Goal: Information Seeking & Learning: Find specific fact

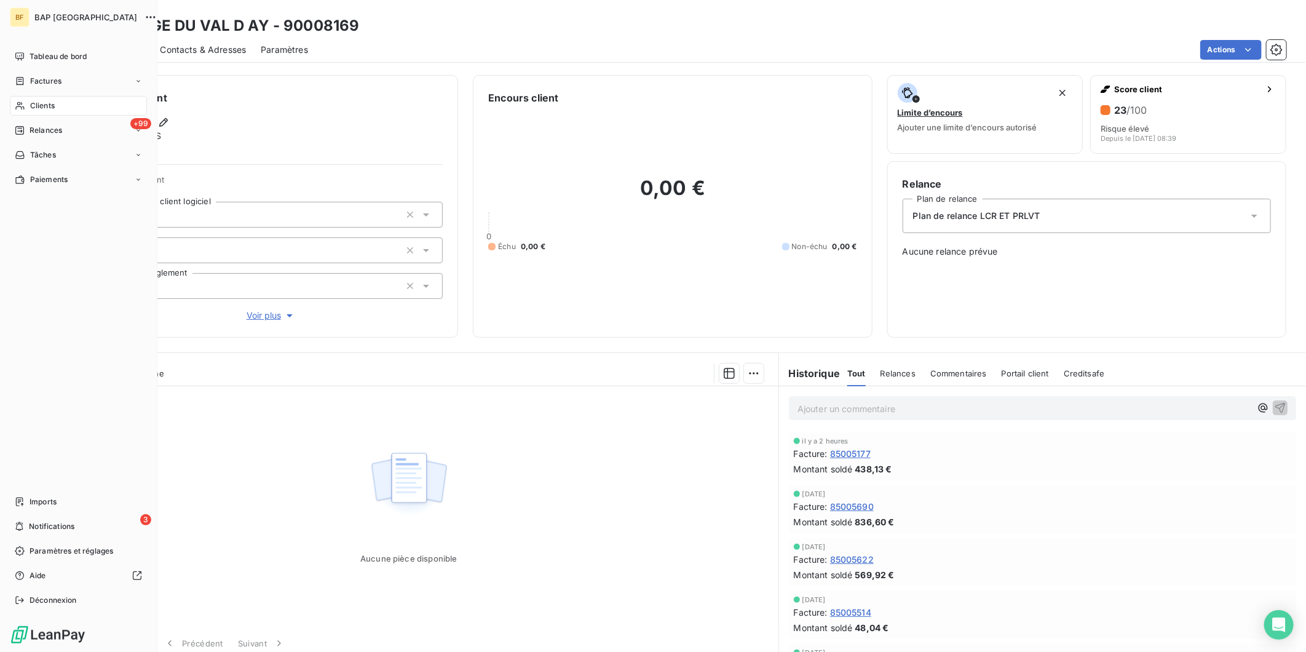
click at [48, 109] on span "Clients" at bounding box center [42, 105] width 25 height 11
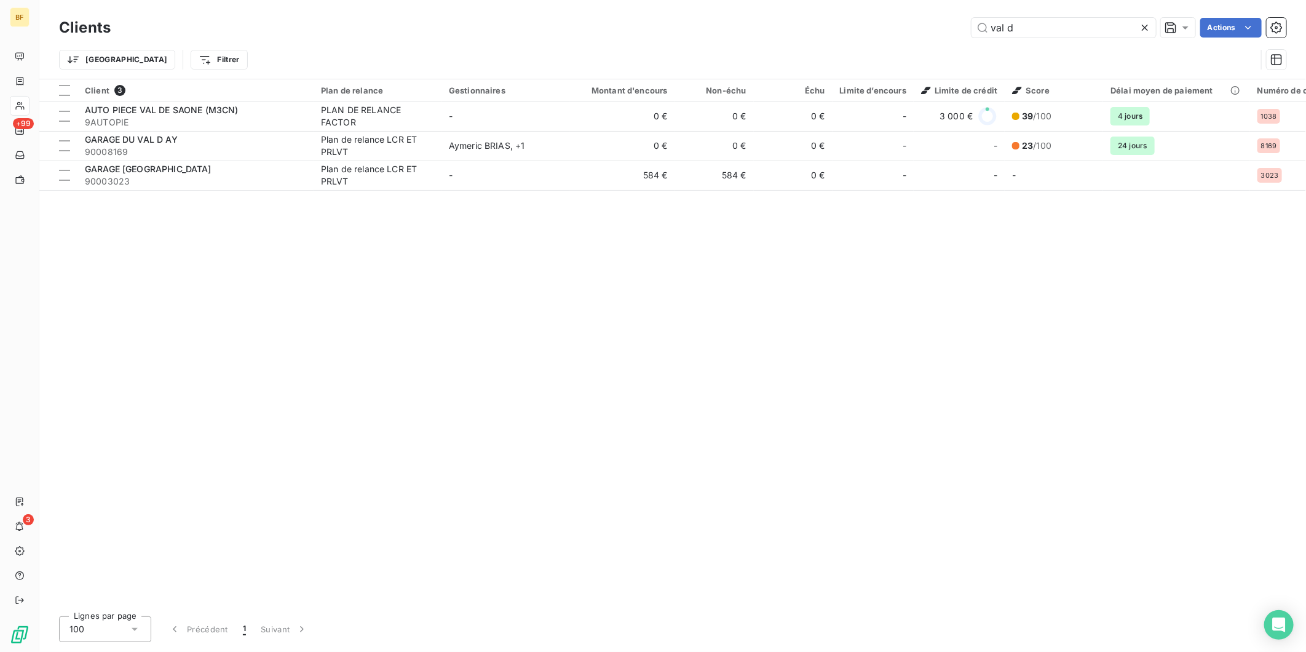
drag, startPoint x: 1001, startPoint y: 31, endPoint x: 936, endPoint y: 22, distance: 65.2
click at [936, 22] on div "val d Actions" at bounding box center [705, 28] width 1161 height 20
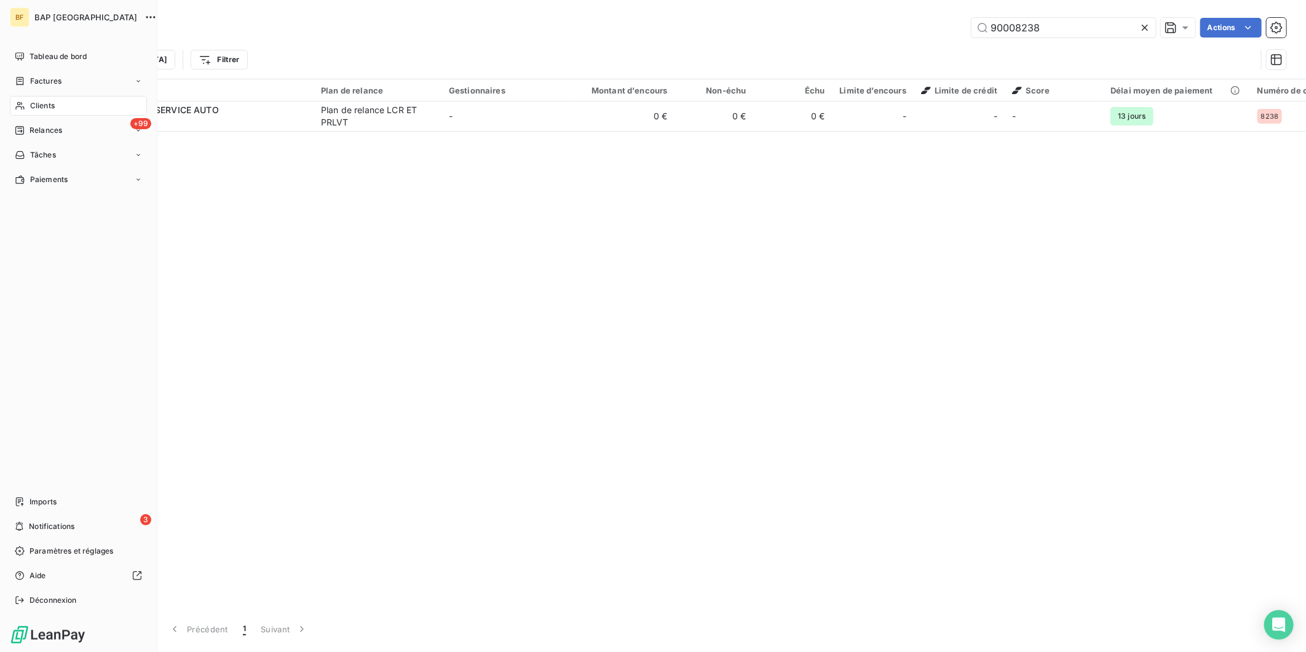
click at [38, 111] on span "Clients" at bounding box center [42, 105] width 25 height 11
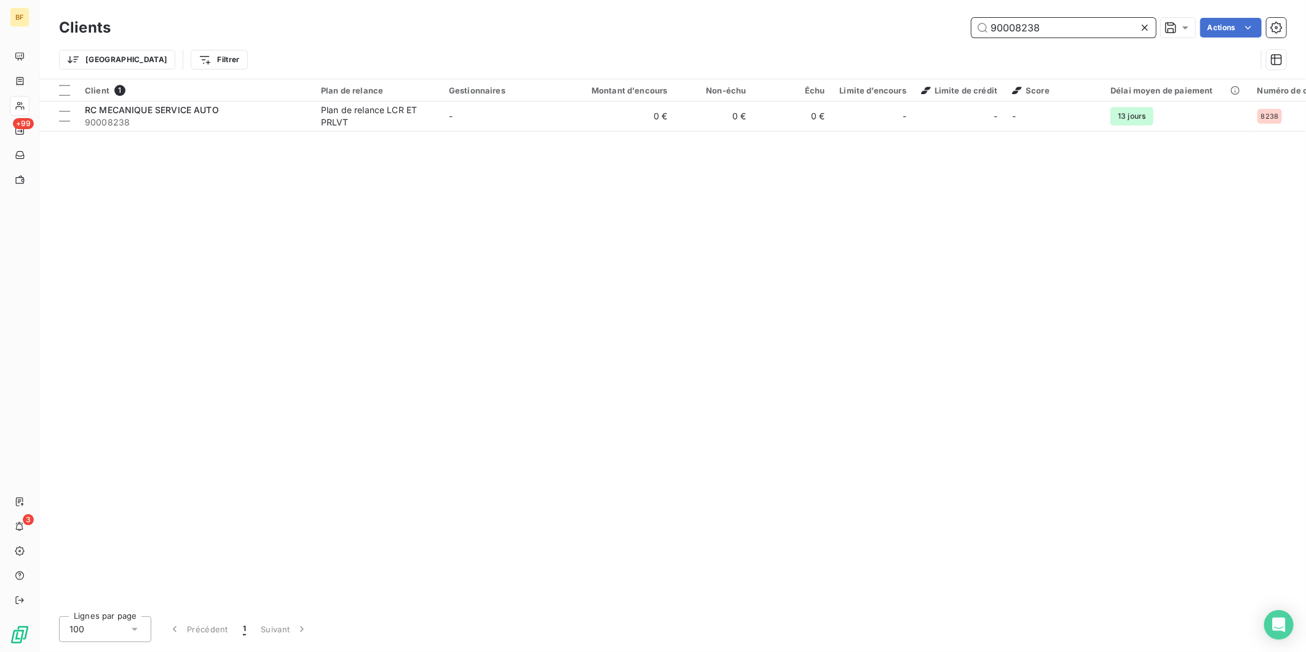
drag, startPoint x: 1048, startPoint y: 25, endPoint x: 1015, endPoint y: 20, distance: 33.7
click at [1015, 20] on input "90008238" at bounding box center [1063, 28] width 184 height 20
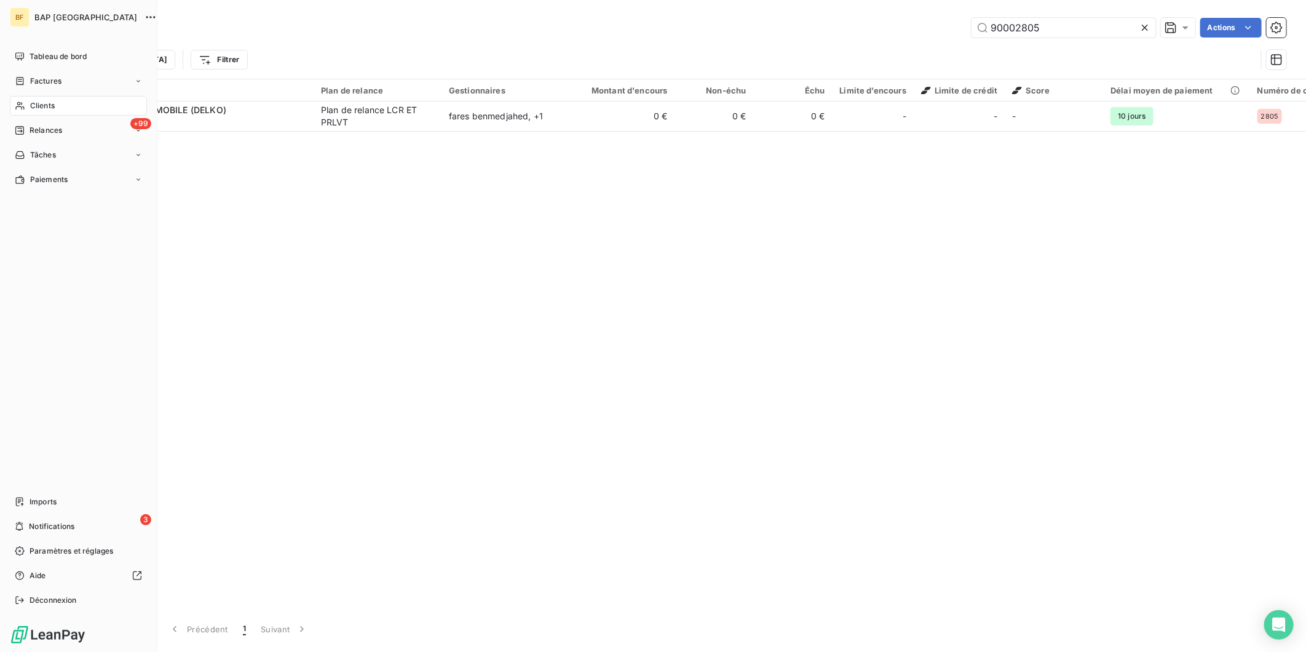
click at [31, 106] on span "Clients" at bounding box center [42, 105] width 25 height 11
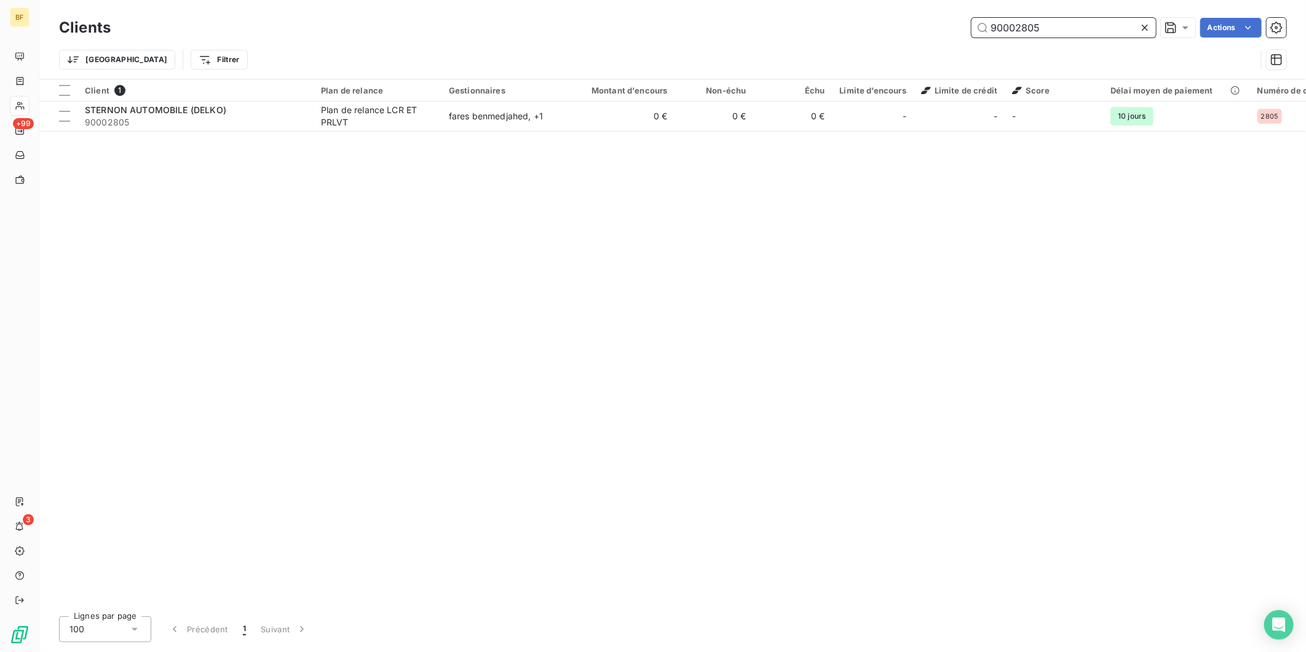
click at [1053, 32] on input "90002805" at bounding box center [1063, 28] width 184 height 20
drag, startPoint x: 1055, startPoint y: 30, endPoint x: 942, endPoint y: 14, distance: 114.2
click at [942, 14] on div "Clients 90002805 Actions Trier Filtrer" at bounding box center [672, 39] width 1266 height 79
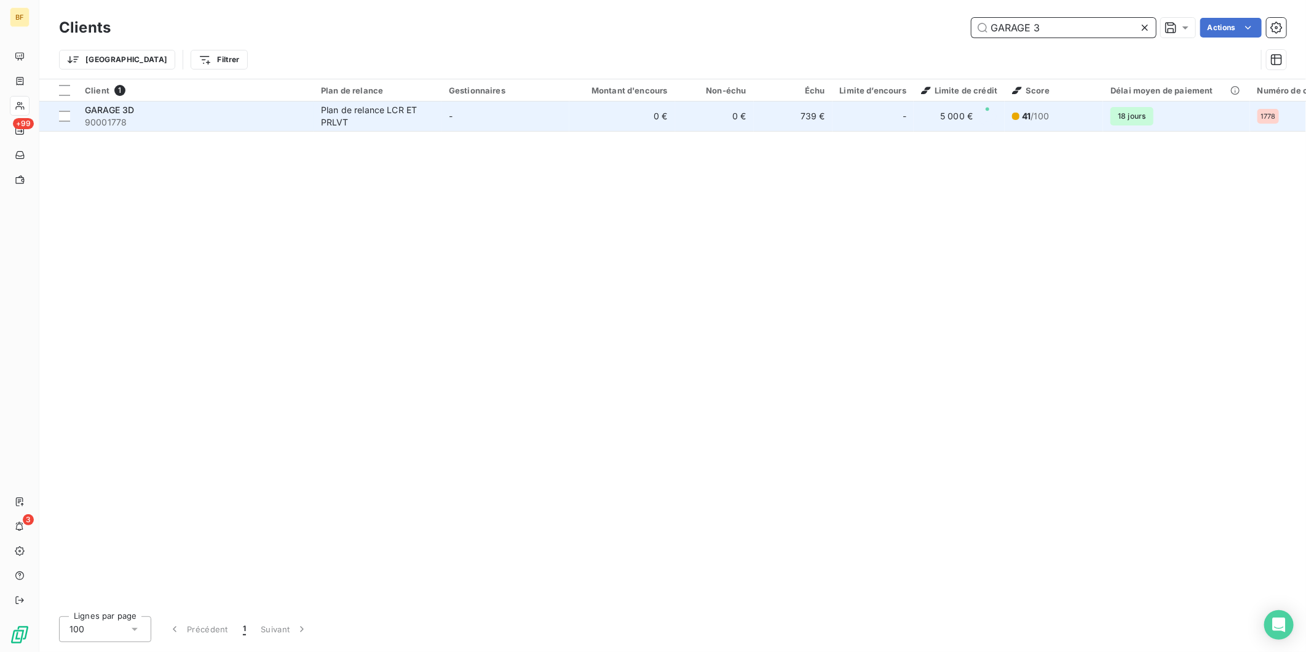
type input "GARAGE 3"
click at [235, 109] on div "GARAGE 3D" at bounding box center [195, 110] width 221 height 12
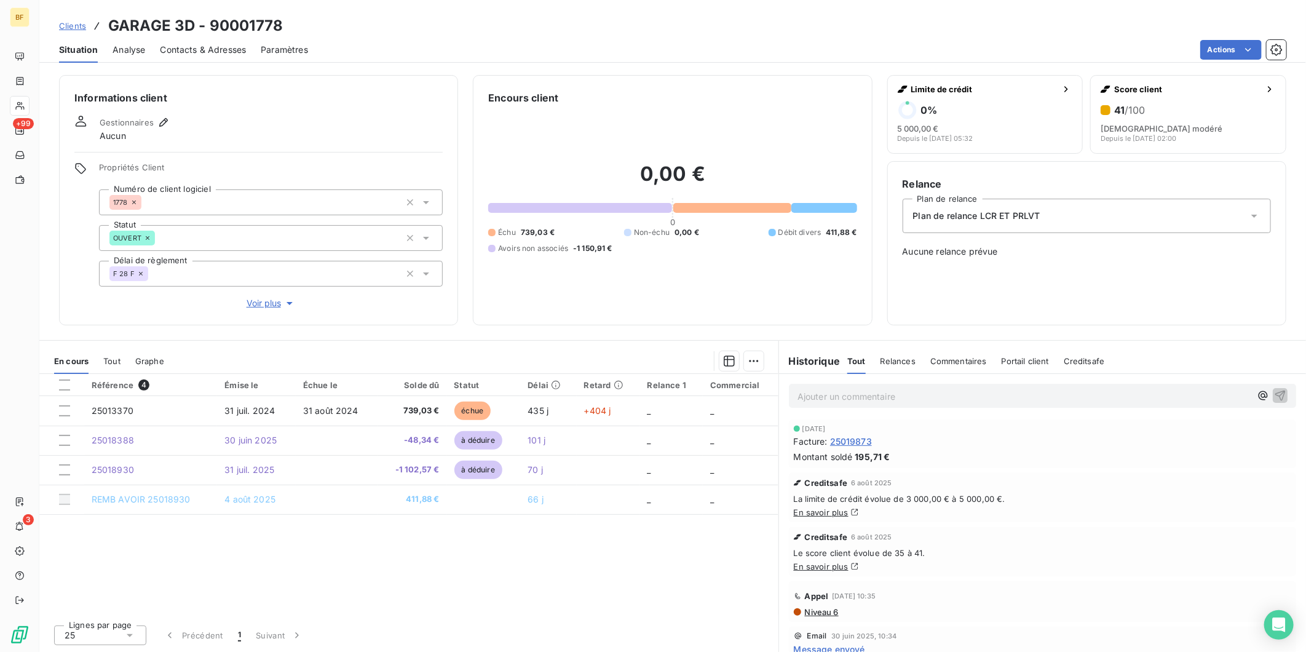
click at [105, 363] on span "Tout" at bounding box center [111, 361] width 17 height 10
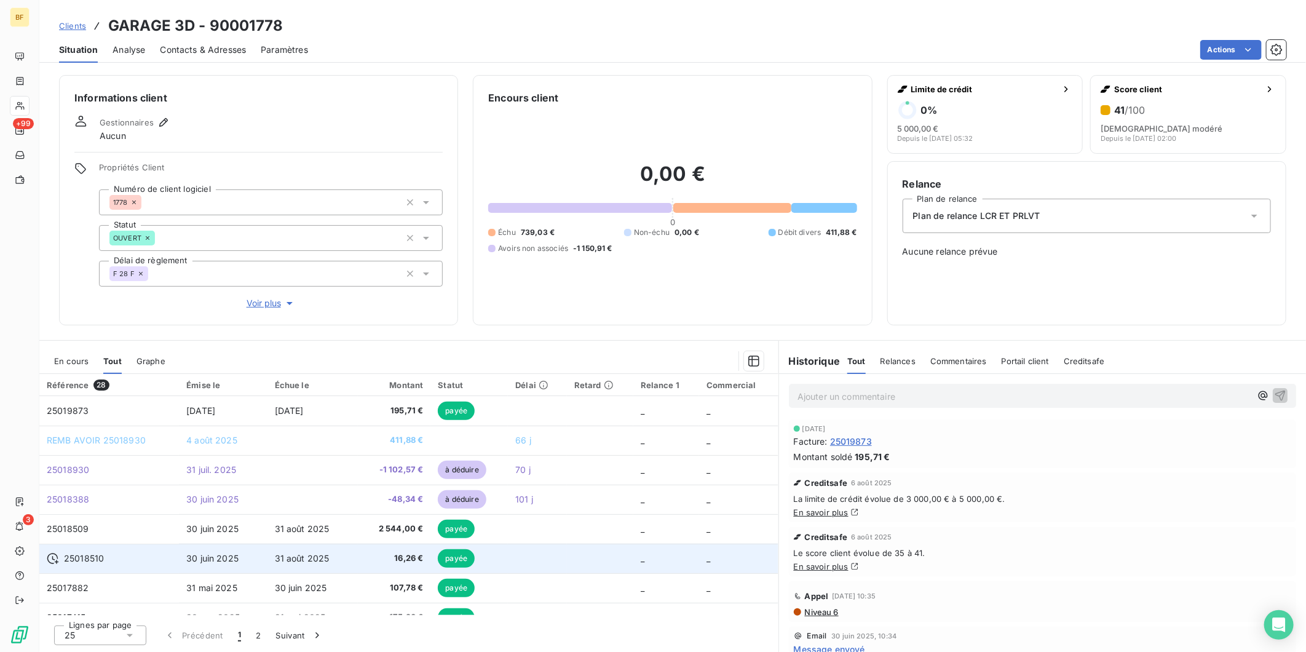
click at [119, 556] on div "25018510" at bounding box center [109, 558] width 125 height 12
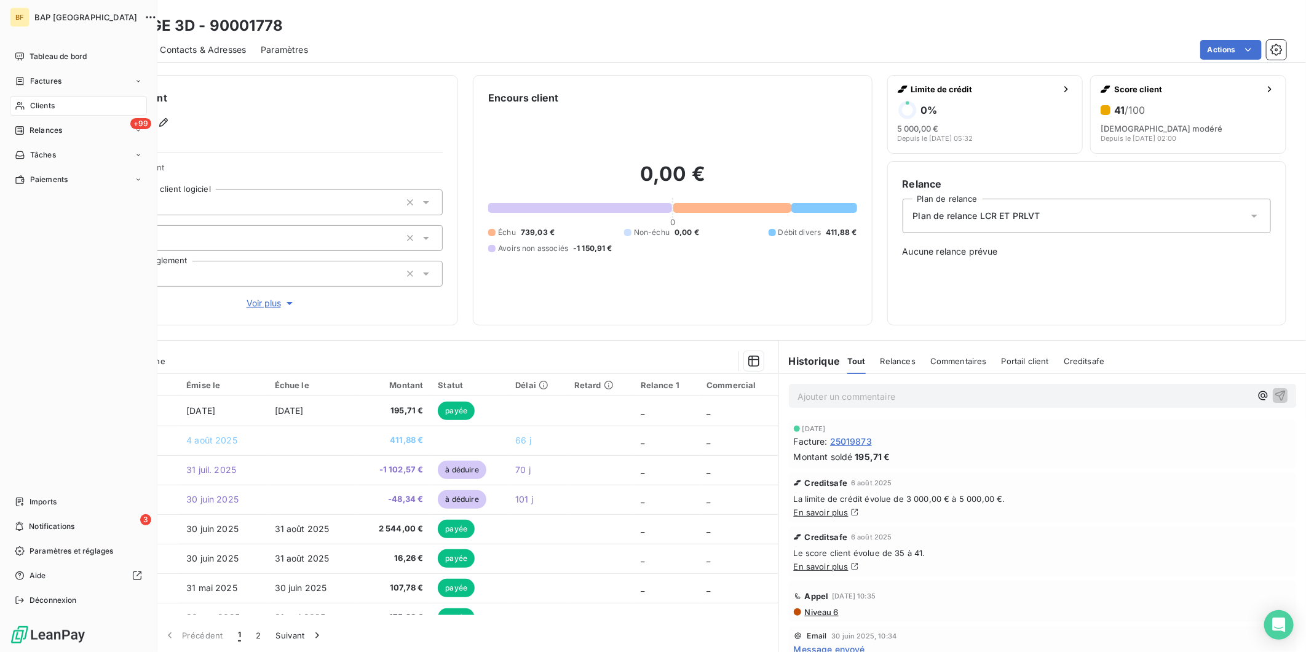
click at [26, 109] on div "Clients" at bounding box center [78, 106] width 137 height 20
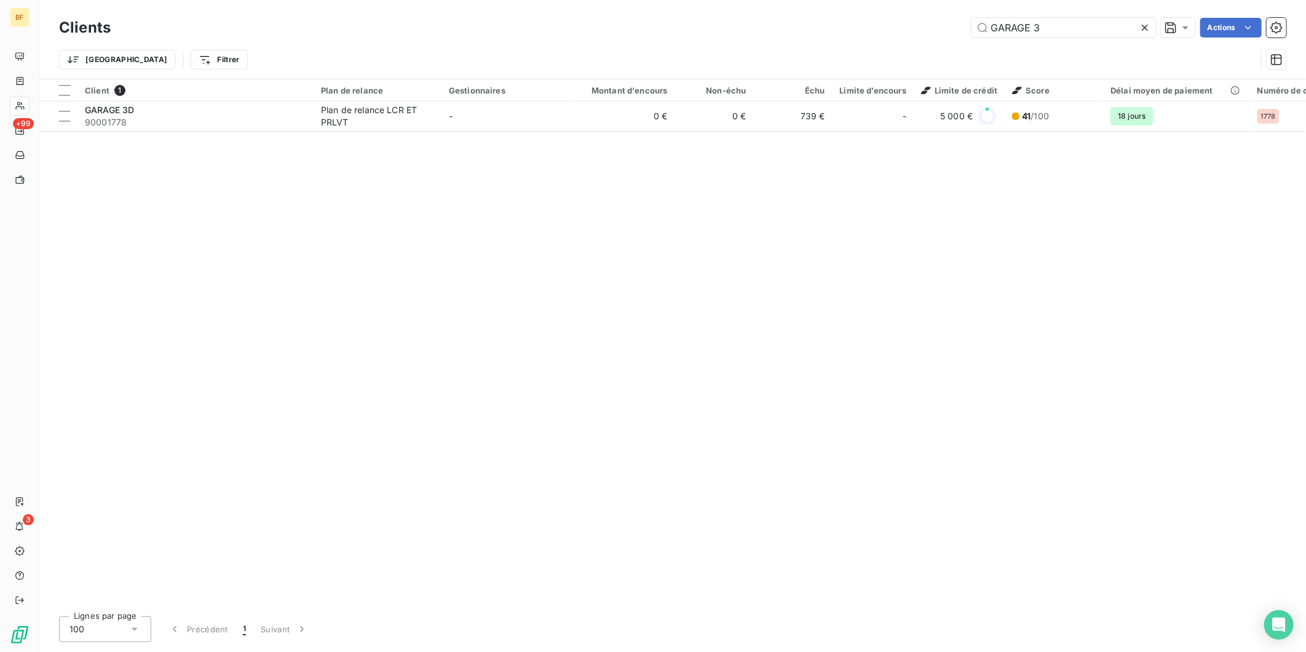
click at [919, 28] on div "GARAGE 3 Actions" at bounding box center [705, 28] width 1161 height 20
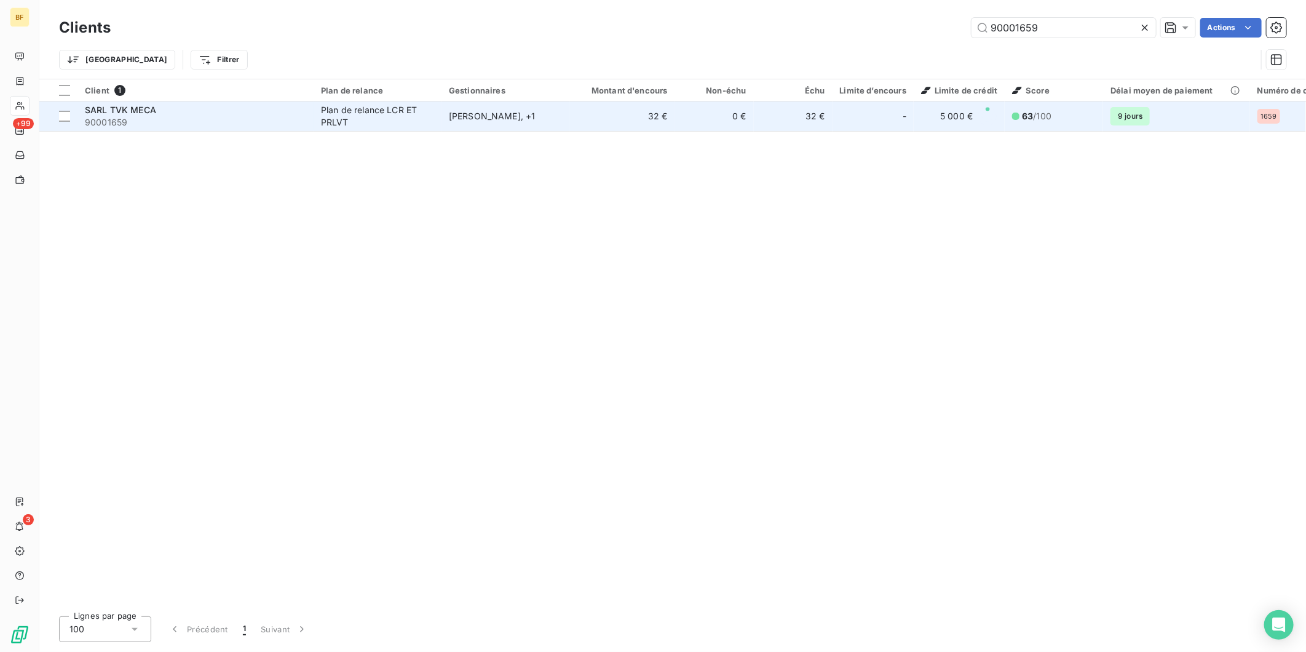
type input "90001659"
click at [498, 120] on div "[PERSON_NAME] , + 1" at bounding box center [505, 116] width 113 height 12
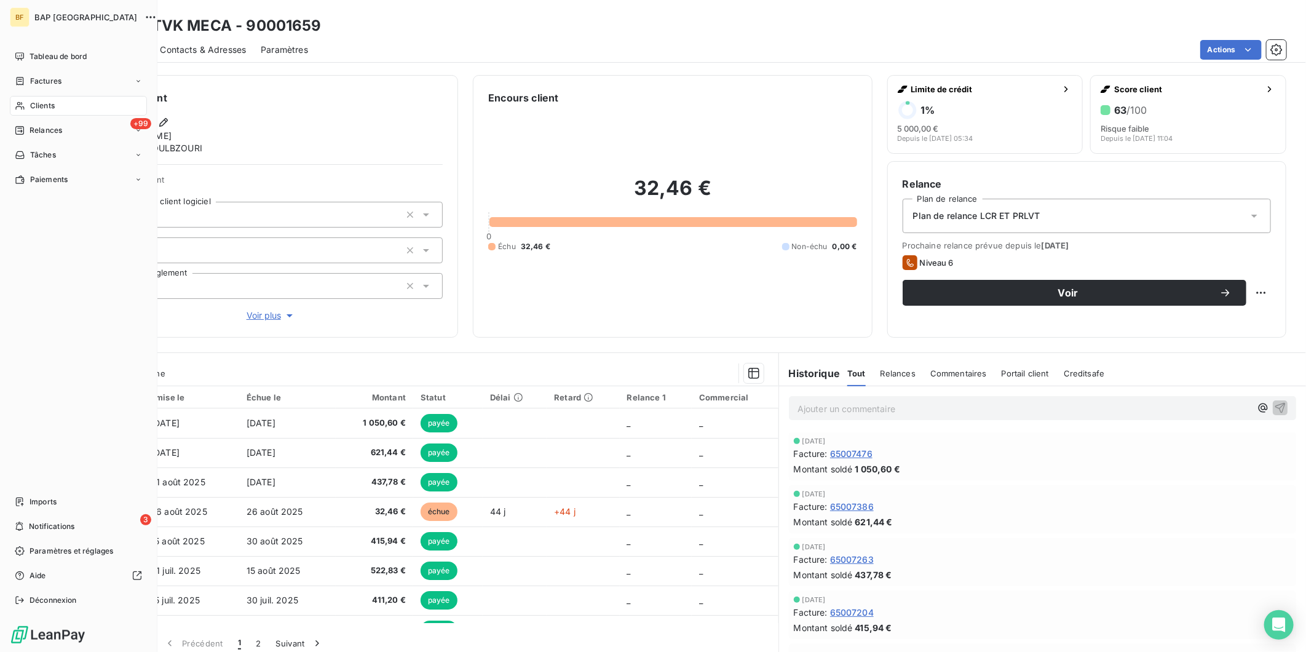
drag, startPoint x: 27, startPoint y: 102, endPoint x: 40, endPoint y: 97, distance: 14.0
click at [27, 103] on div "Clients" at bounding box center [78, 106] width 137 height 20
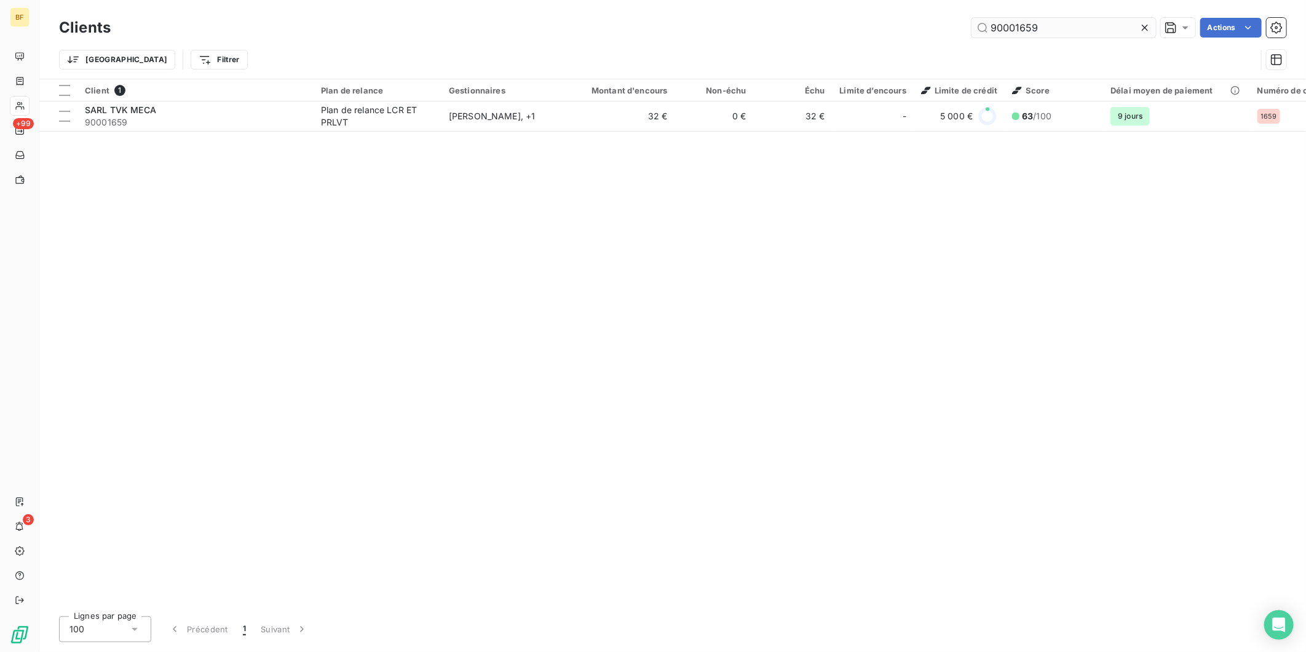
drag, startPoint x: 1029, startPoint y: 35, endPoint x: 1013, endPoint y: 34, distance: 16.6
click at [1013, 34] on input "90001659" at bounding box center [1063, 28] width 184 height 20
drag, startPoint x: 1061, startPoint y: 28, endPoint x: 962, endPoint y: 20, distance: 98.7
click at [962, 20] on div "90002040 Actions" at bounding box center [705, 28] width 1161 height 20
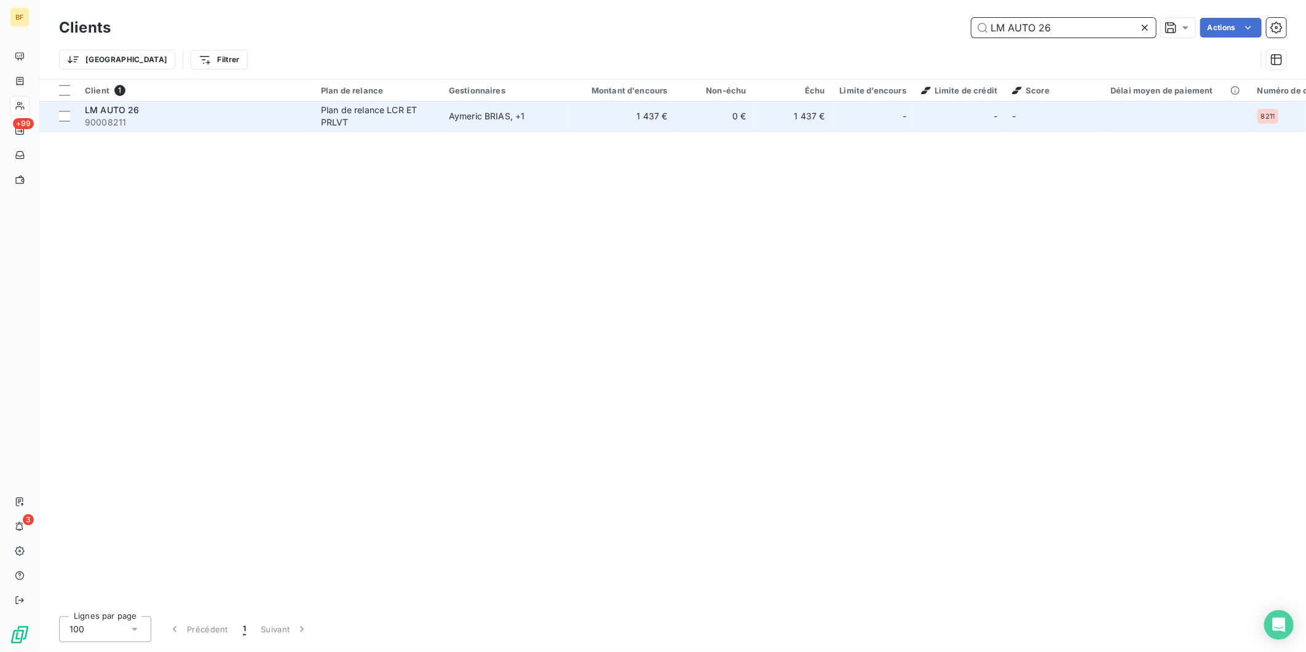
type input "LM AUTO 26"
click at [162, 120] on span "90008211" at bounding box center [195, 122] width 221 height 12
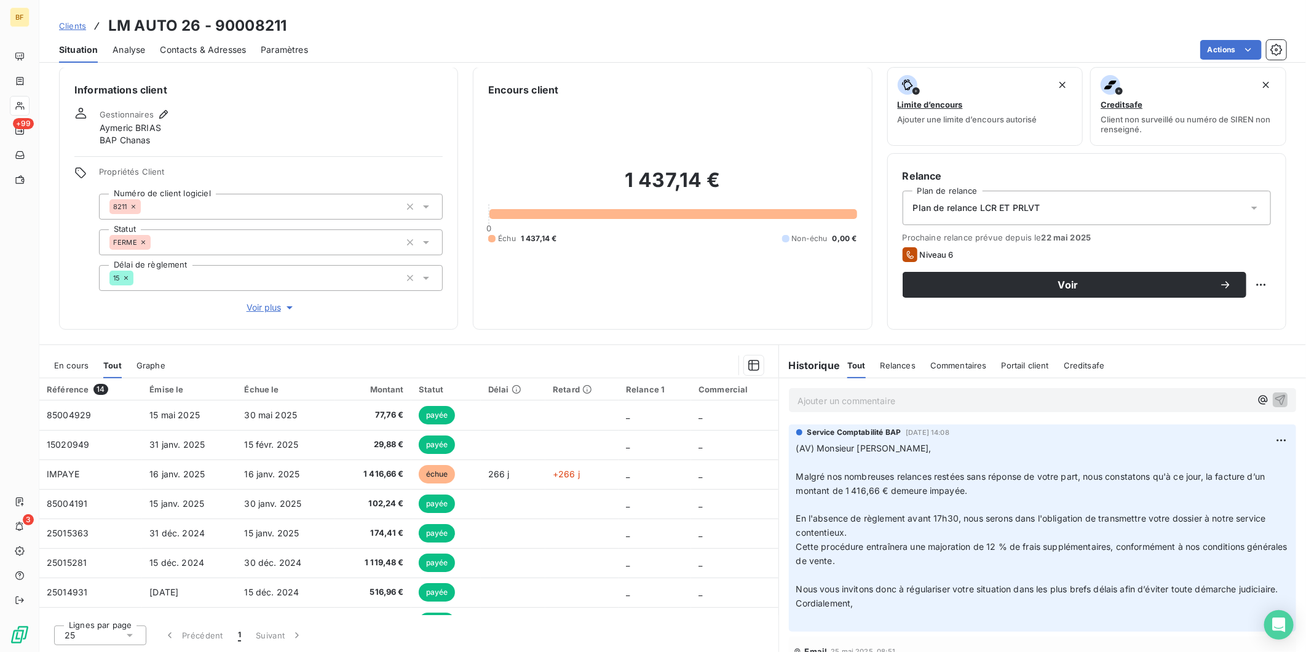
click at [221, 53] on span "Contacts & Adresses" at bounding box center [203, 50] width 86 height 12
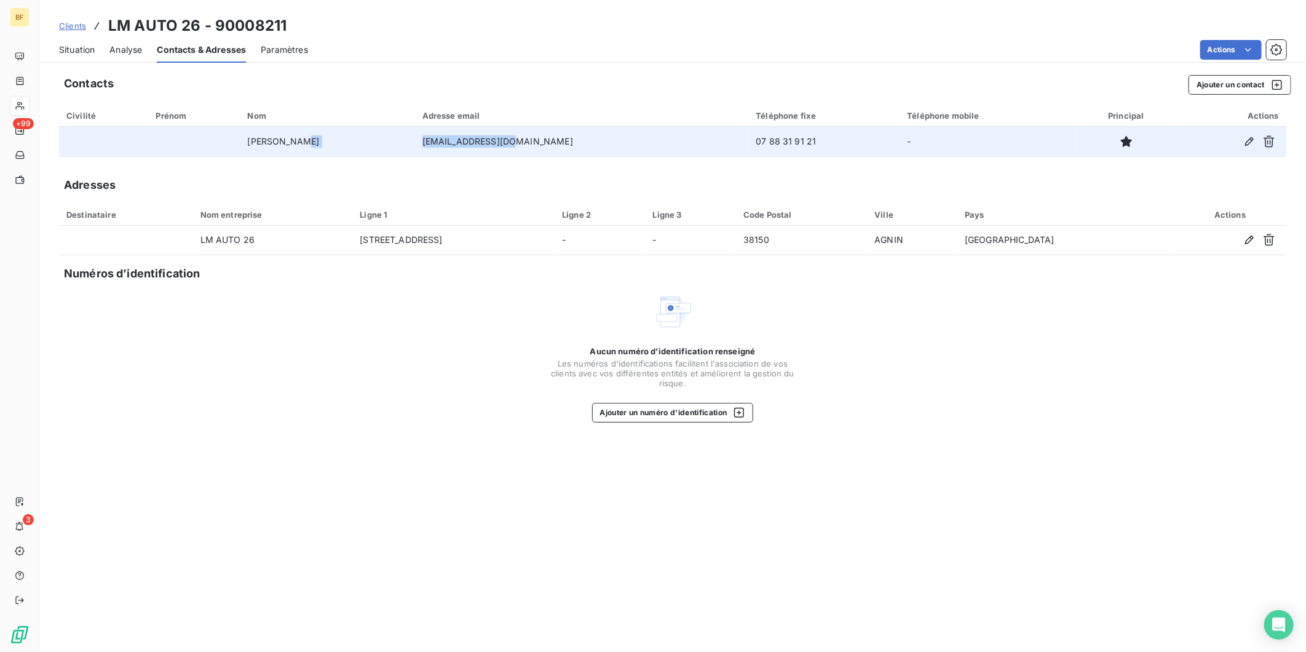
drag, startPoint x: 531, startPoint y: 133, endPoint x: 411, endPoint y: 144, distance: 120.3
click at [411, 144] on tr "[PERSON_NAME] [EMAIL_ADDRESS][DOMAIN_NAME] 07 88 31 91 21 -" at bounding box center [672, 142] width 1227 height 30
copy tr "[PERSON_NAME] [EMAIL_ADDRESS][DOMAIN_NAME]"
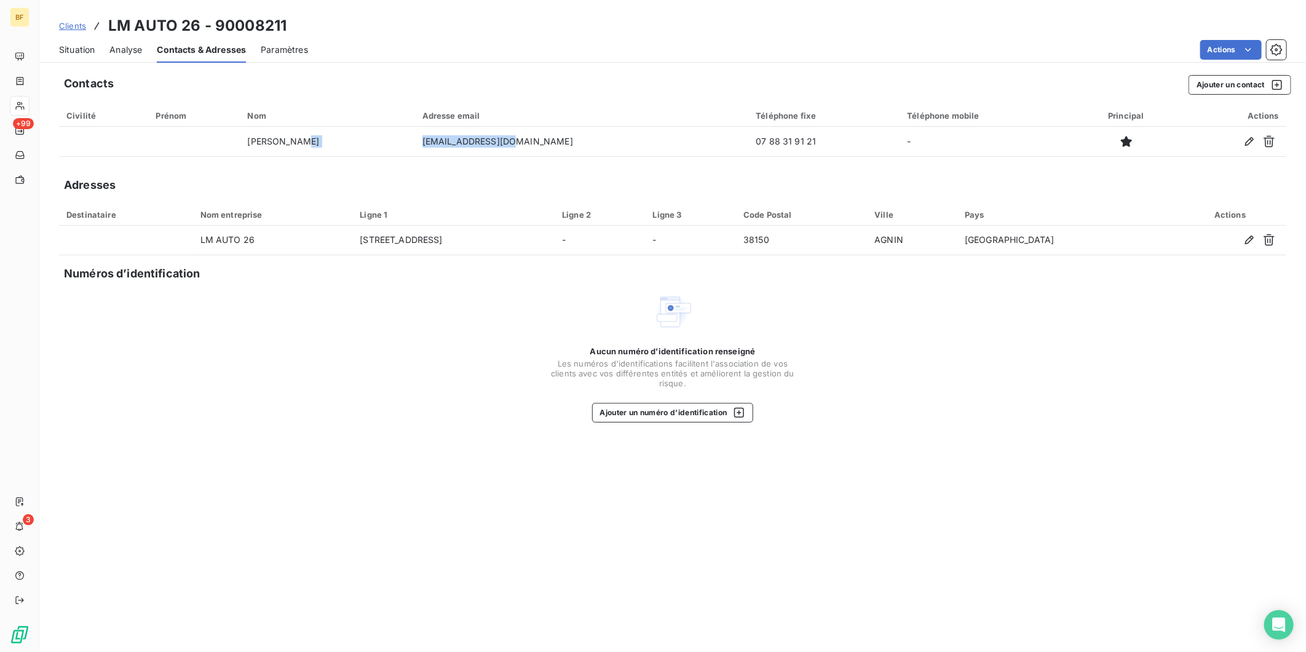
click at [92, 45] on span "Situation" at bounding box center [77, 50] width 36 height 12
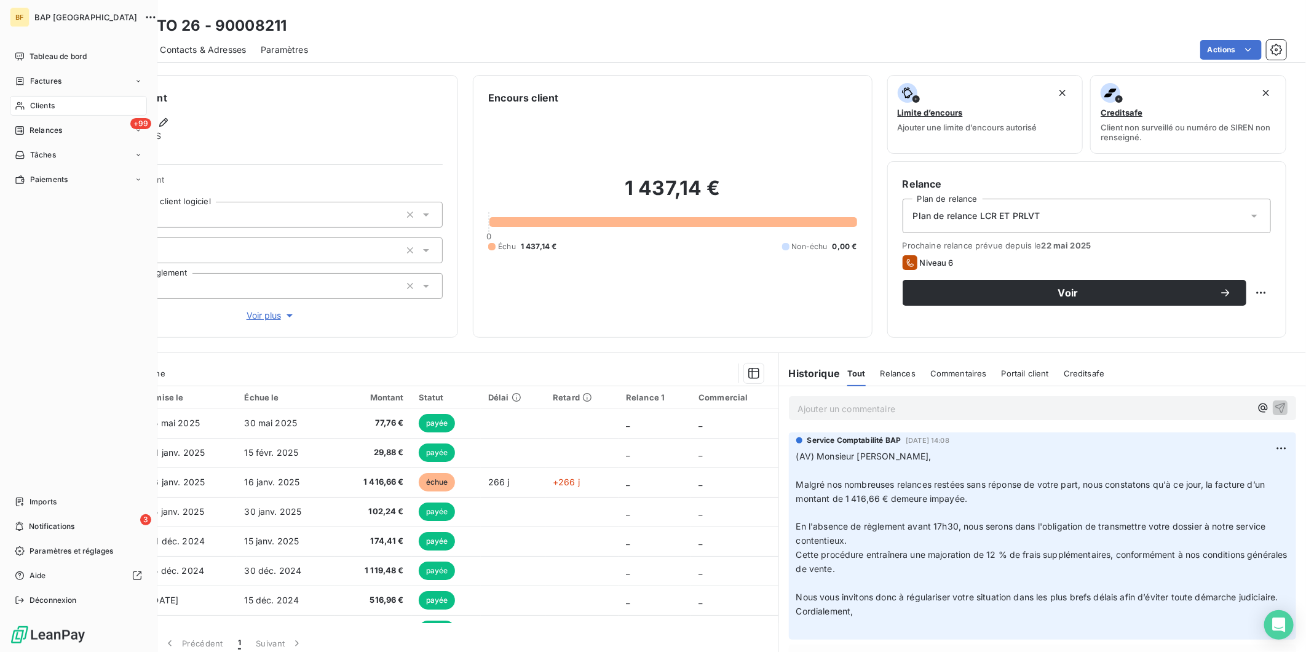
click at [30, 103] on span "Clients" at bounding box center [42, 105] width 25 height 11
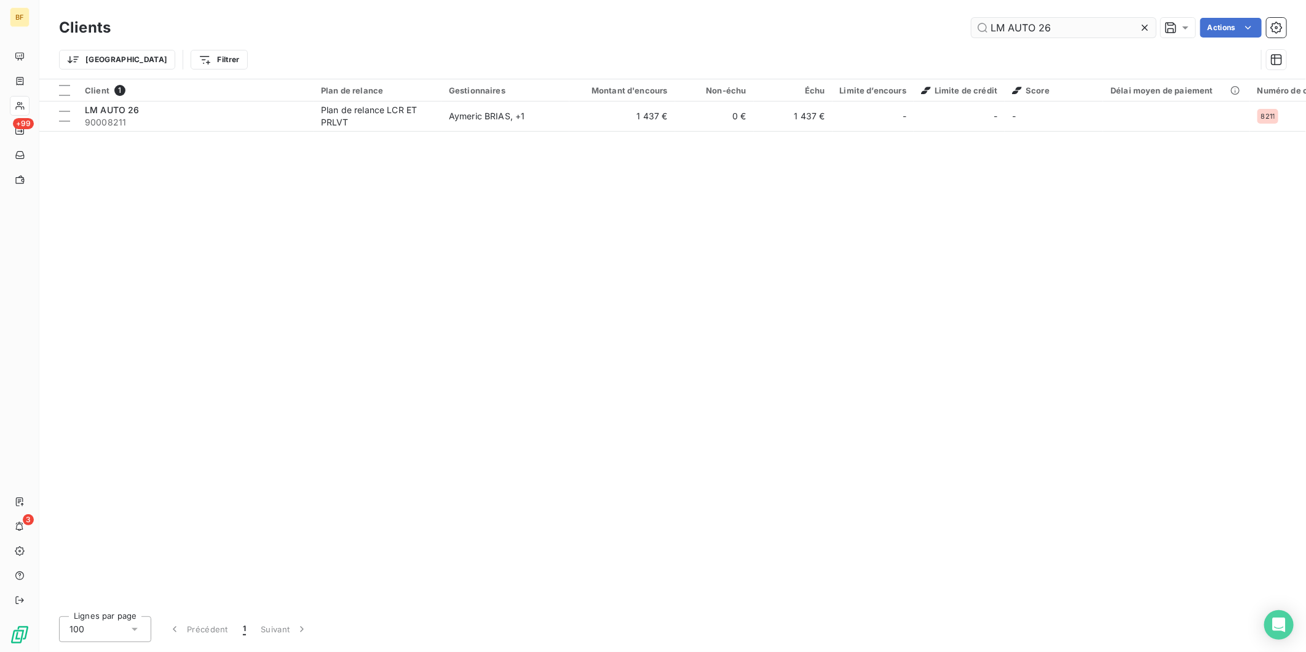
drag, startPoint x: 1083, startPoint y: 33, endPoint x: 987, endPoint y: 30, distance: 96.0
click at [987, 30] on input "LM AUTO 26" at bounding box center [1063, 28] width 184 height 20
click at [1061, 16] on div "Clients LM AUTO 26 Actions" at bounding box center [672, 28] width 1227 height 26
click at [1068, 31] on input "LM AUTO 26" at bounding box center [1063, 28] width 184 height 20
drag, startPoint x: 1093, startPoint y: 22, endPoint x: 950, endPoint y: 8, distance: 143.9
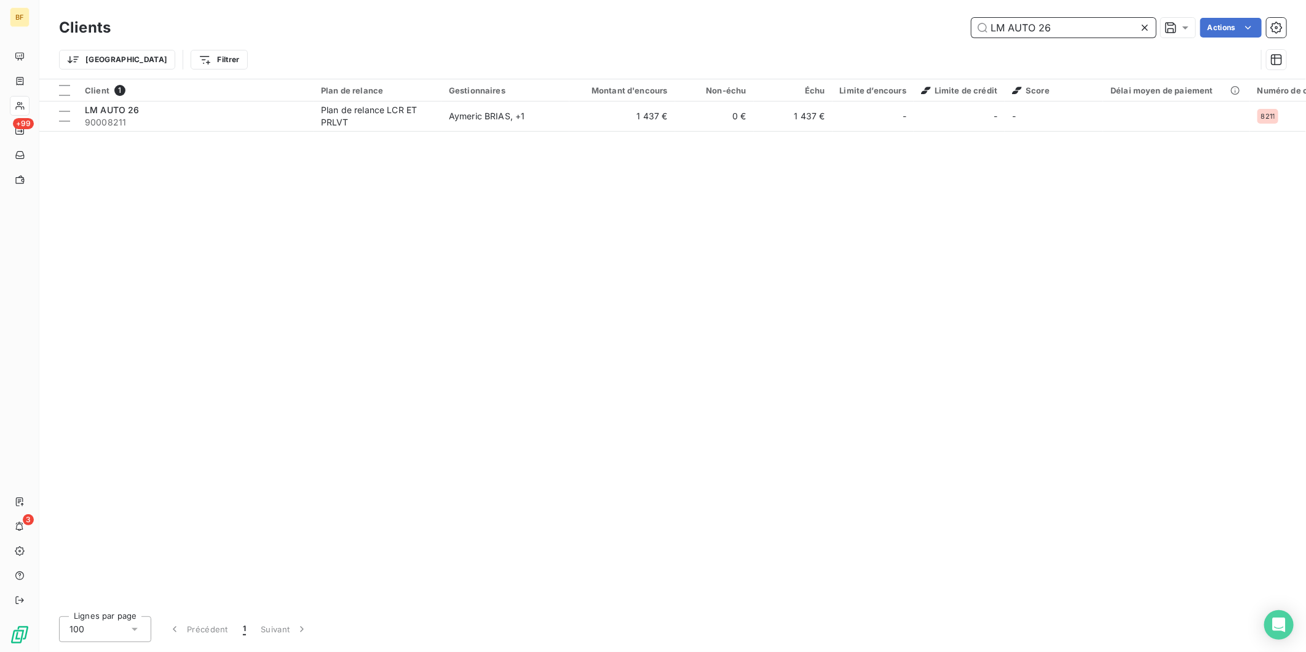
click at [951, 9] on div "Clients LM AUTO 26 Actions Trier Filtrer" at bounding box center [672, 39] width 1266 height 79
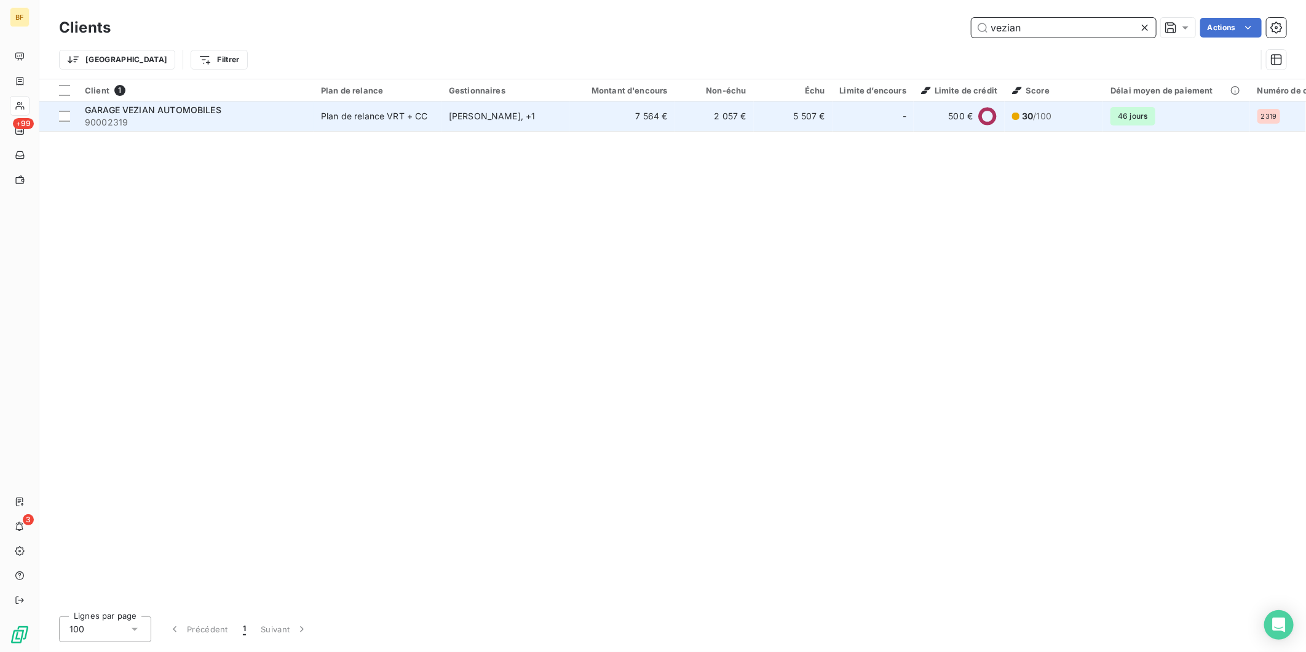
type input "vezian"
click at [358, 126] on td "Plan de relance VRT + CC" at bounding box center [378, 116] width 128 height 30
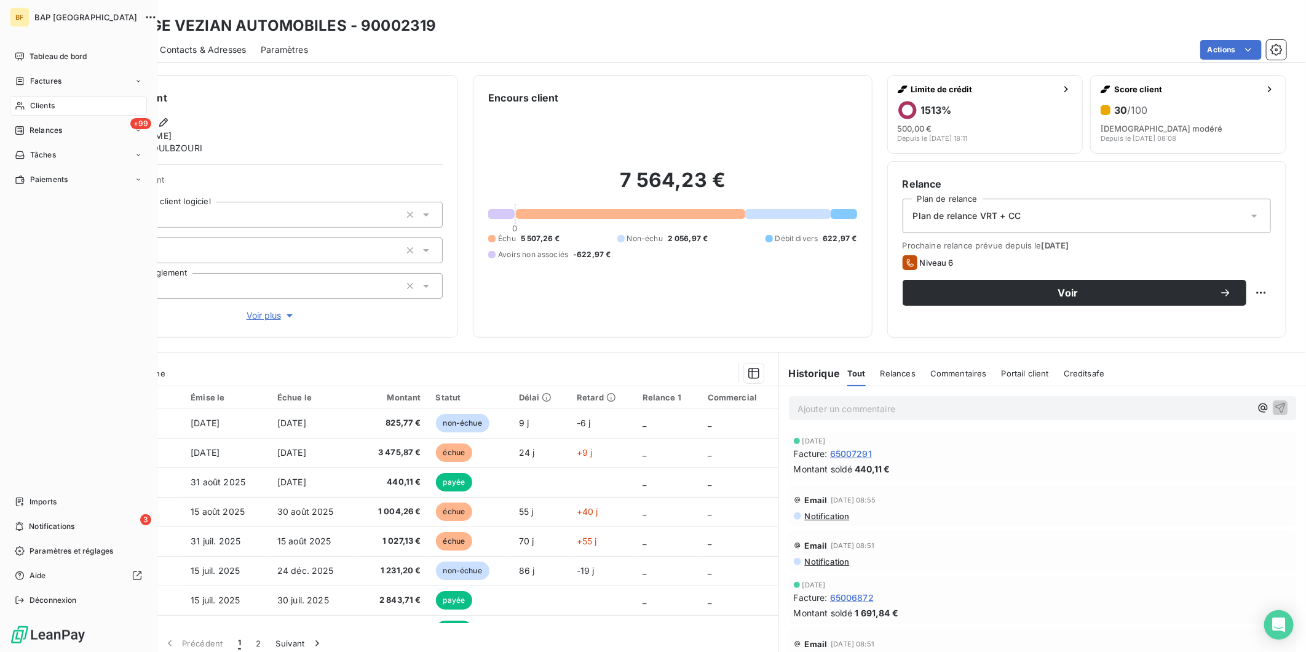
click at [30, 101] on span "Clients" at bounding box center [42, 105] width 25 height 11
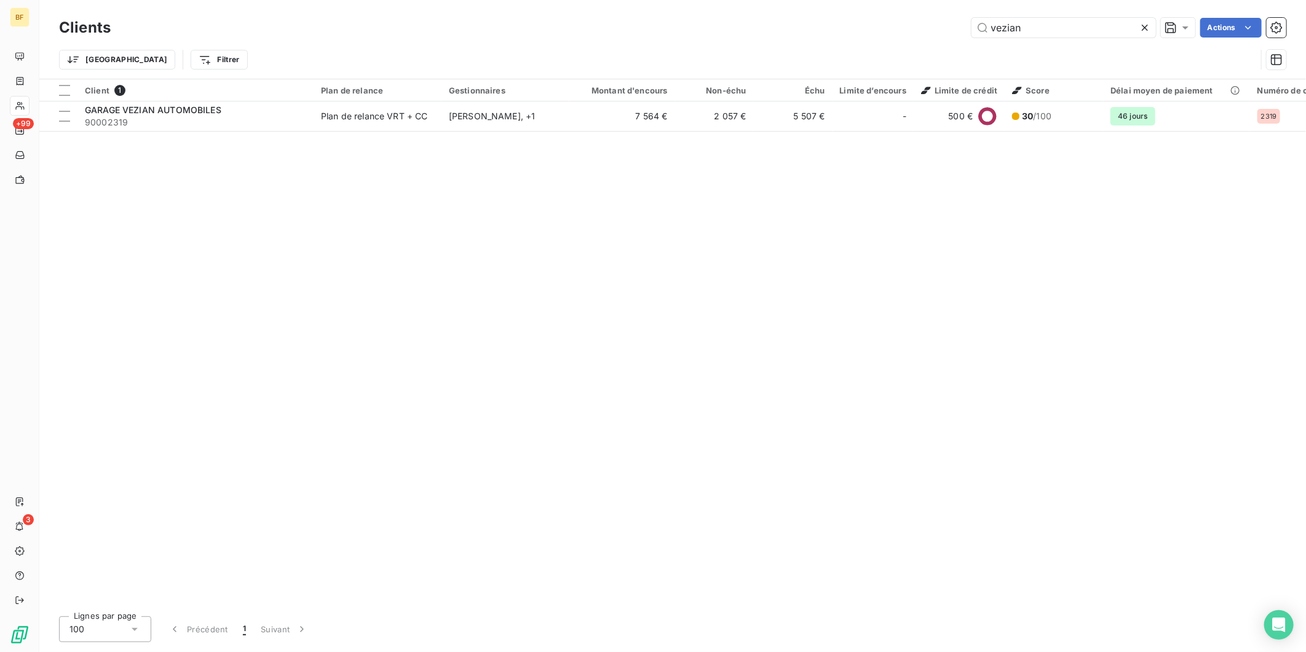
drag, startPoint x: 1048, startPoint y: 25, endPoint x: 962, endPoint y: 18, distance: 86.3
click at [962, 18] on div "vezian Actions" at bounding box center [705, 28] width 1161 height 20
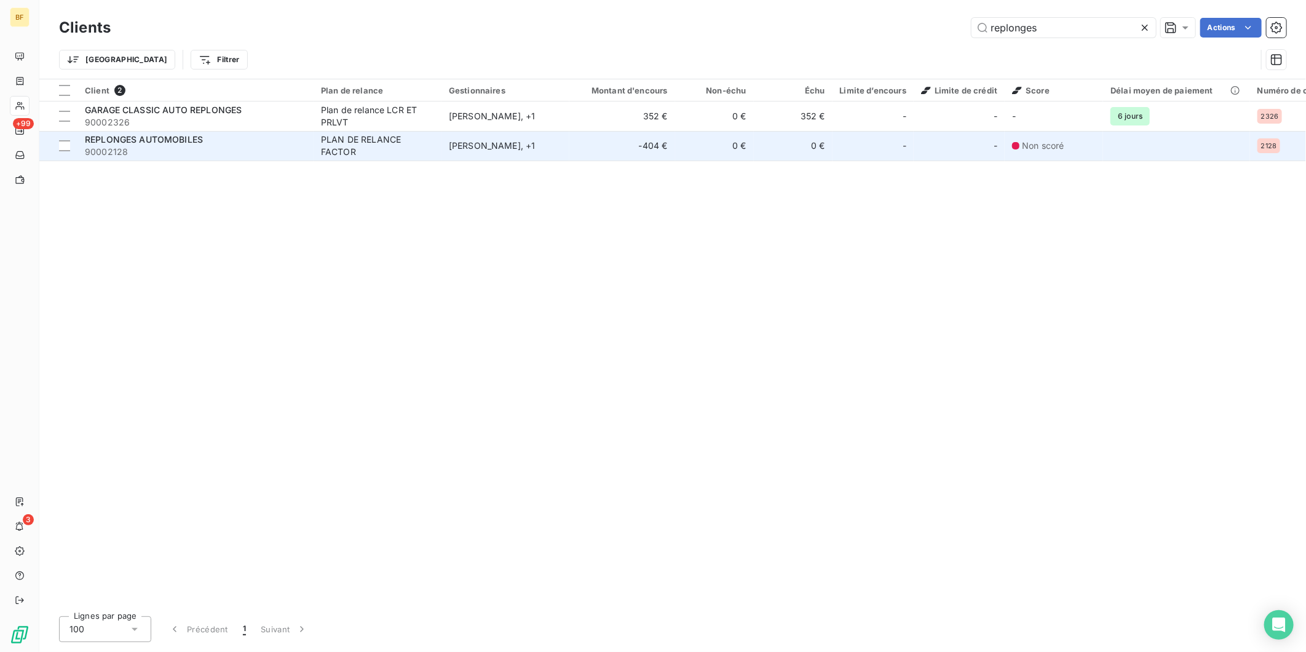
type input "replonges"
click at [159, 155] on span "90002128" at bounding box center [195, 152] width 221 height 12
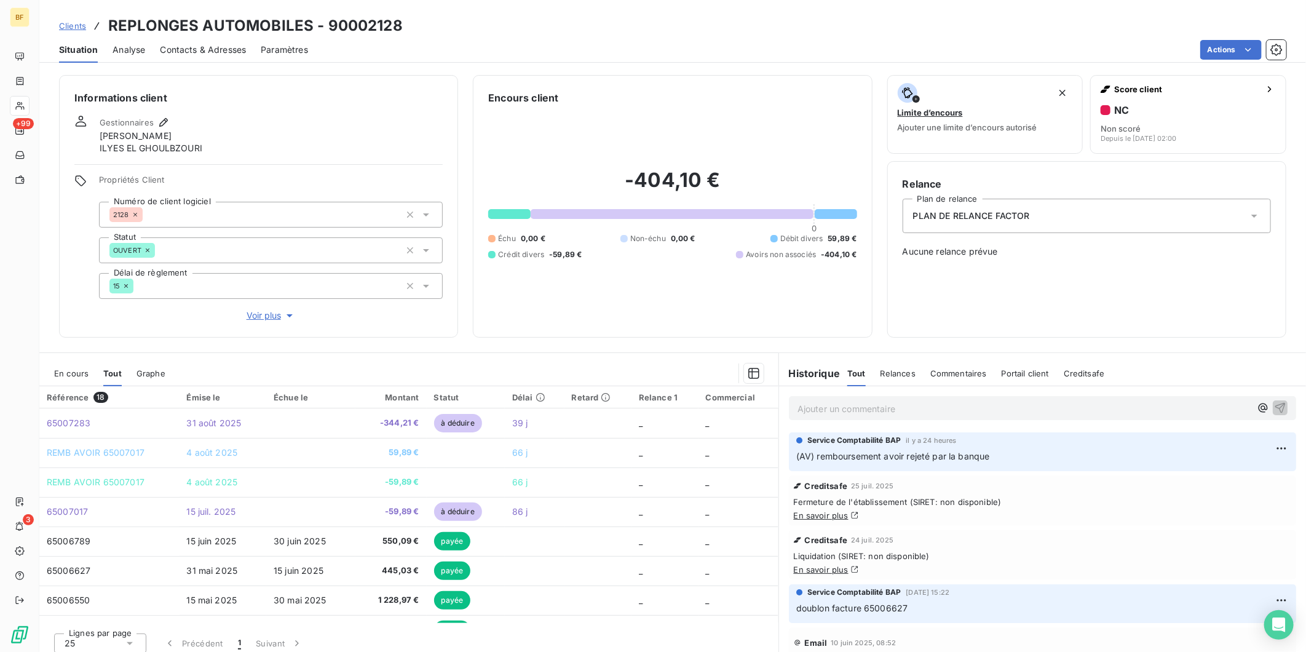
scroll to position [8, 0]
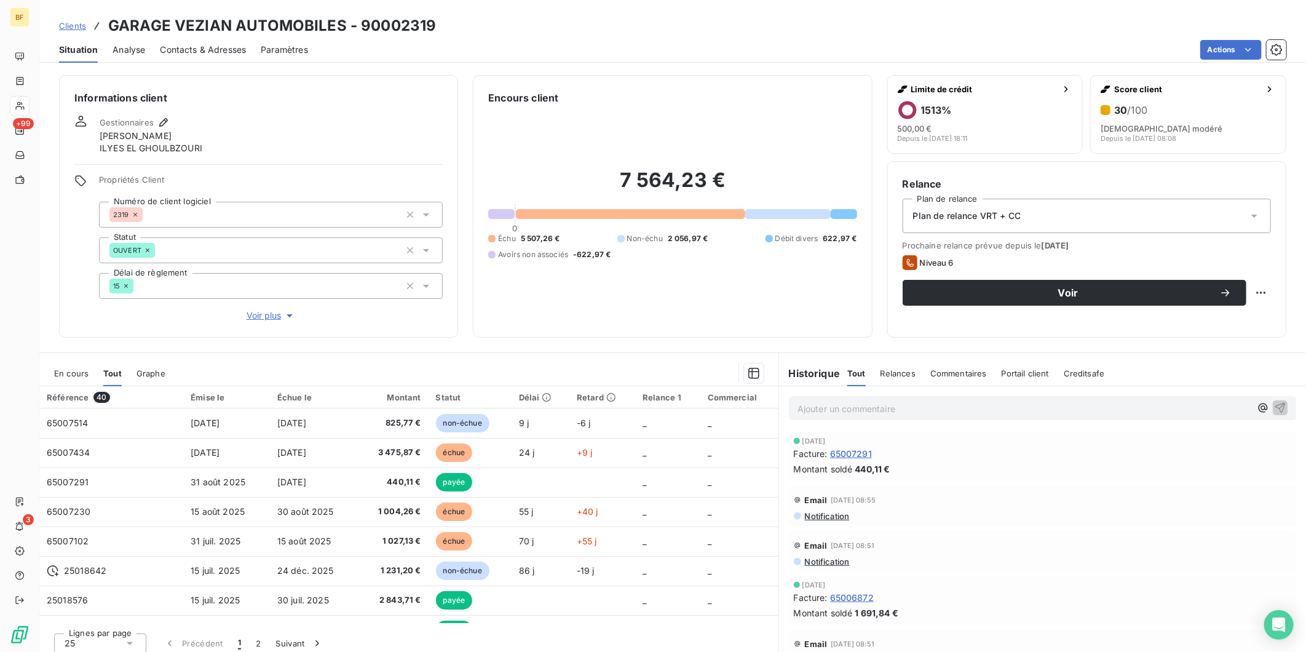
click at [770, 53] on div "Actions" at bounding box center [804, 50] width 963 height 20
click at [203, 38] on div "Contacts & Adresses" at bounding box center [203, 50] width 86 height 26
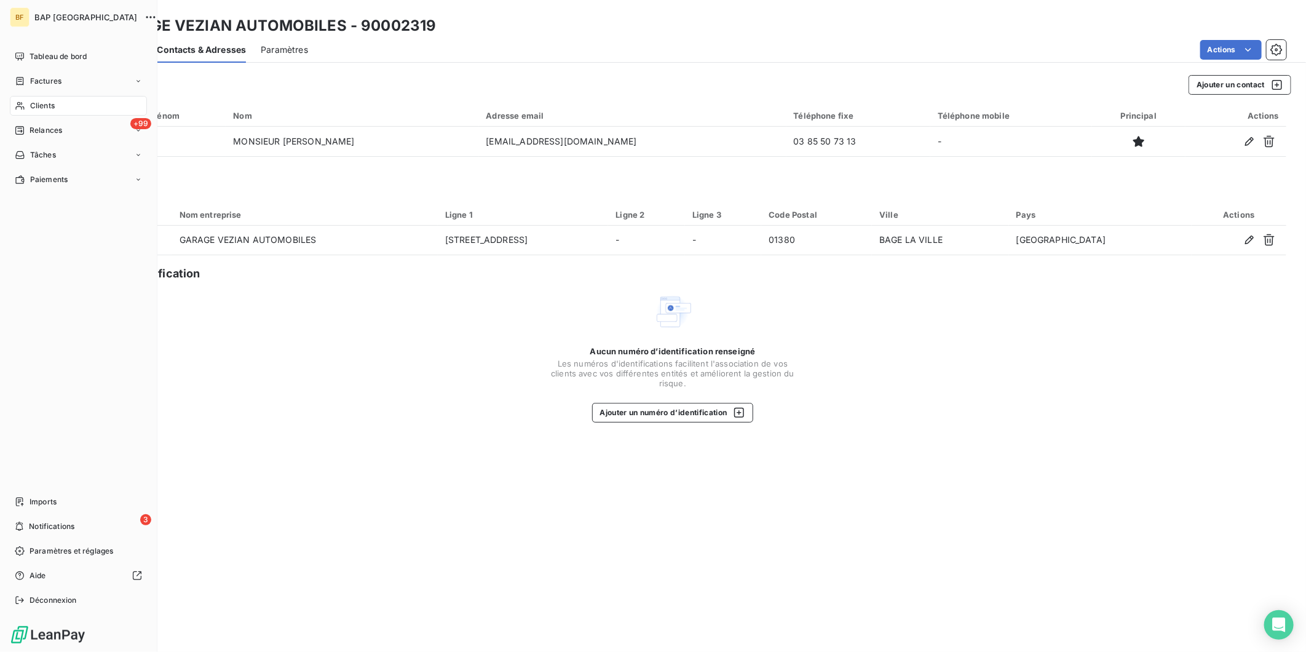
click at [20, 111] on div "Clients" at bounding box center [78, 106] width 137 height 20
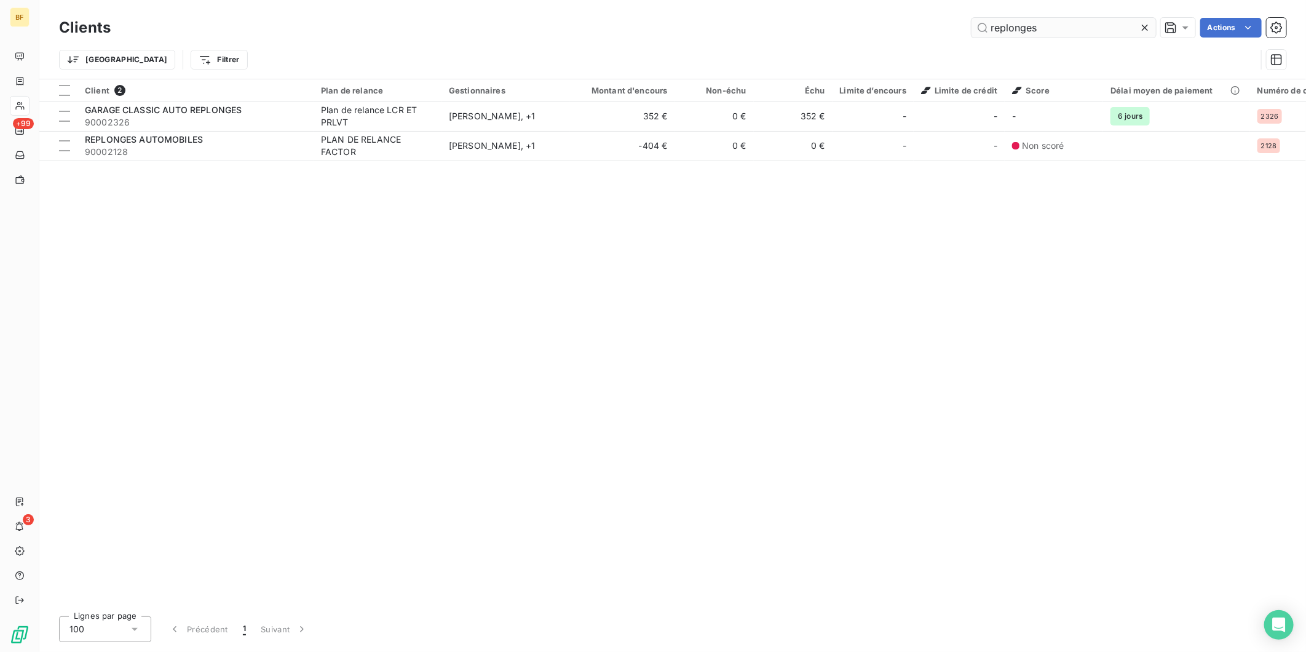
drag, startPoint x: 1041, startPoint y: 33, endPoint x: 973, endPoint y: 26, distance: 68.6
click at [973, 26] on input "replonges" at bounding box center [1063, 28] width 184 height 20
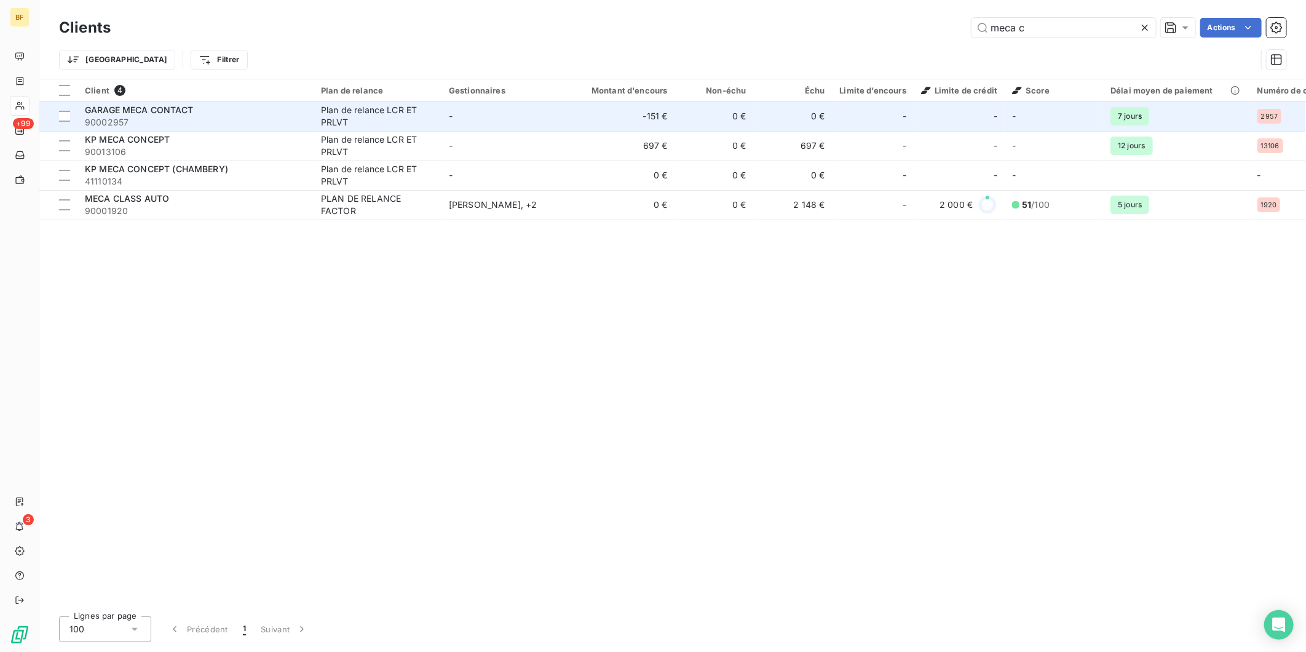
type input "meca c"
click at [231, 113] on div "GARAGE MECA CONTACT" at bounding box center [195, 110] width 221 height 12
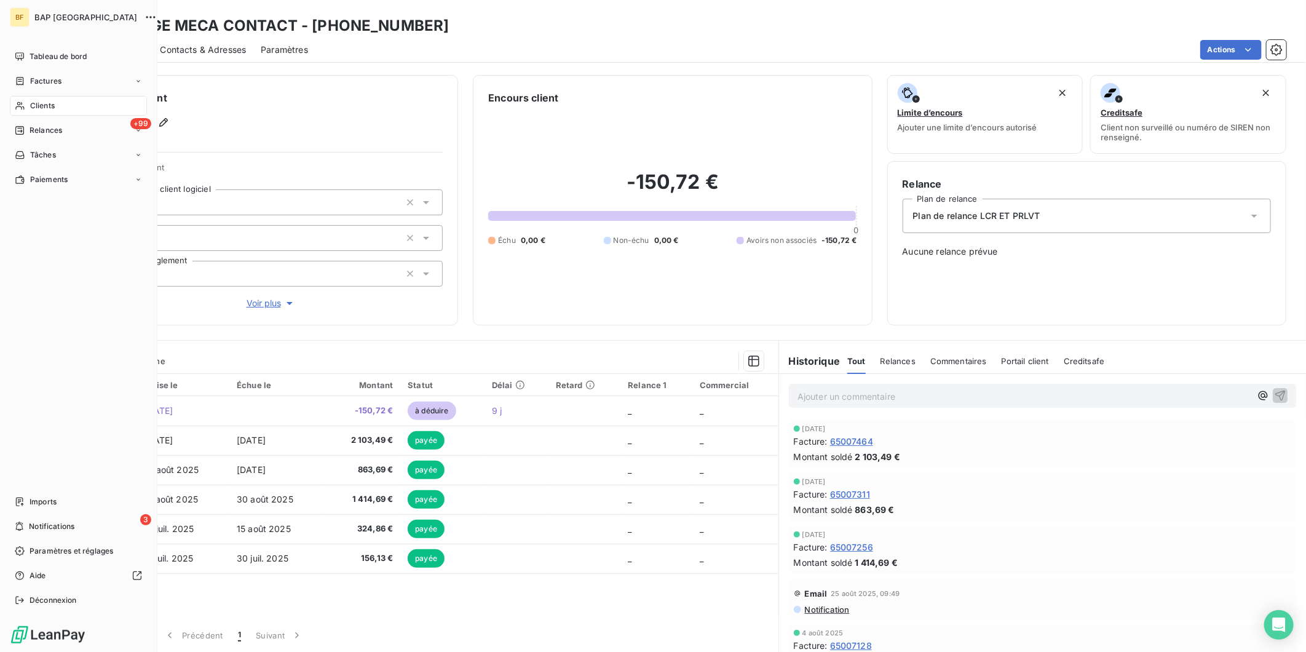
click at [25, 101] on icon at bounding box center [20, 106] width 10 height 10
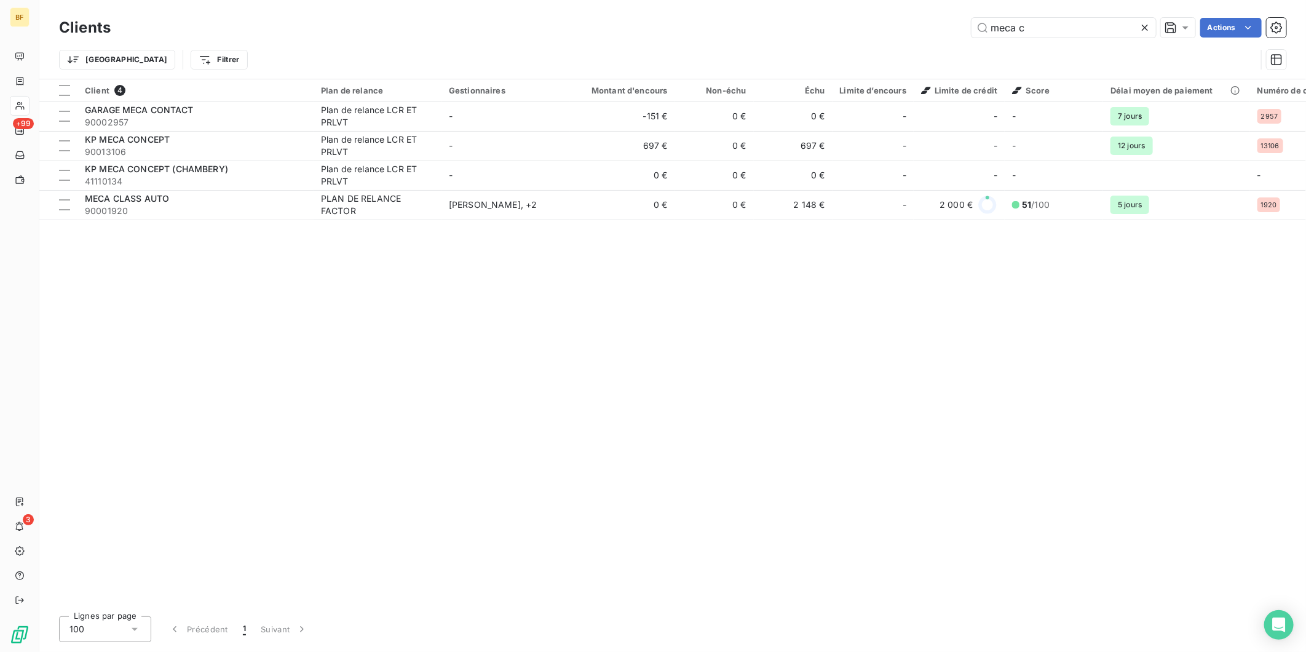
drag, startPoint x: 1013, startPoint y: 25, endPoint x: 941, endPoint y: 14, distance: 72.9
click at [941, 14] on div "Clients meca c Actions Trier Filtrer" at bounding box center [672, 39] width 1266 height 79
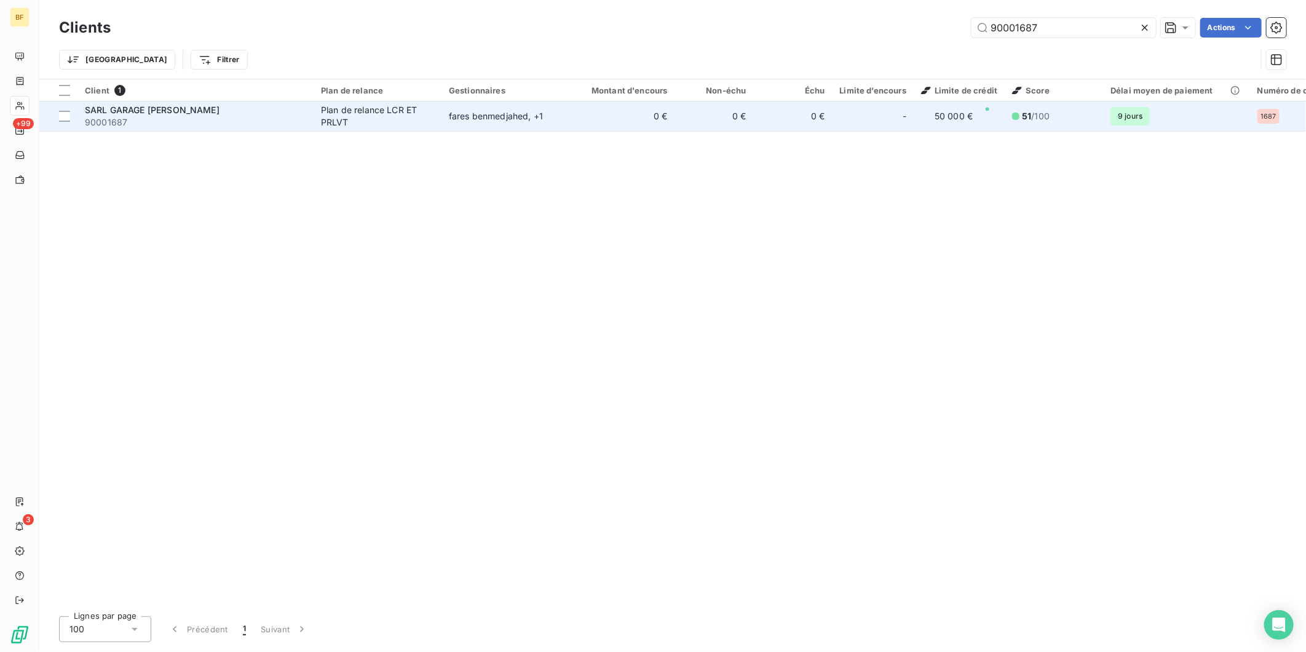
type input "90001687"
click at [569, 113] on td "0 €" at bounding box center [622, 116] width 106 height 30
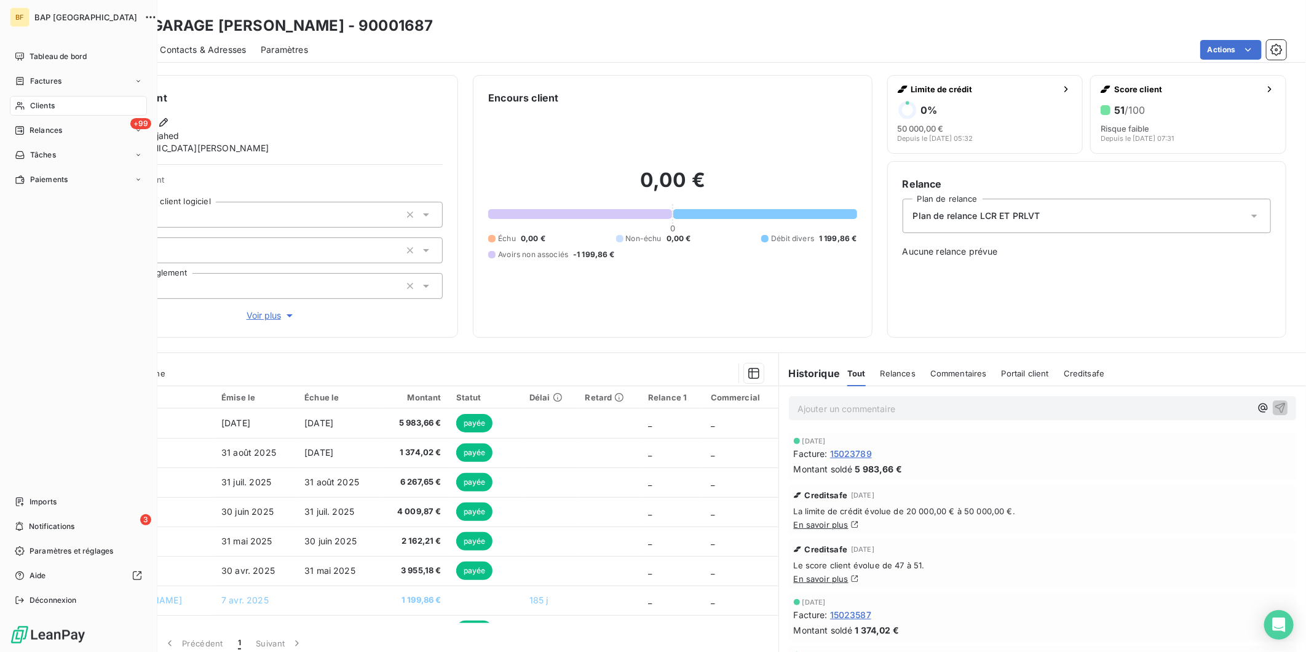
drag, startPoint x: 34, startPoint y: 111, endPoint x: 127, endPoint y: 103, distance: 93.2
click at [33, 108] on span "Clients" at bounding box center [42, 105] width 25 height 11
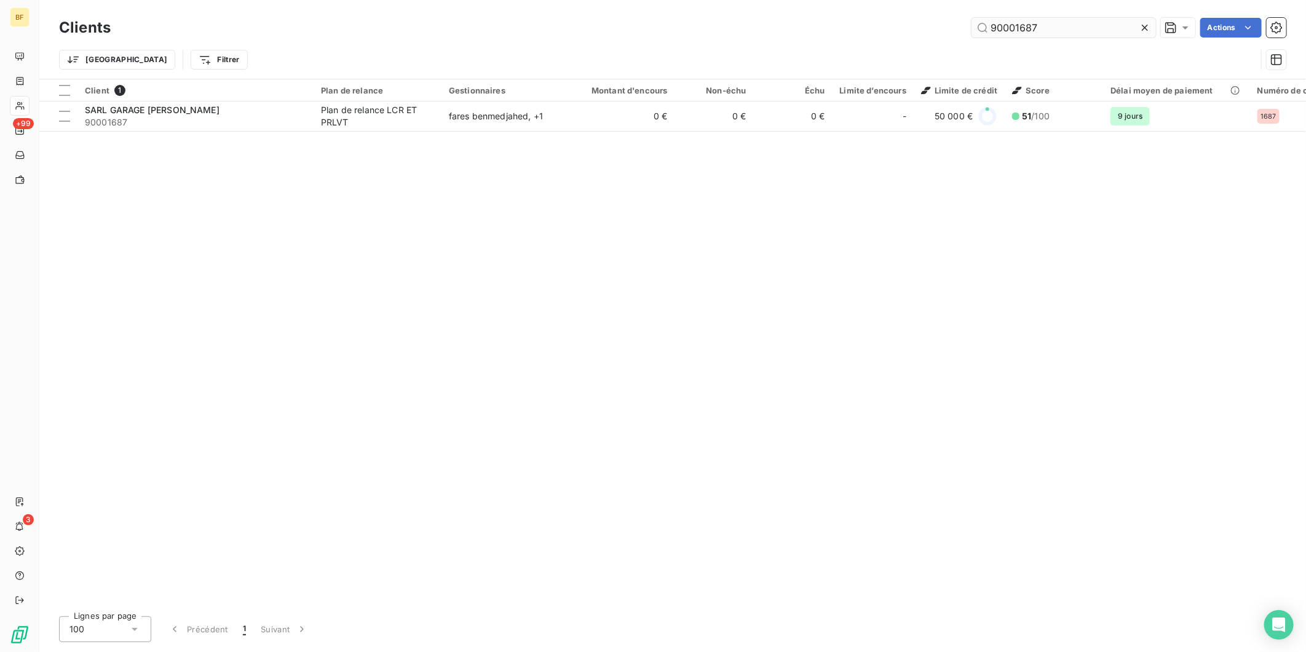
drag, startPoint x: 1046, startPoint y: 27, endPoint x: 1014, endPoint y: 23, distance: 32.3
click at [1014, 23] on input "90001687" at bounding box center [1063, 28] width 184 height 20
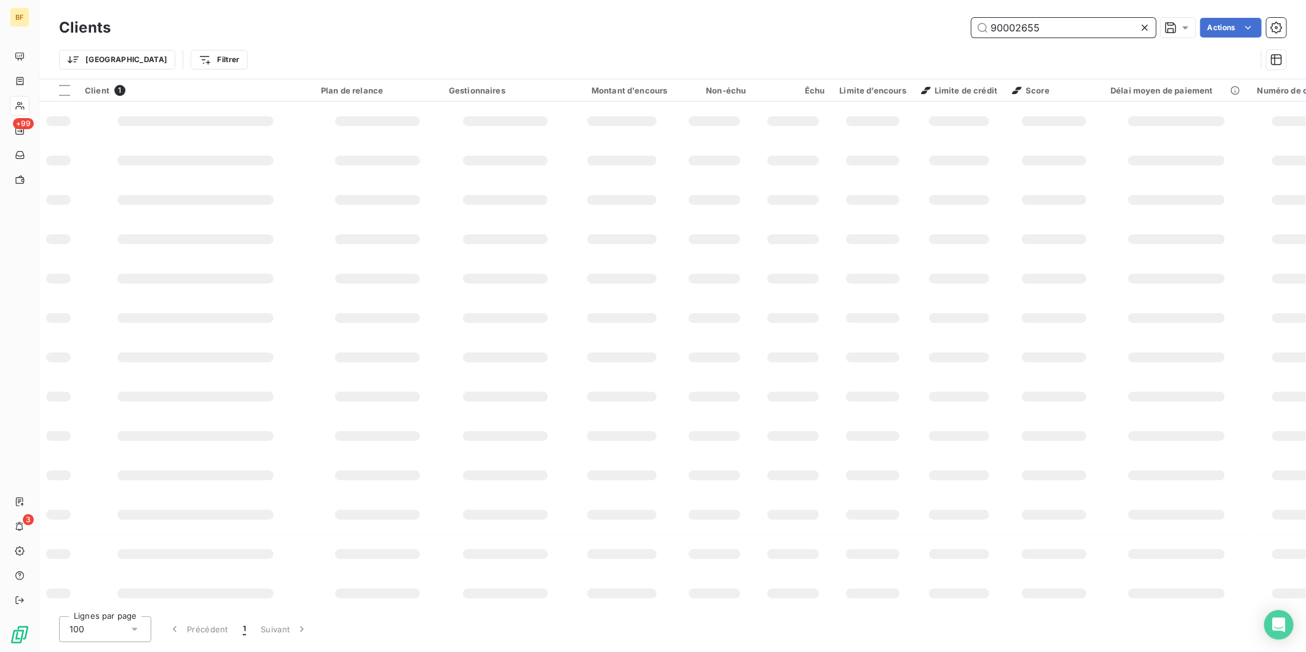
drag, startPoint x: 1084, startPoint y: 23, endPoint x: 1019, endPoint y: 23, distance: 64.6
click at [1019, 23] on input "90002655" at bounding box center [1063, 28] width 184 height 20
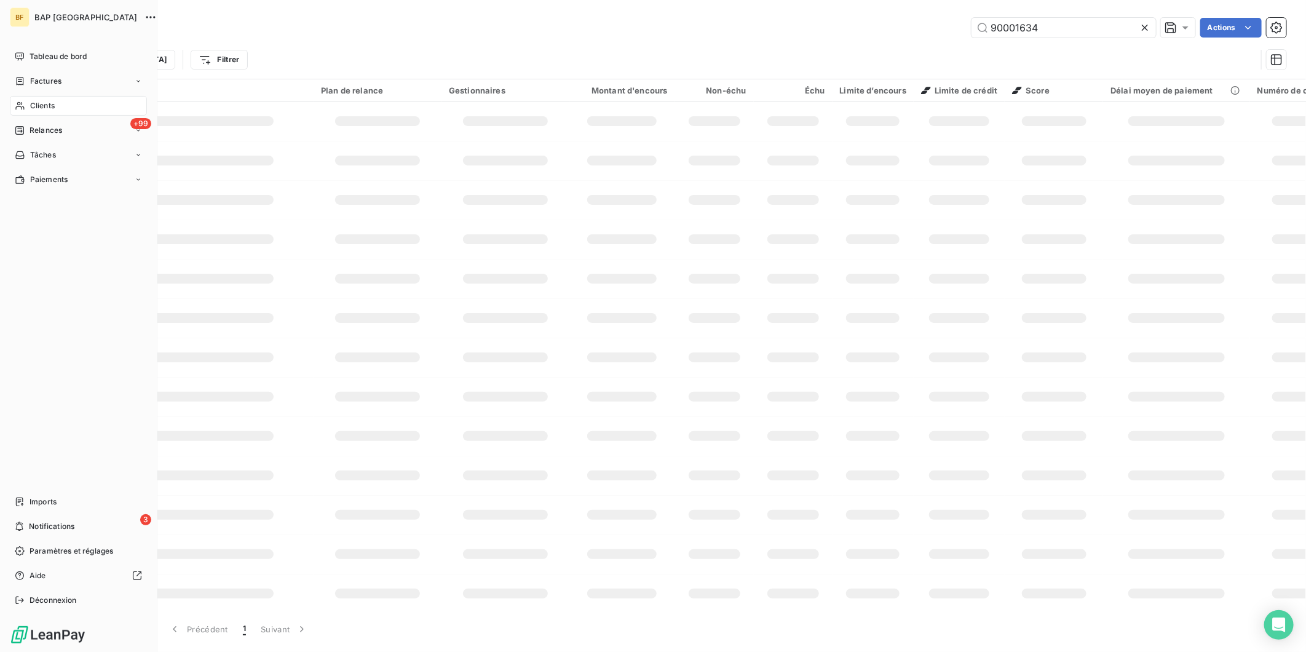
click at [56, 103] on div "Clients" at bounding box center [78, 106] width 137 height 20
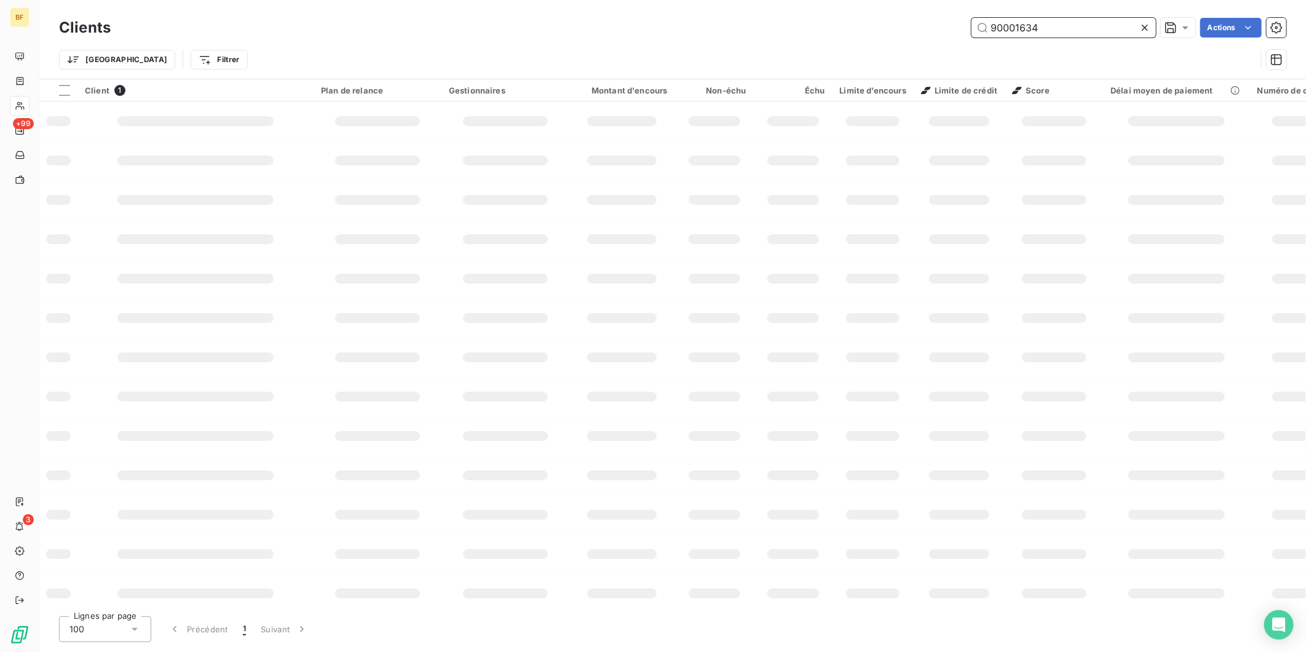
click at [1044, 35] on input "90001634" at bounding box center [1063, 28] width 184 height 20
click at [1013, 31] on input "90001634" at bounding box center [1063, 28] width 184 height 20
drag, startPoint x: 1070, startPoint y: 31, endPoint x: 919, endPoint y: 10, distance: 153.2
click at [919, 10] on div "Clients 90001634 Actions Trier Filtrer" at bounding box center [672, 39] width 1266 height 79
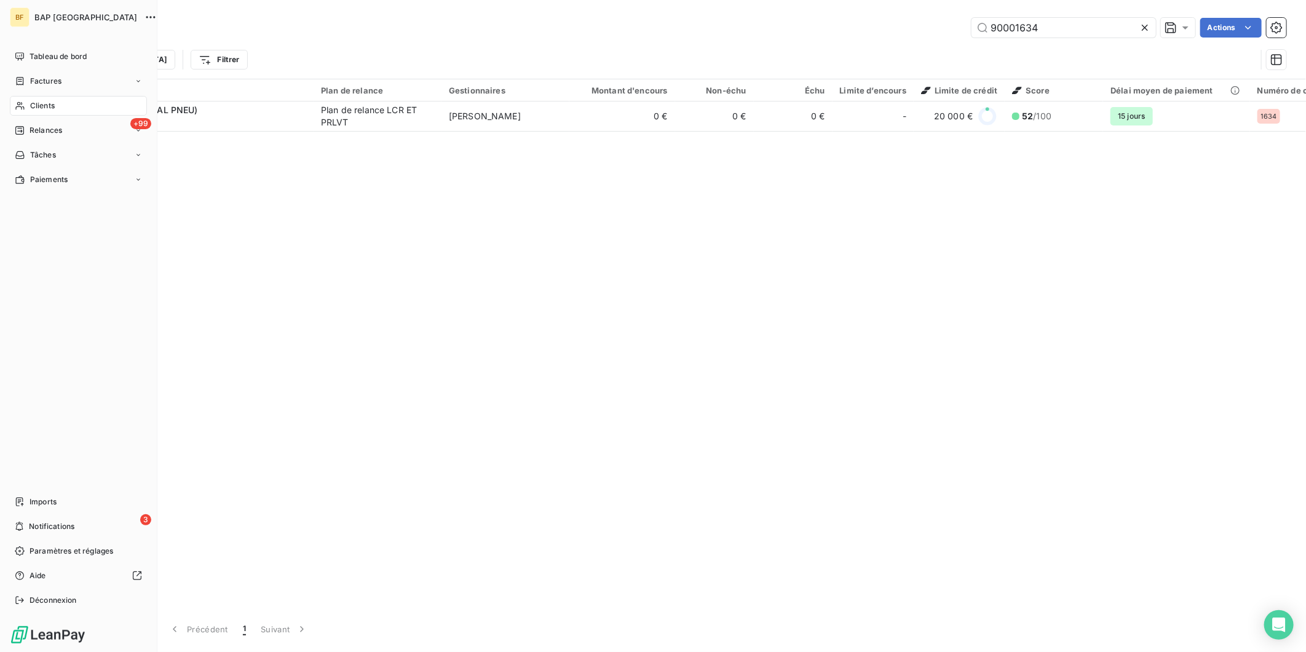
click at [21, 103] on icon at bounding box center [20, 106] width 10 height 10
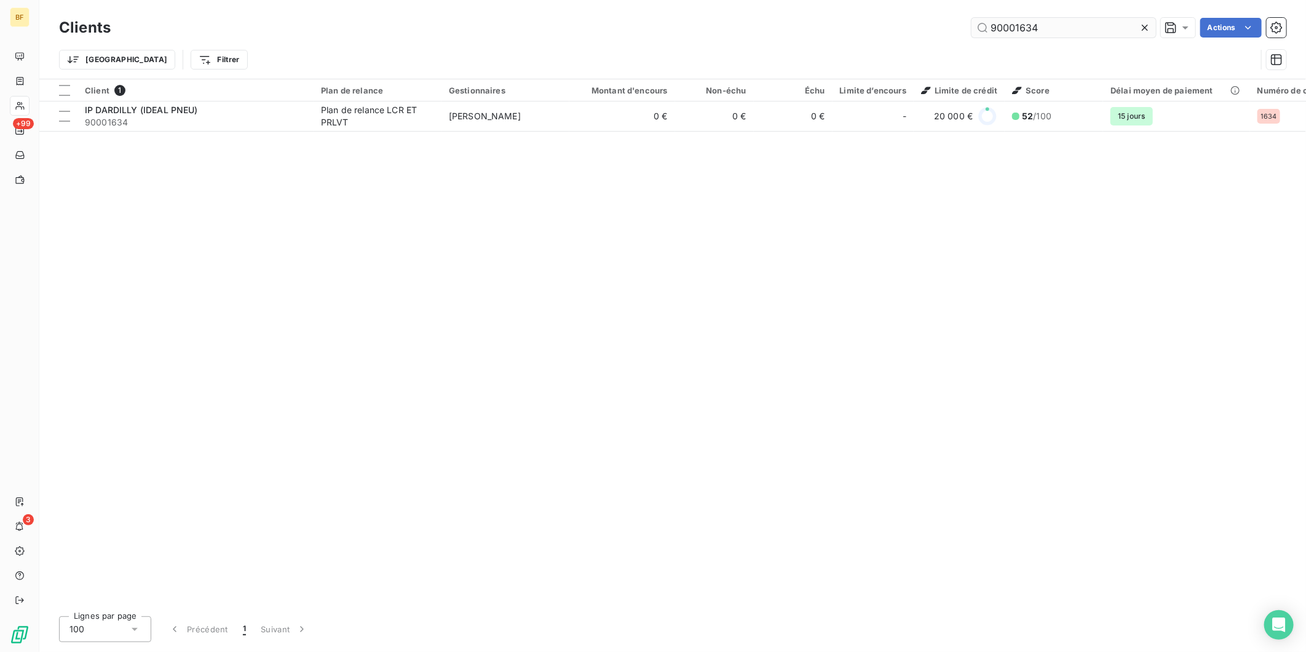
drag, startPoint x: 1082, startPoint y: 16, endPoint x: 1075, endPoint y: 22, distance: 9.6
click at [1077, 22] on div "Clients 90001634 Actions" at bounding box center [672, 28] width 1227 height 26
click at [1073, 23] on input "90001634" at bounding box center [1063, 28] width 184 height 20
drag, startPoint x: 1077, startPoint y: 25, endPoint x: 945, endPoint y: 17, distance: 132.4
click at [945, 18] on div "90001634 Actions" at bounding box center [705, 28] width 1161 height 20
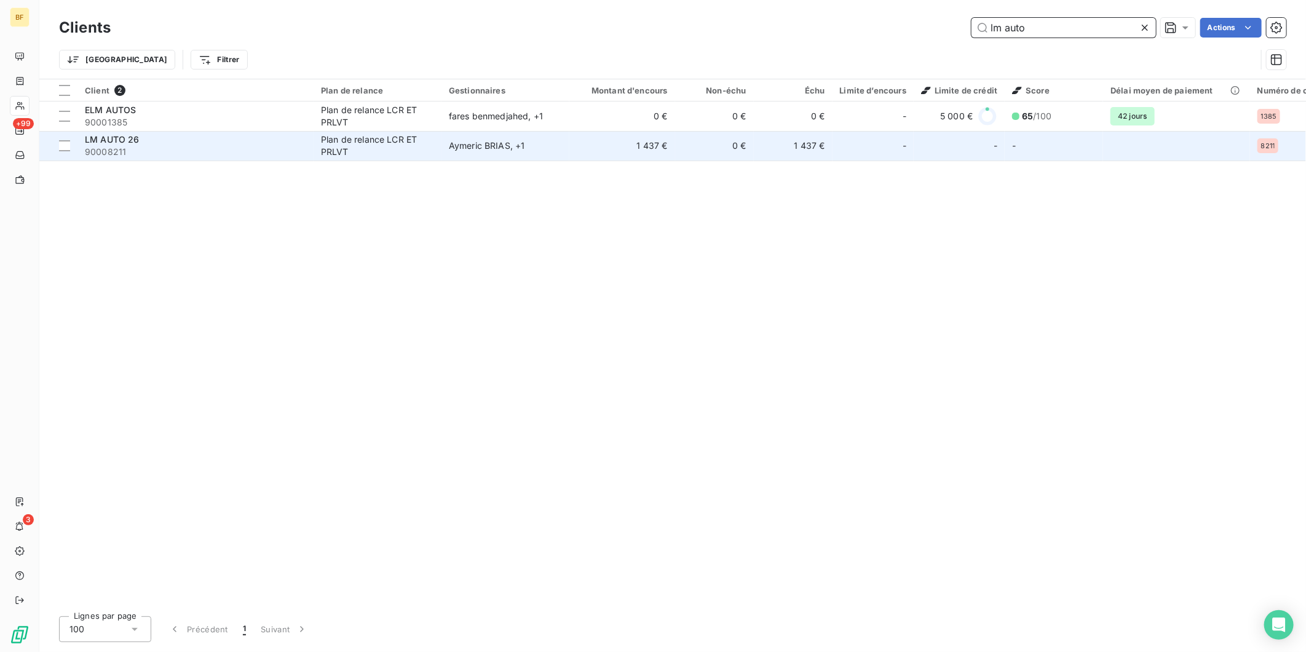
type input "lm auto"
click at [196, 143] on div "LM AUTO 26" at bounding box center [195, 139] width 221 height 12
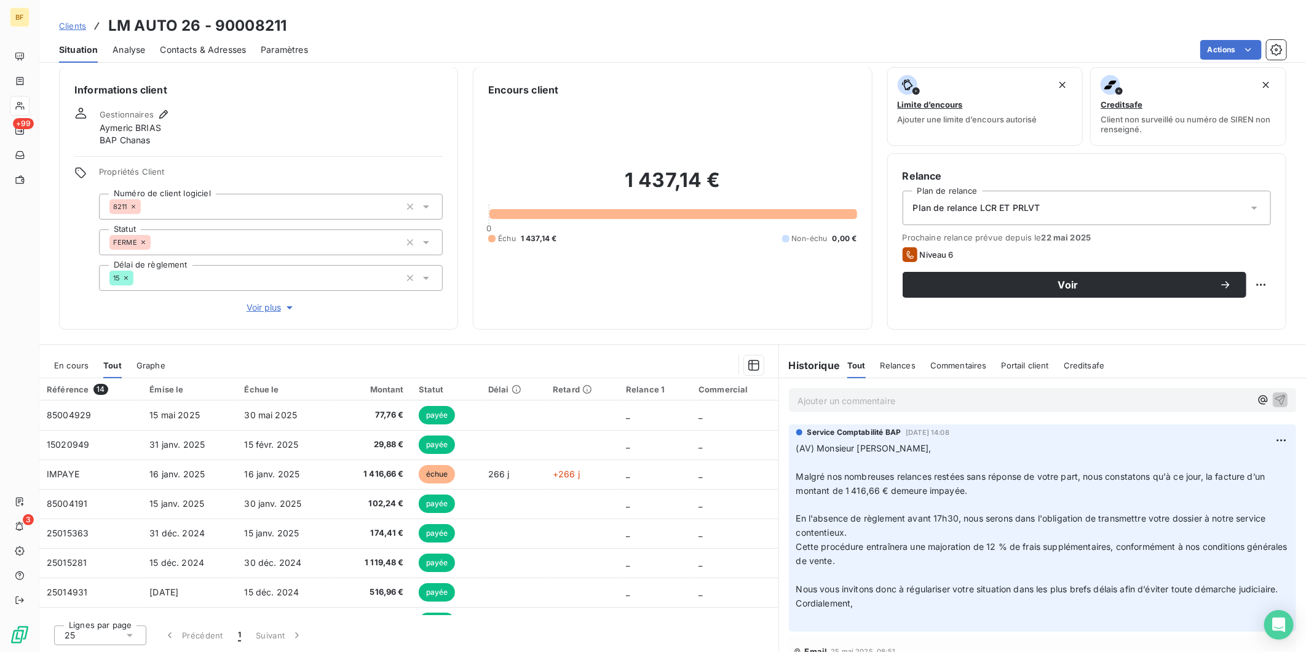
click at [229, 45] on span "Contacts & Adresses" at bounding box center [203, 50] width 86 height 12
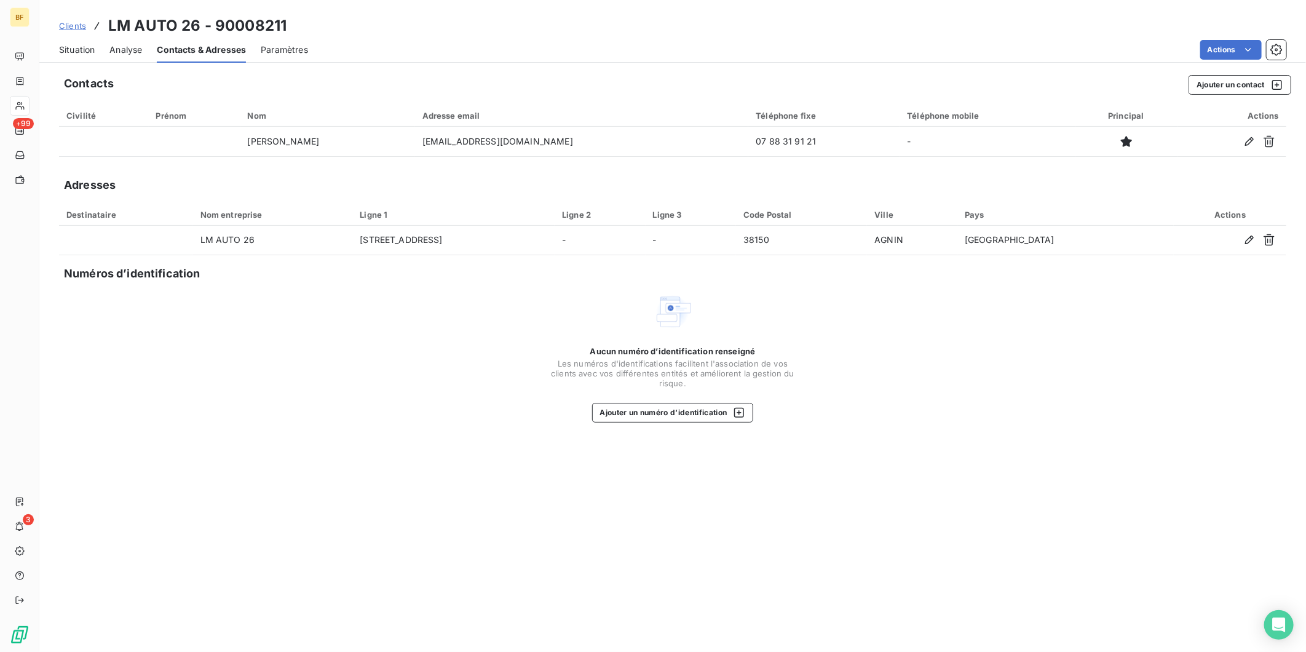
click at [76, 53] on span "Situation" at bounding box center [77, 50] width 36 height 12
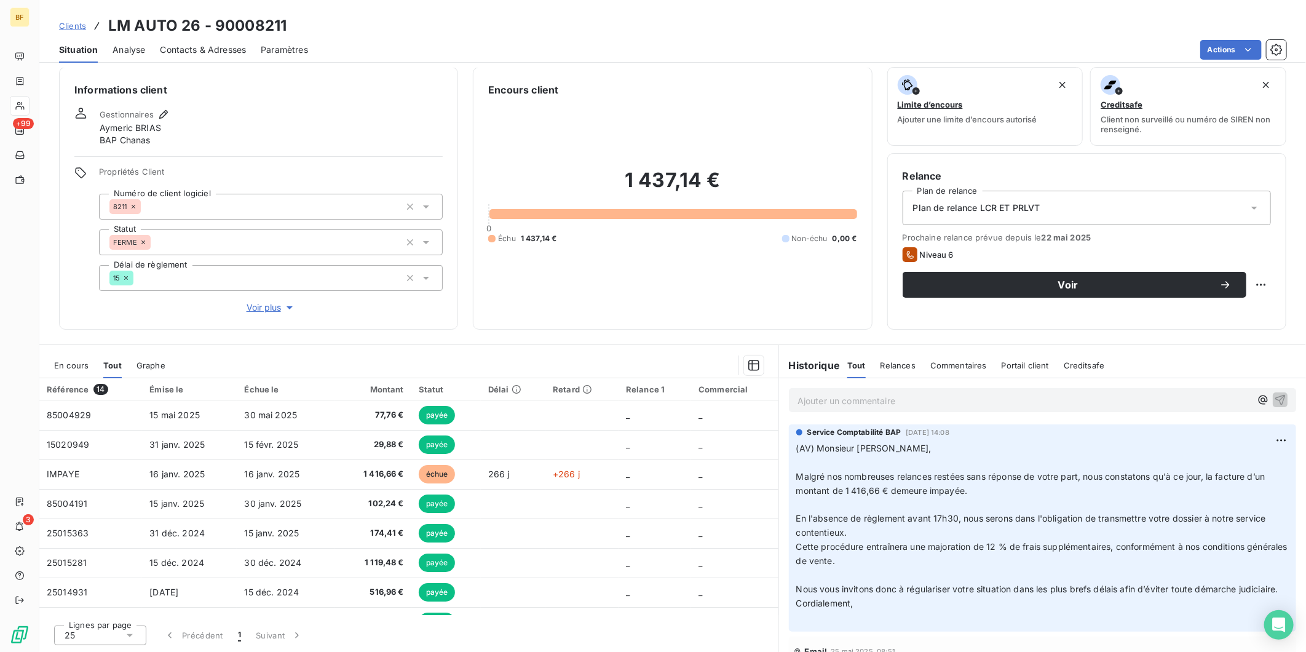
click at [180, 41] on div "Contacts & Adresses" at bounding box center [203, 50] width 86 height 26
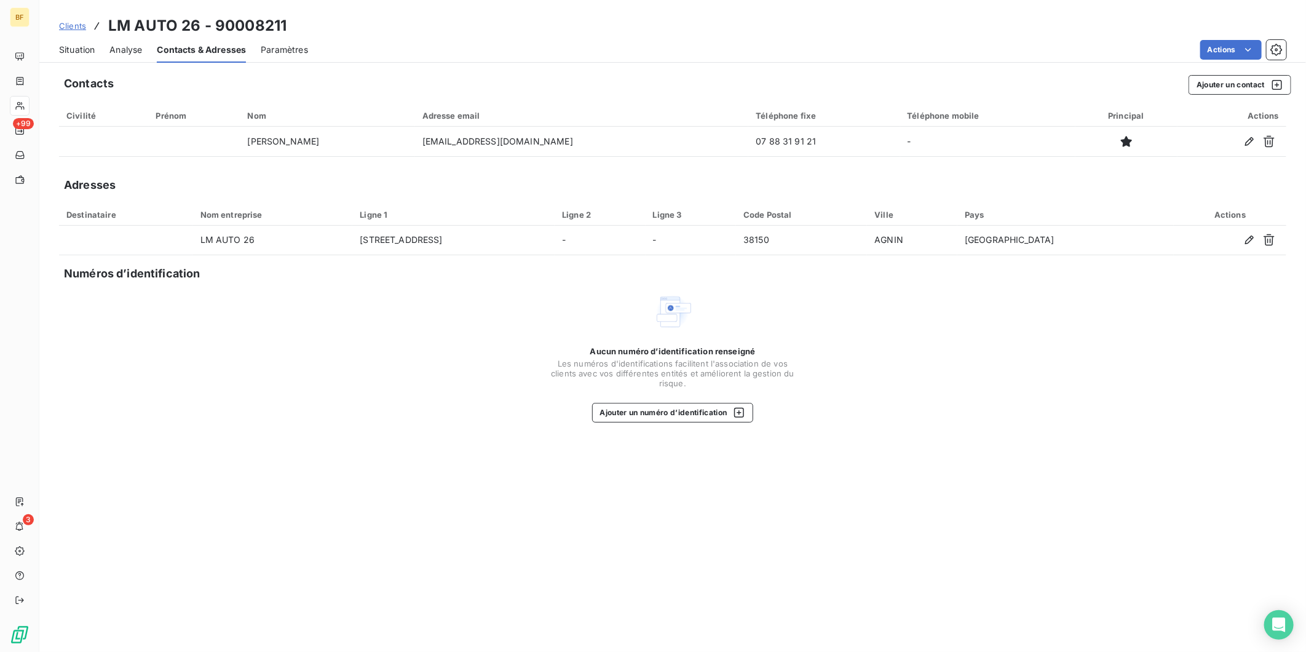
click at [77, 50] on span "Situation" at bounding box center [77, 50] width 36 height 12
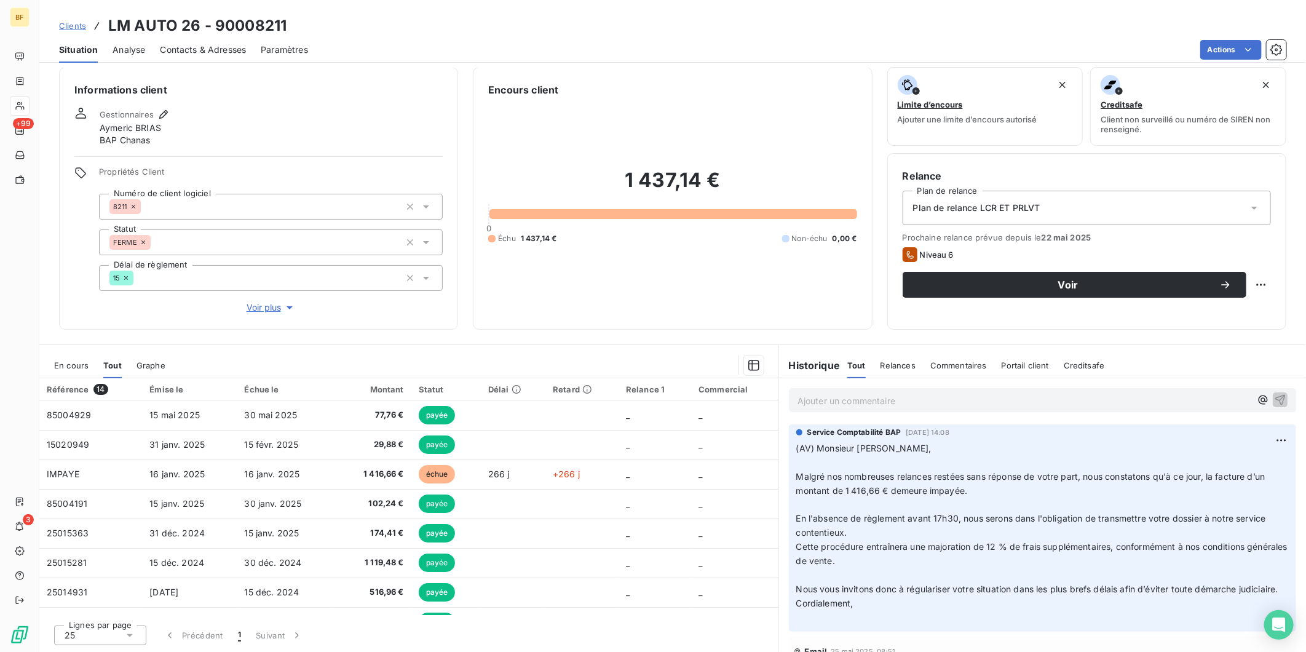
click at [650, 328] on div "Encours client 1 437,14 € 0 Échu 1 437,14 € Non-échu 0,00 €" at bounding box center [672, 198] width 399 height 263
click at [243, 44] on span "Contacts & Adresses" at bounding box center [203, 50] width 86 height 12
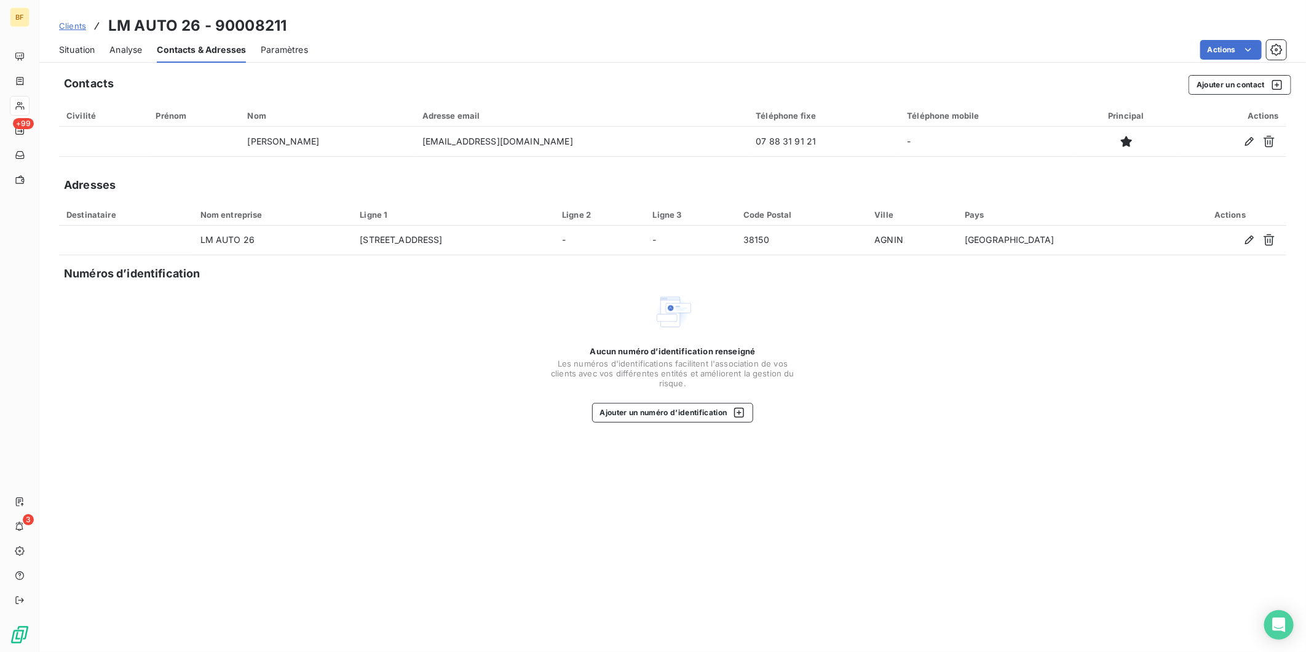
click at [74, 46] on span "Situation" at bounding box center [77, 50] width 36 height 12
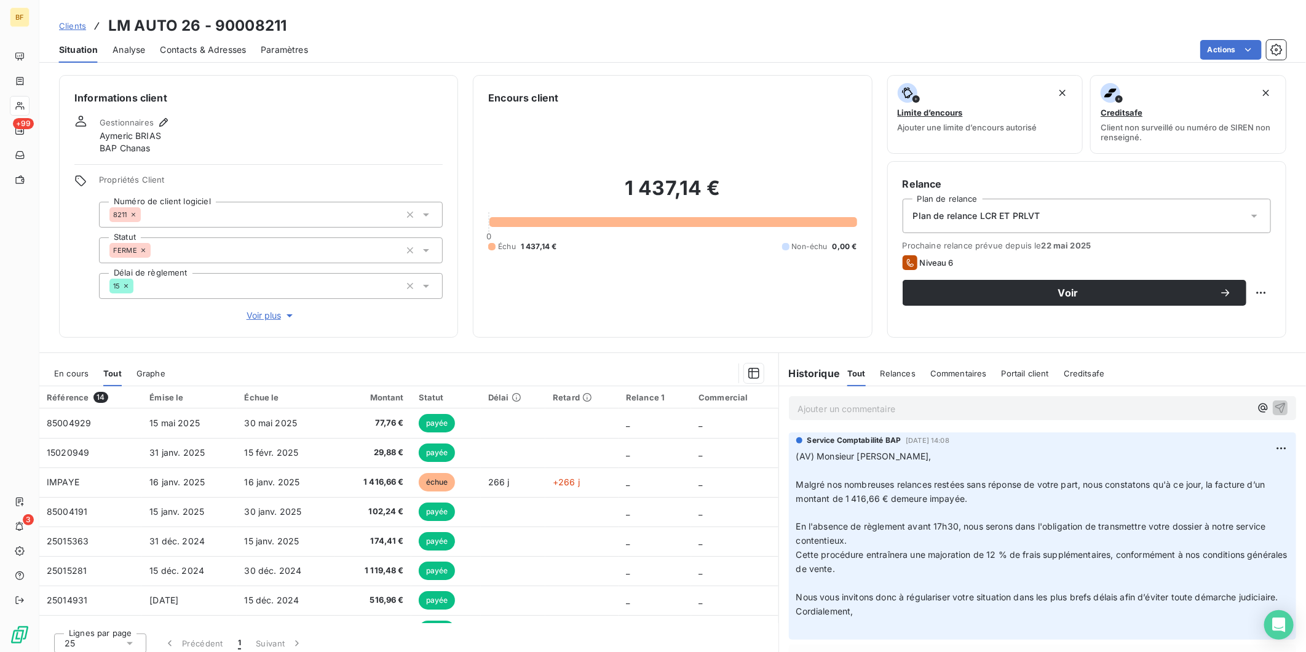
click at [558, 333] on div "Encours client 1 437,14 € 0 Échu 1 437,14 € Non-échu 0,00 €" at bounding box center [672, 206] width 399 height 263
click at [183, 54] on span "Contacts & Adresses" at bounding box center [203, 50] width 86 height 12
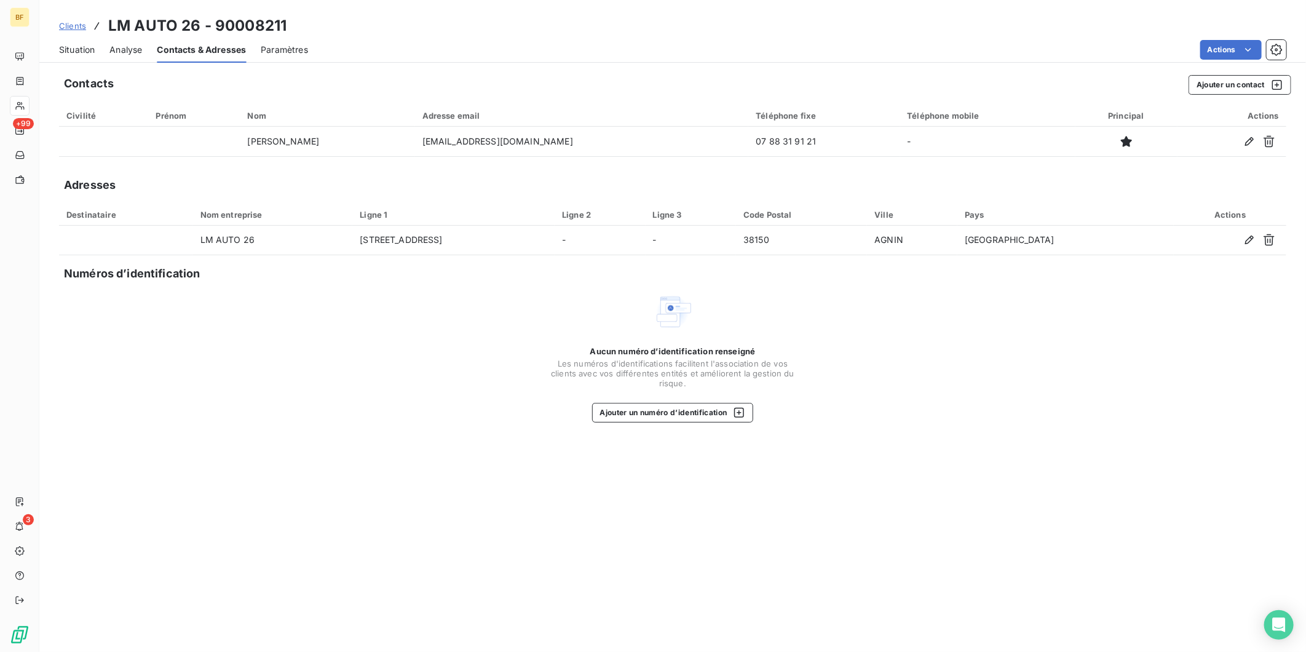
click at [78, 52] on span "Situation" at bounding box center [77, 50] width 36 height 12
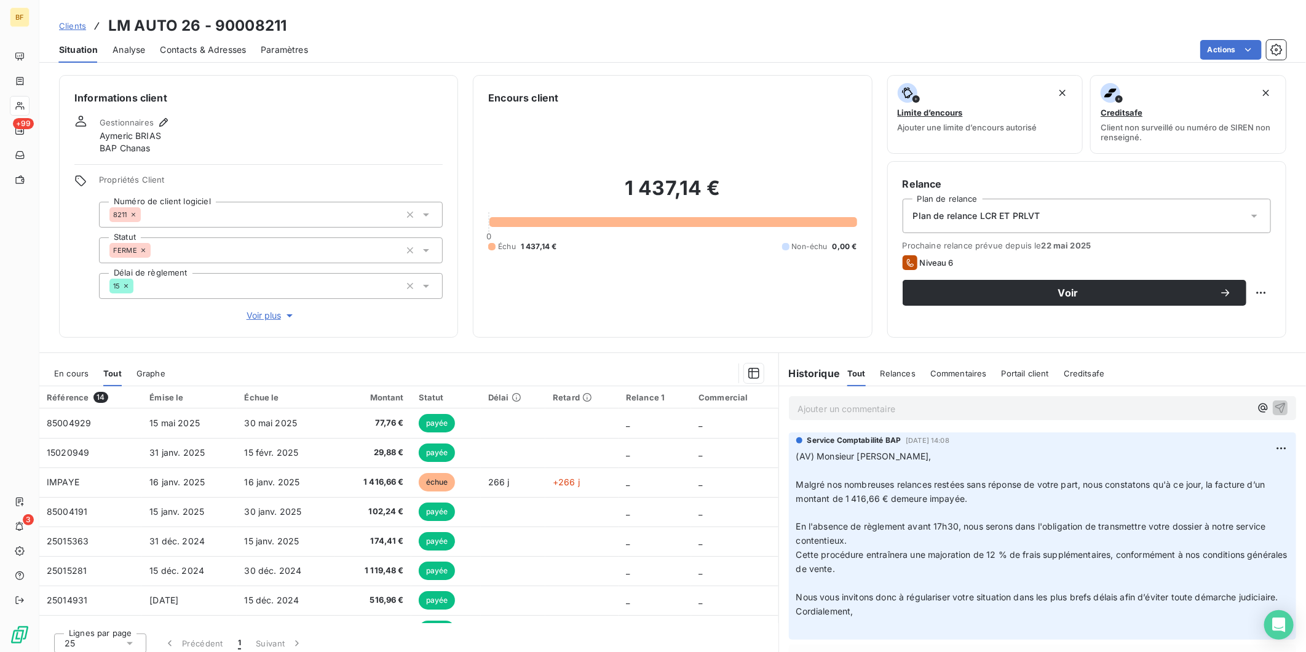
click at [470, 336] on div "Informations client Gestionnaires [PERSON_NAME] BAP Chanas Propriétés Client Nu…" at bounding box center [672, 206] width 1266 height 263
click at [561, 326] on div "Encours client 1 437,14 € 0 Échu 1 437,14 € Non-échu 0,00 €" at bounding box center [672, 206] width 399 height 263
click at [622, 286] on div "1 437,14 € 0 Échu 1 437,14 € Non-échu 0,00 €" at bounding box center [672, 213] width 368 height 217
click at [197, 59] on div "Contacts & Adresses" at bounding box center [203, 50] width 86 height 26
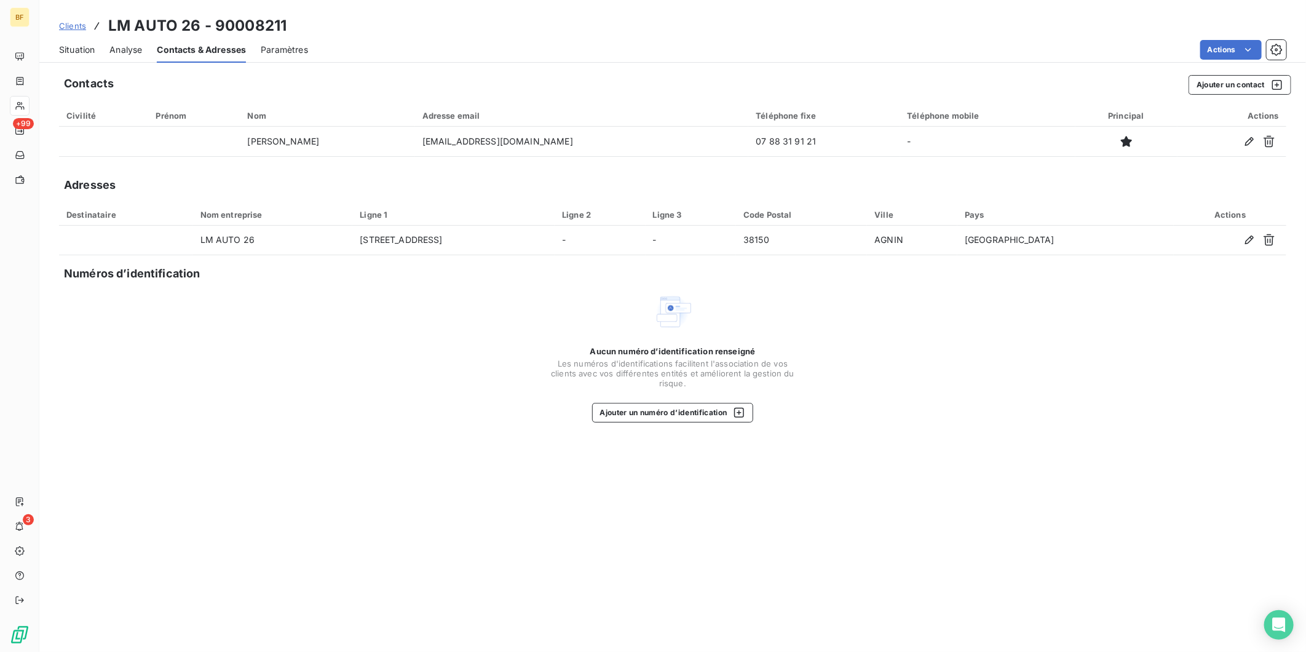
click at [83, 57] on div "Situation" at bounding box center [77, 50] width 36 height 26
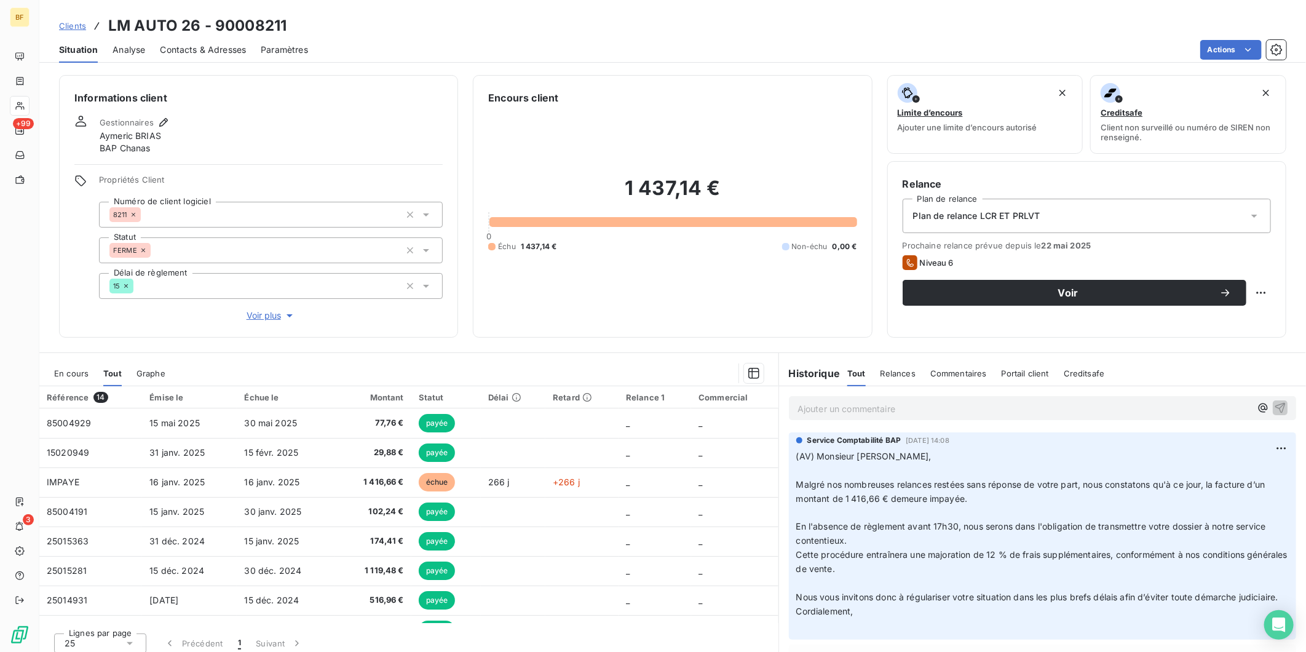
click at [572, 296] on div "1 437,14 € 0 Échu 1 437,14 € Non-échu 0,00 €" at bounding box center [672, 213] width 368 height 217
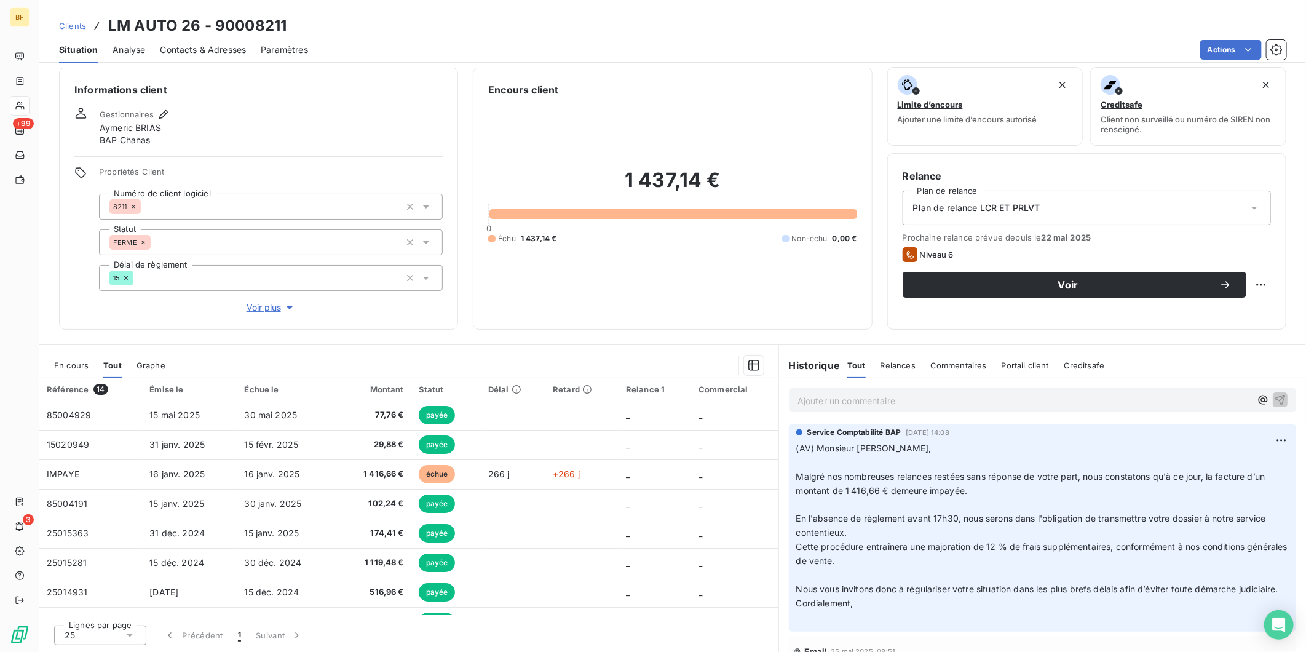
scroll to position [7, 0]
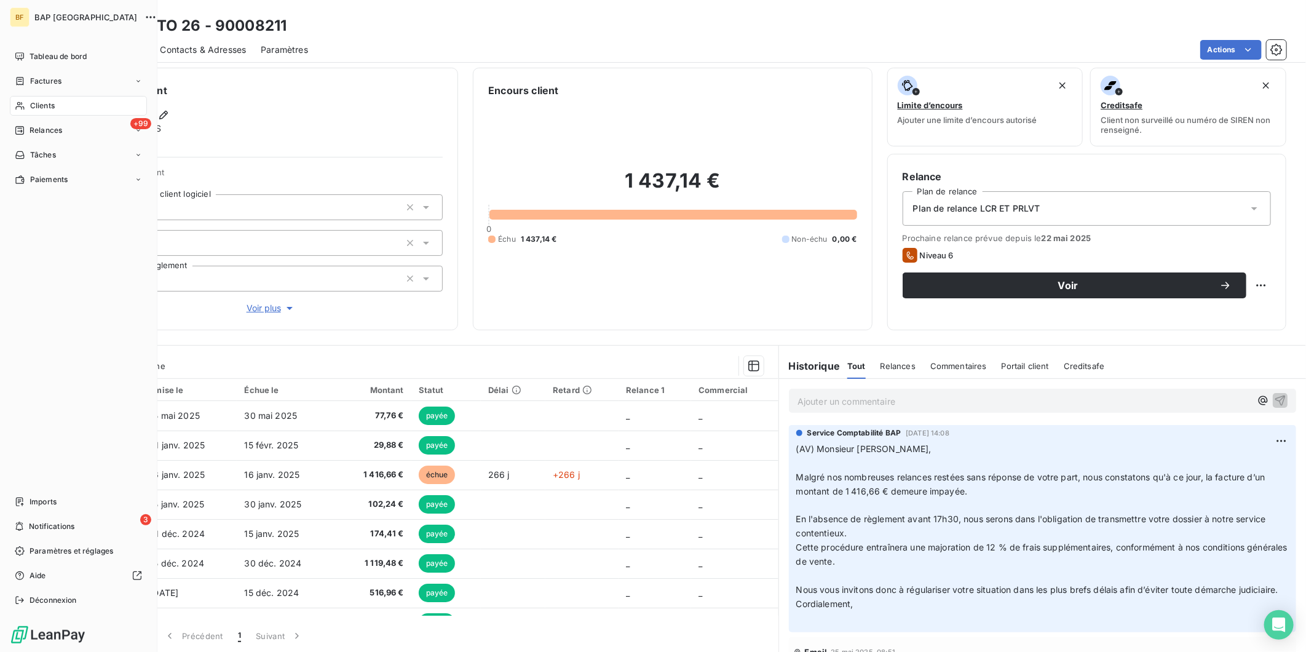
click at [32, 101] on span "Clients" at bounding box center [42, 105] width 25 height 11
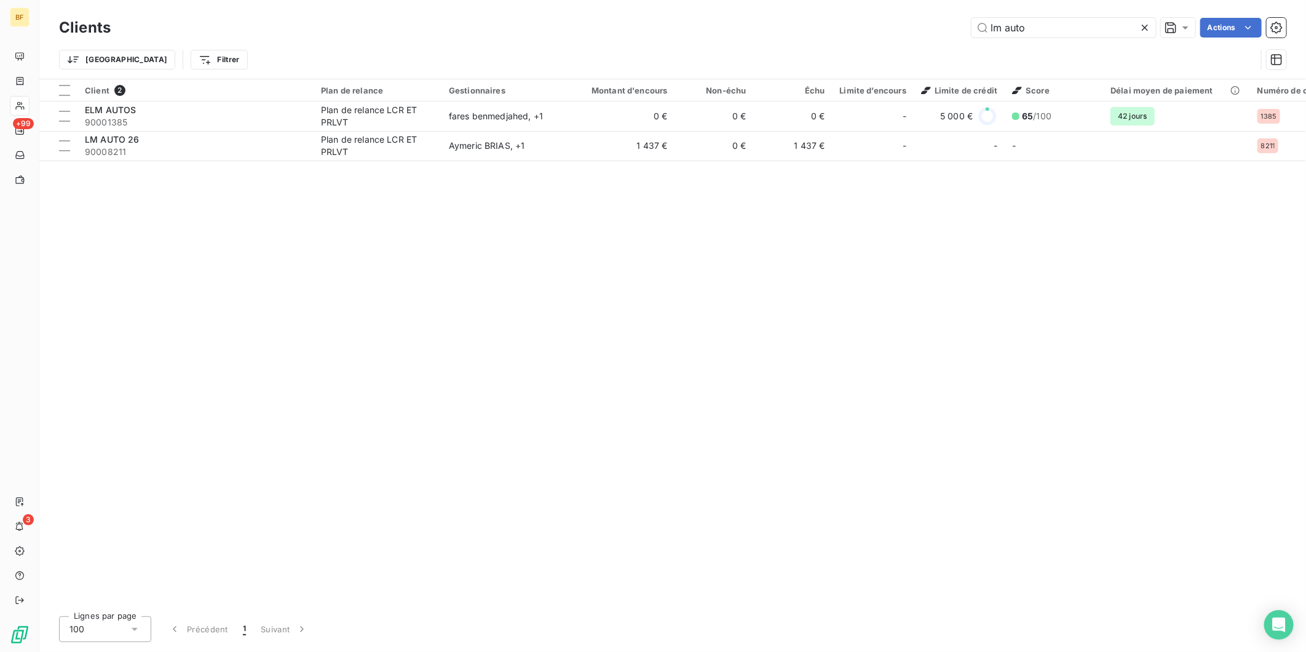
drag, startPoint x: 1046, startPoint y: 33, endPoint x: 914, endPoint y: 19, distance: 132.3
click at [914, 19] on div "lm auto Actions" at bounding box center [705, 28] width 1161 height 20
click at [489, 132] on div "Client 1 Plan de relance Gestionnaires Montant d'encours Non-échu Échu Limite d…" at bounding box center [672, 342] width 1266 height 527
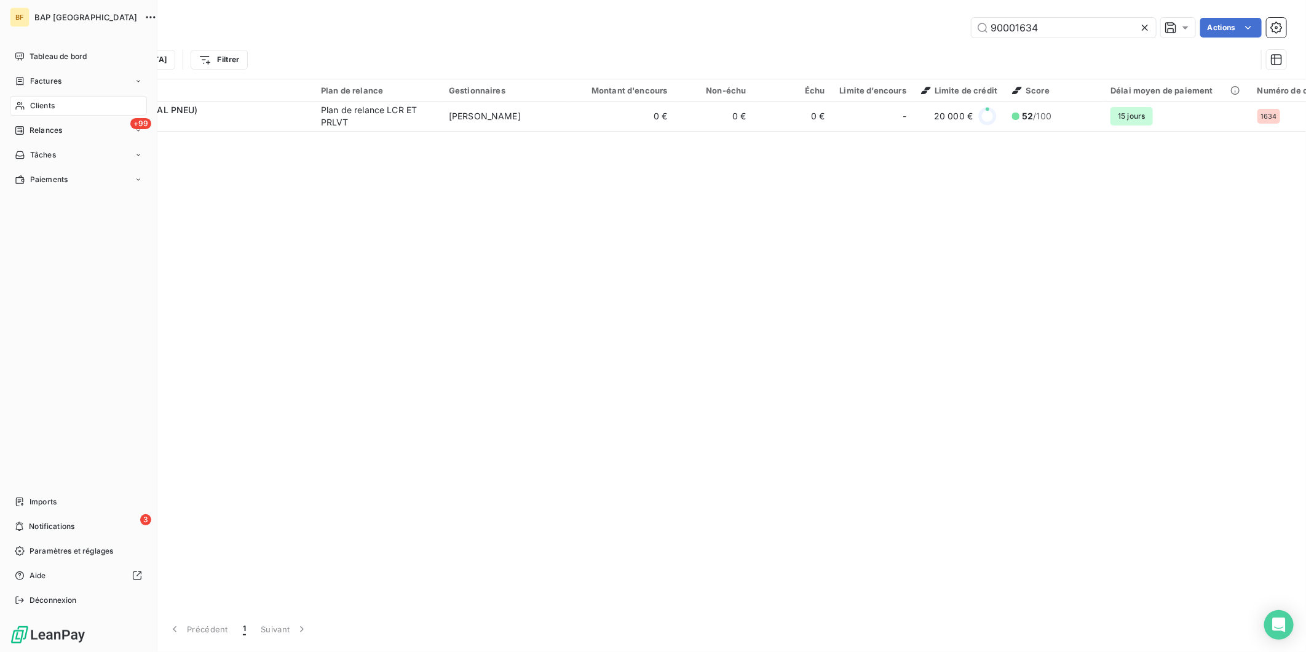
click at [33, 102] on span "Clients" at bounding box center [42, 105] width 25 height 11
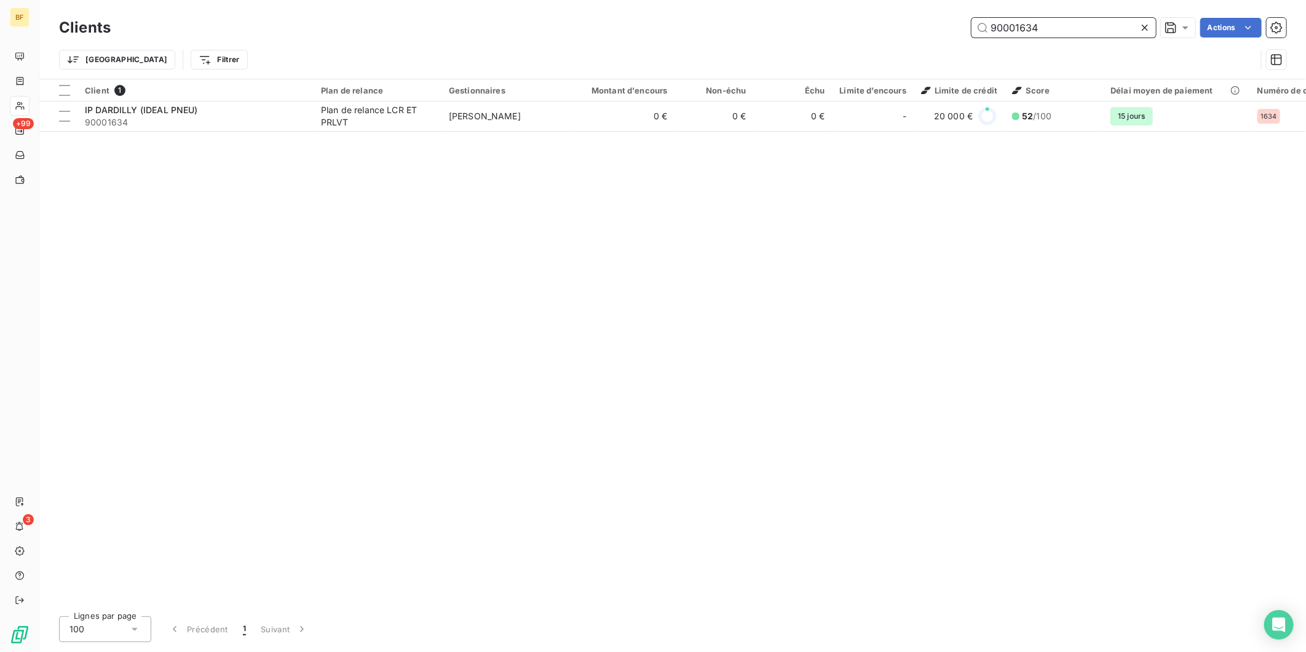
click at [1053, 31] on input "90001634" at bounding box center [1063, 28] width 184 height 20
drag, startPoint x: 1060, startPoint y: 25, endPoint x: 818, endPoint y: 18, distance: 242.3
click at [818, 18] on div "90001634 Actions" at bounding box center [705, 28] width 1161 height 20
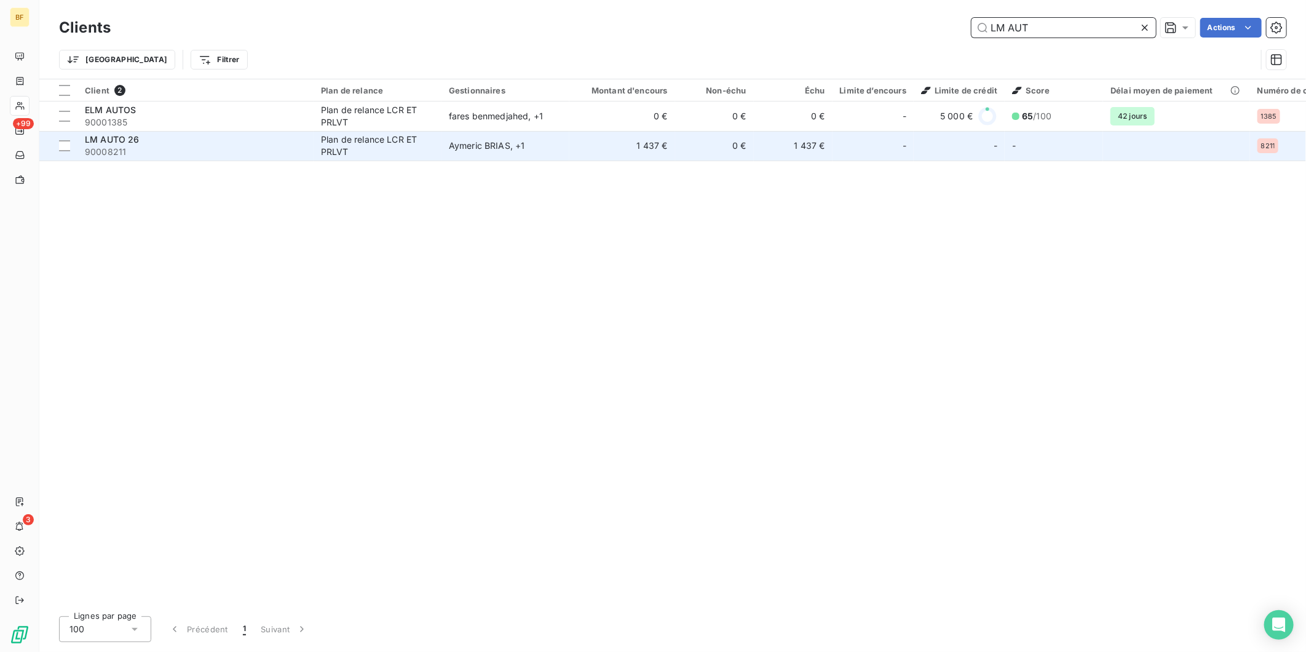
type input "LM AUT"
click at [146, 140] on div "LM AUTO 26" at bounding box center [195, 139] width 221 height 12
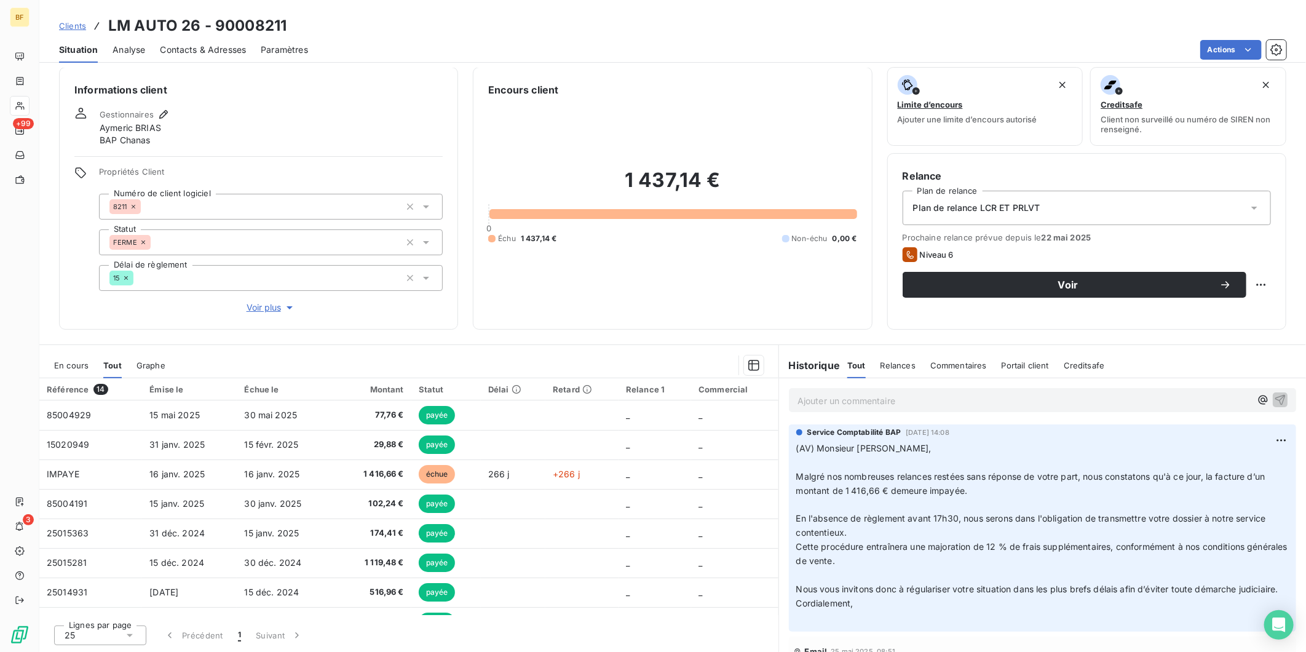
click at [601, 296] on div "1 437,14 € 0 Échu 1 437,14 € Non-échu 0,00 €" at bounding box center [672, 205] width 368 height 217
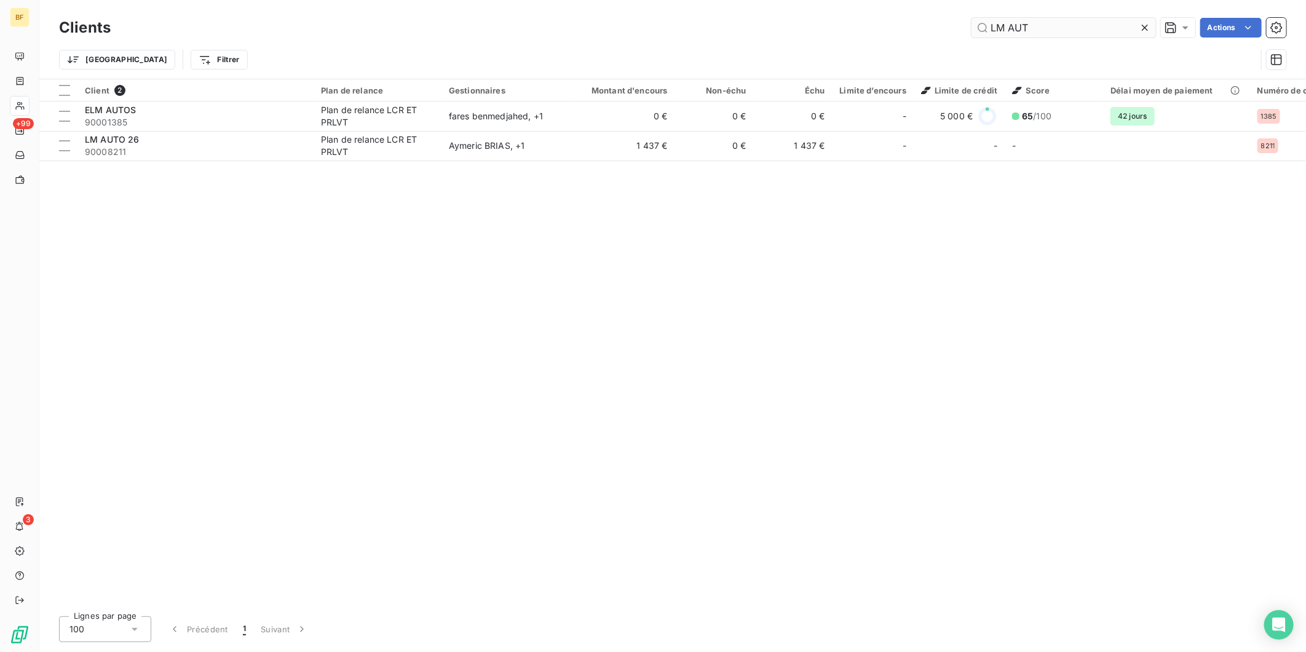
click at [1043, 28] on input "LM AUT" at bounding box center [1063, 28] width 184 height 20
drag, startPoint x: 1054, startPoint y: 28, endPoint x: 956, endPoint y: 25, distance: 97.8
click at [956, 25] on div "LM AUT Actions" at bounding box center [705, 28] width 1161 height 20
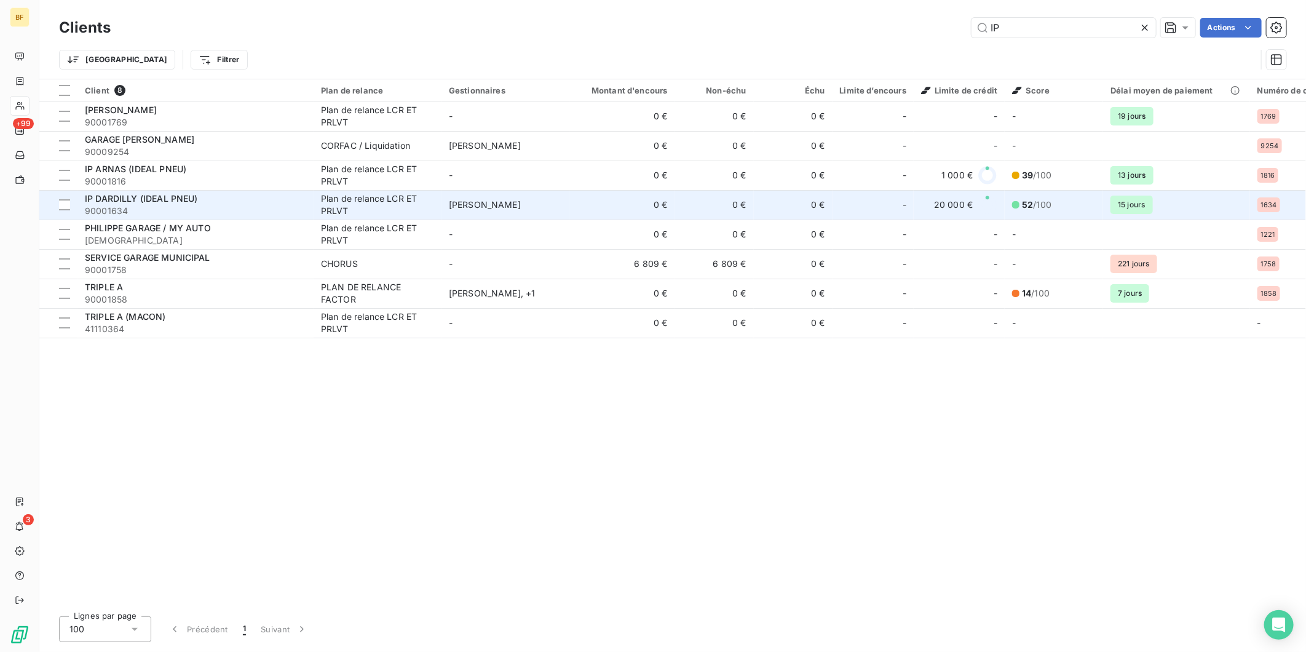
type input "IP"
click at [170, 206] on span "90001634" at bounding box center [195, 211] width 221 height 12
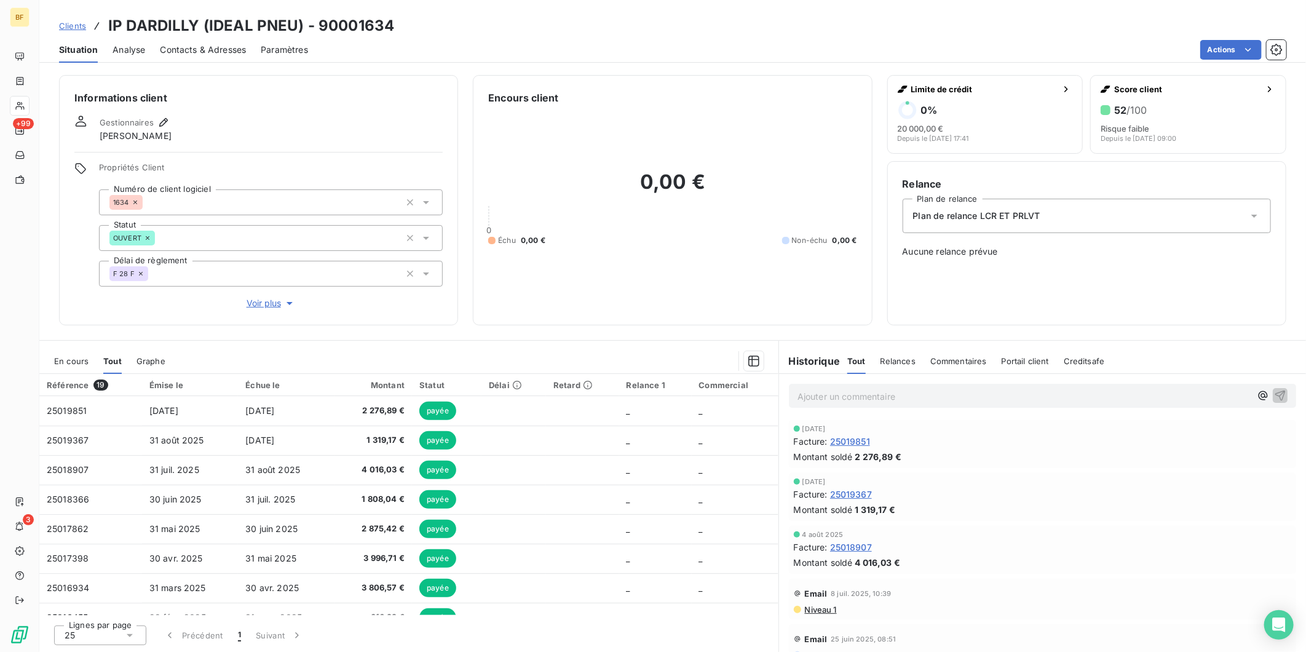
click at [377, 317] on div "Informations client Gestionnaires [PERSON_NAME] Propriétés Client Numéro de cli…" at bounding box center [258, 200] width 399 height 250
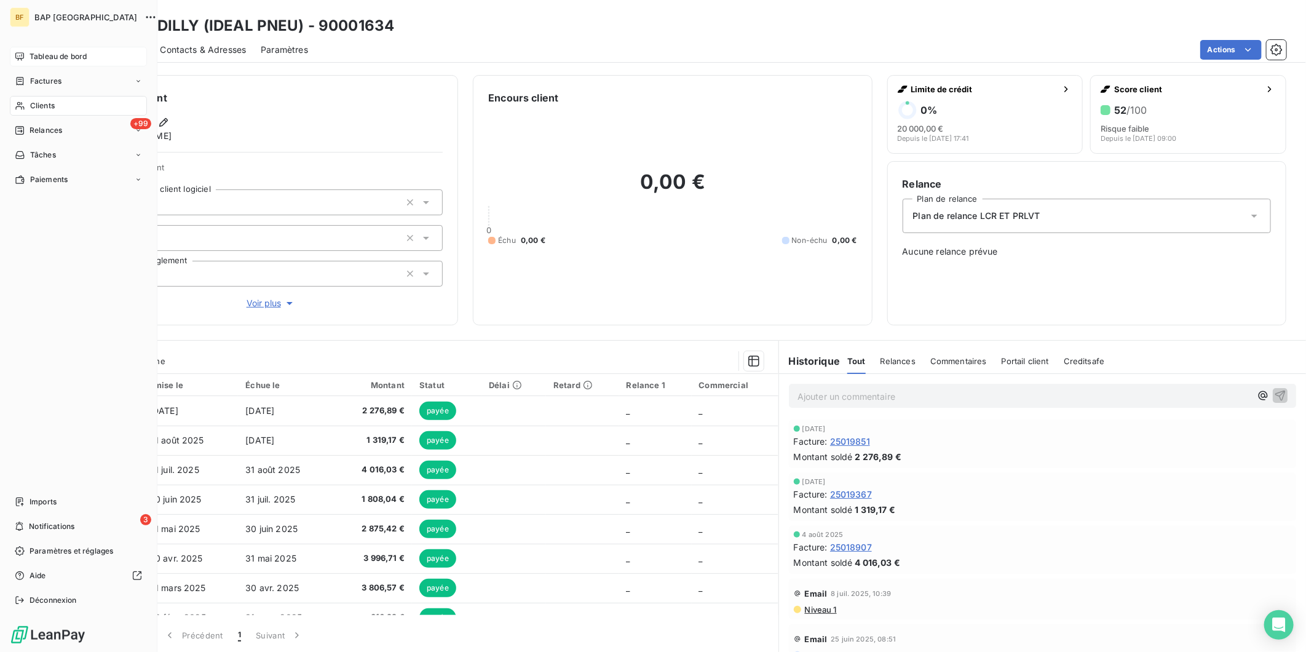
click at [22, 57] on icon at bounding box center [20, 57] width 10 height 10
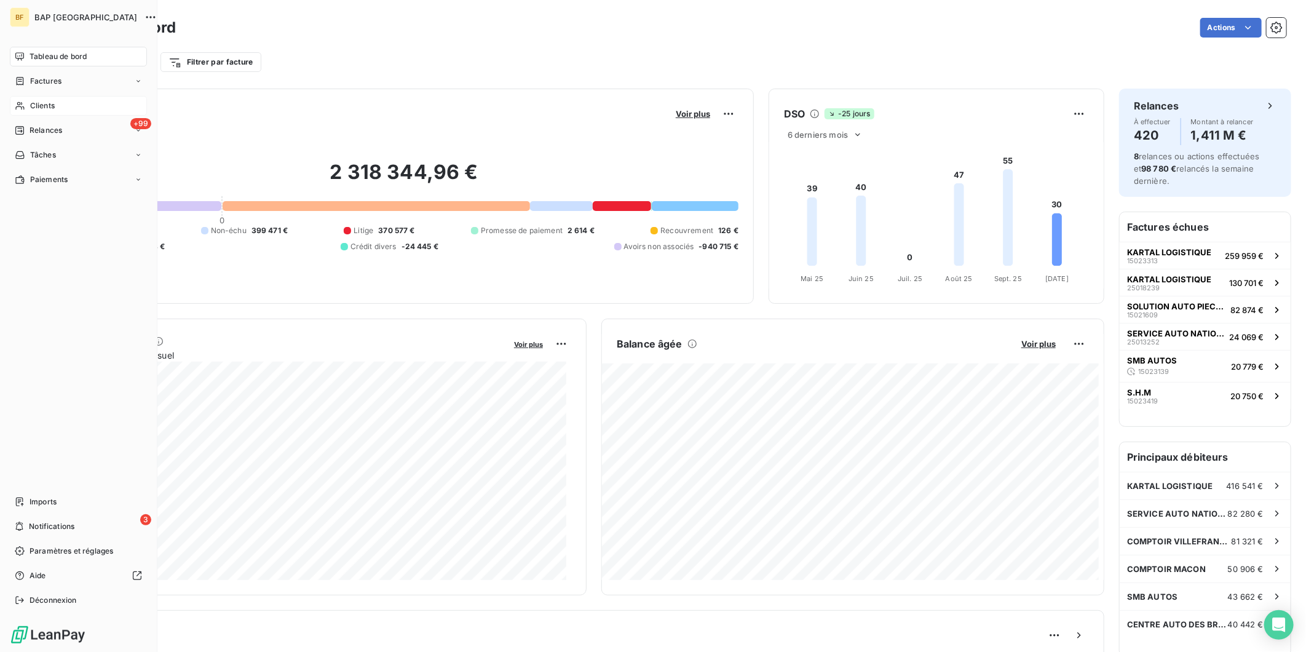
click at [31, 108] on span "Clients" at bounding box center [42, 105] width 25 height 11
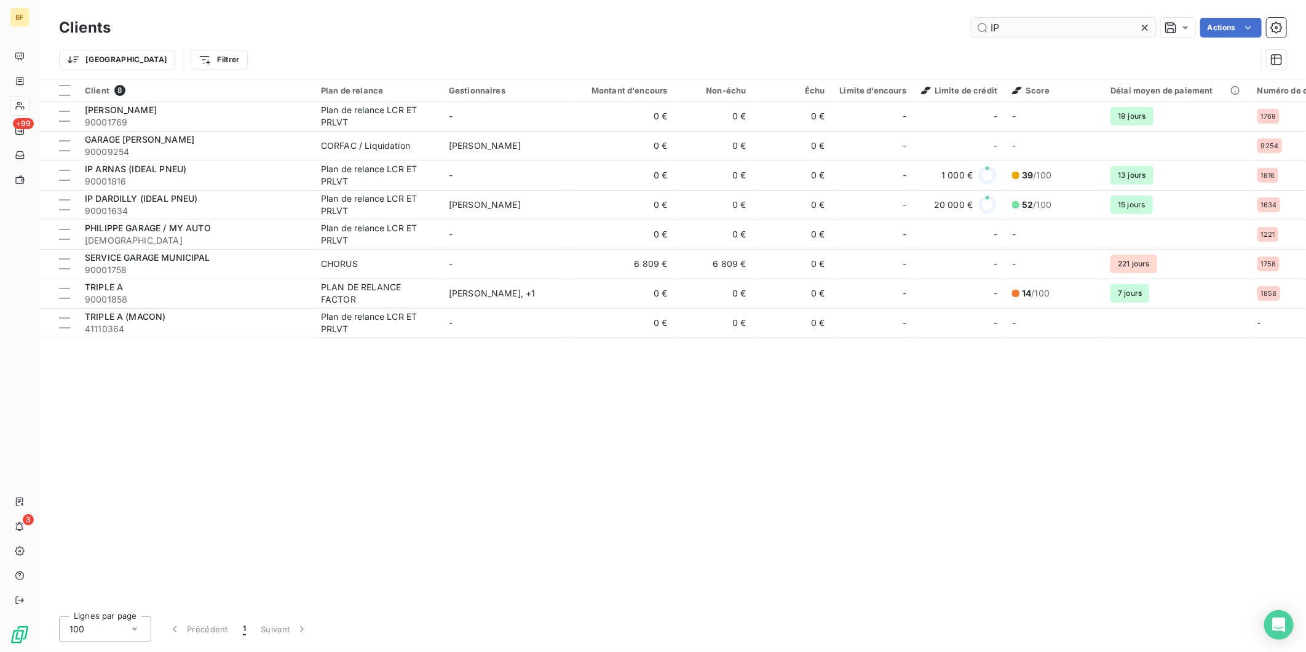
drag, startPoint x: 1000, startPoint y: 32, endPoint x: 975, endPoint y: 31, distance: 24.6
click at [975, 31] on input "IP" at bounding box center [1063, 28] width 184 height 20
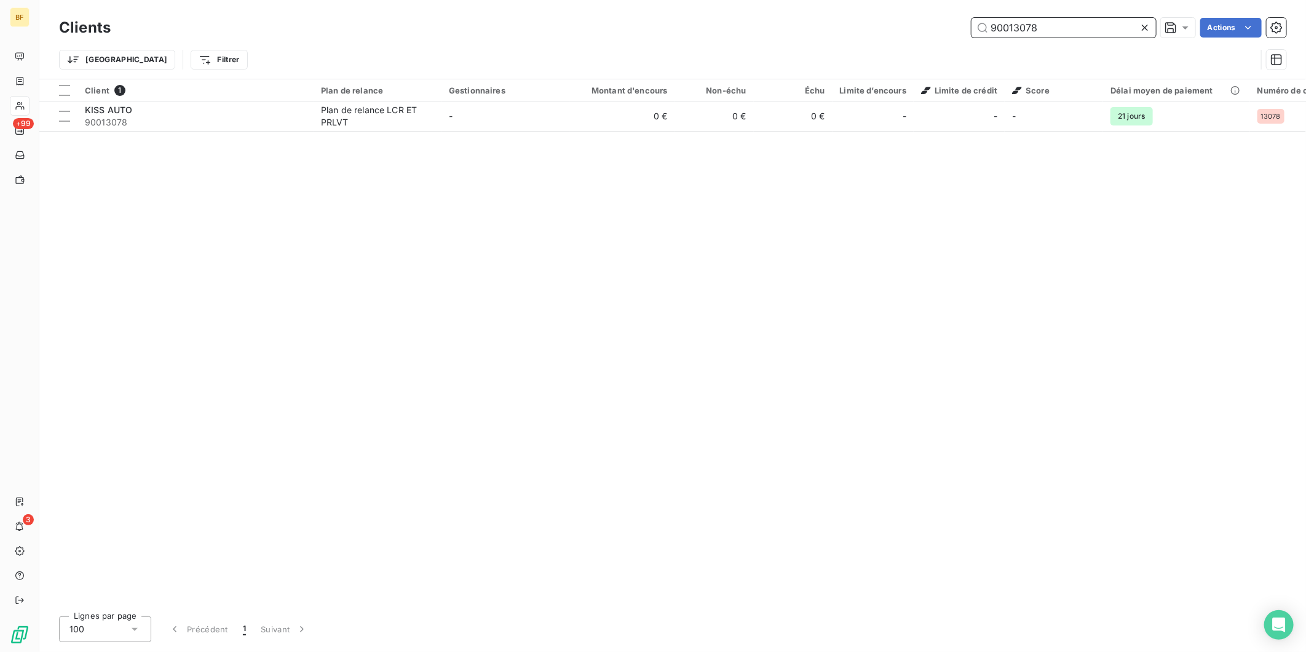
drag, startPoint x: 1073, startPoint y: 34, endPoint x: 1006, endPoint y: 22, distance: 68.0
click at [1006, 22] on input "90013078" at bounding box center [1063, 28] width 184 height 20
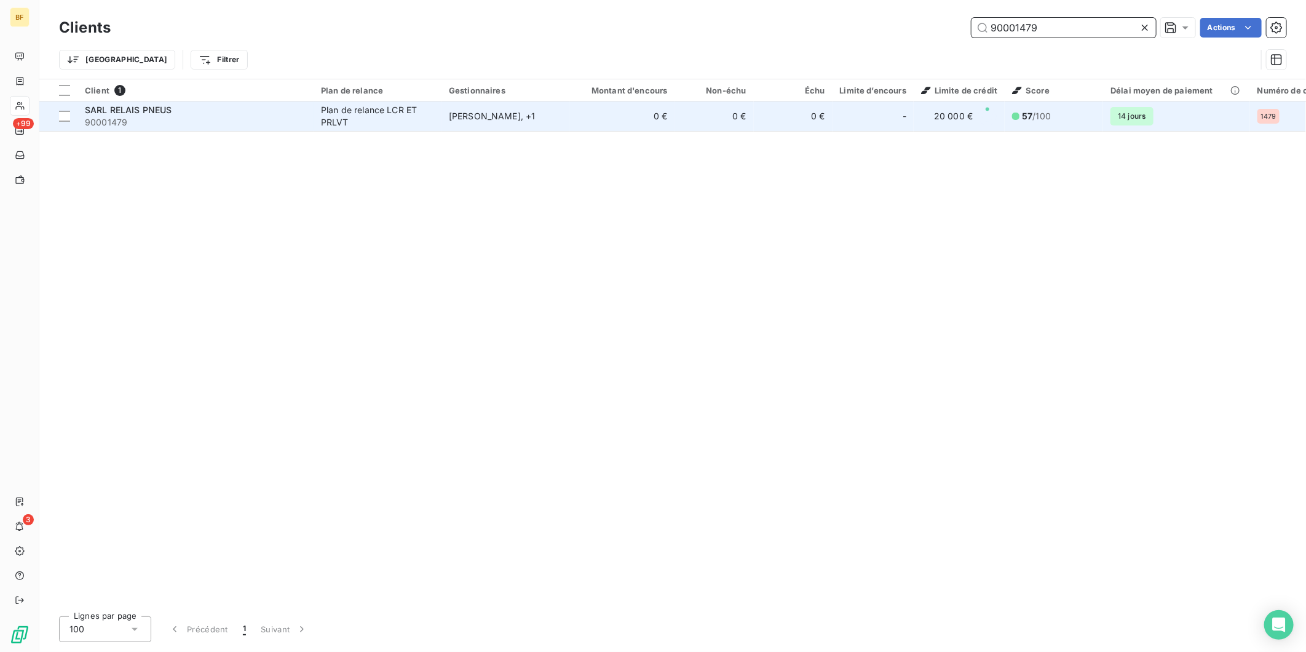
type input "90001479"
click at [398, 114] on div "Plan de relance LCR ET PRLVT" at bounding box center [377, 116] width 113 height 25
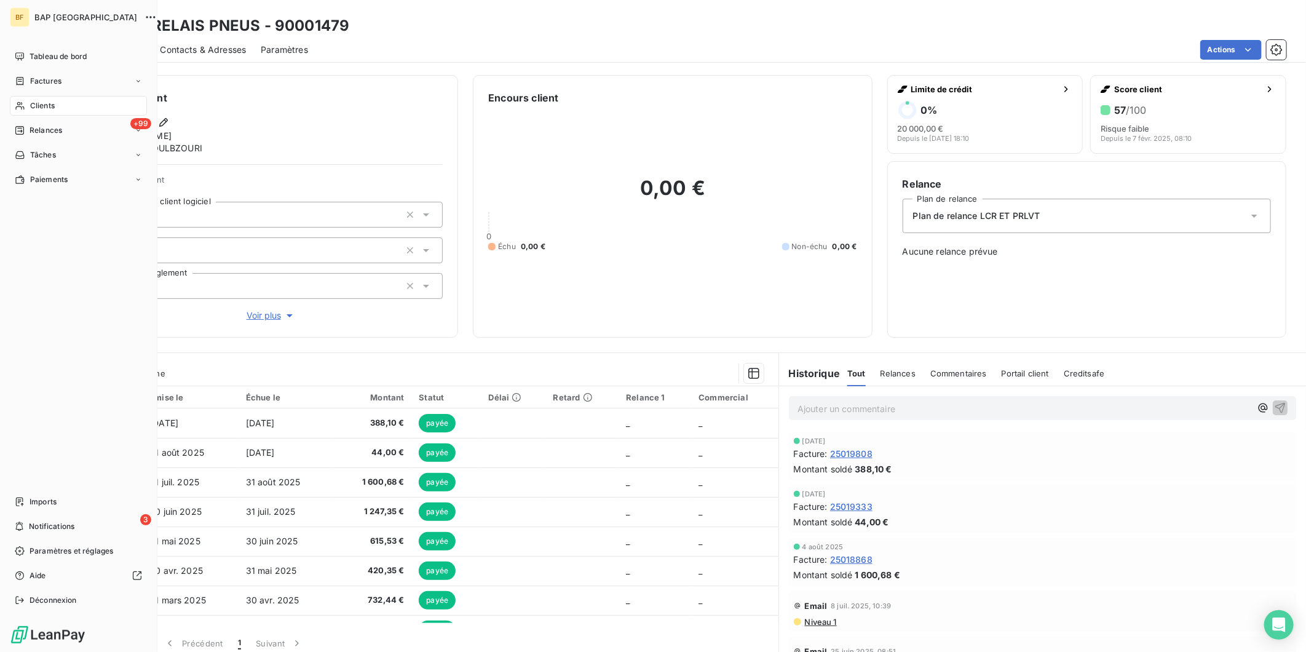
click at [10, 106] on div "Clients" at bounding box center [78, 106] width 137 height 20
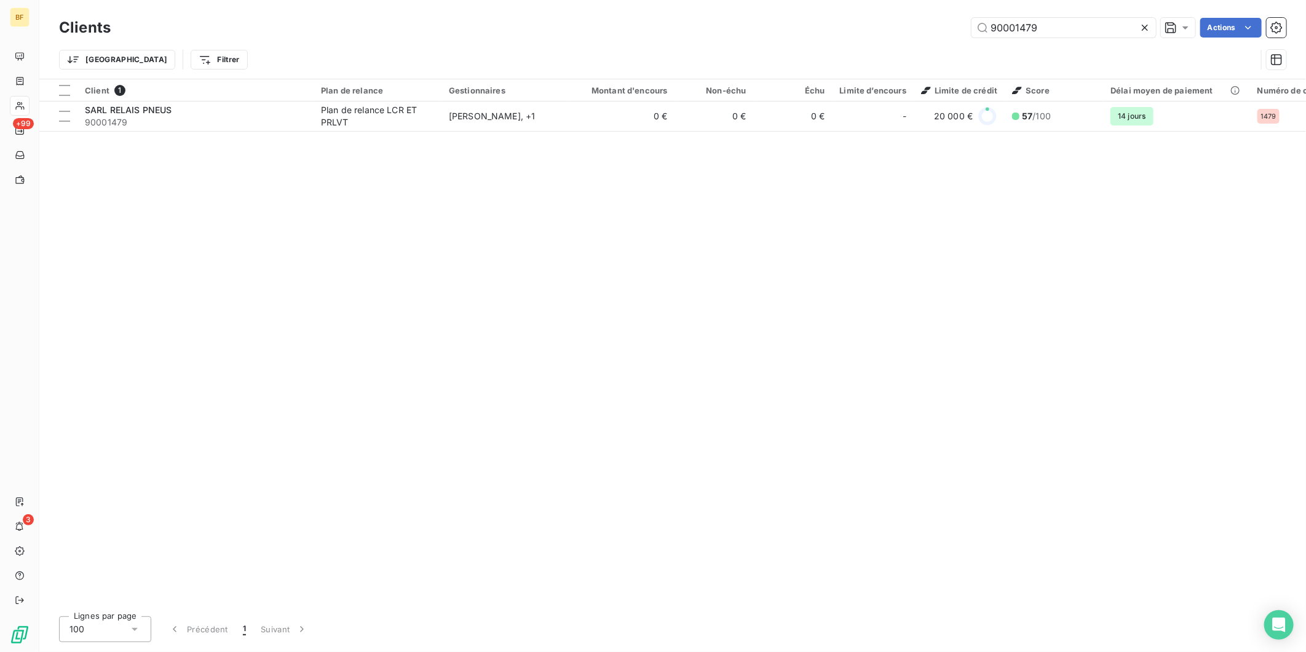
drag, startPoint x: 1049, startPoint y: 23, endPoint x: 925, endPoint y: 12, distance: 124.7
click at [925, 12] on div "Clients 90001479 Actions Trier Filtrer" at bounding box center [672, 39] width 1266 height 79
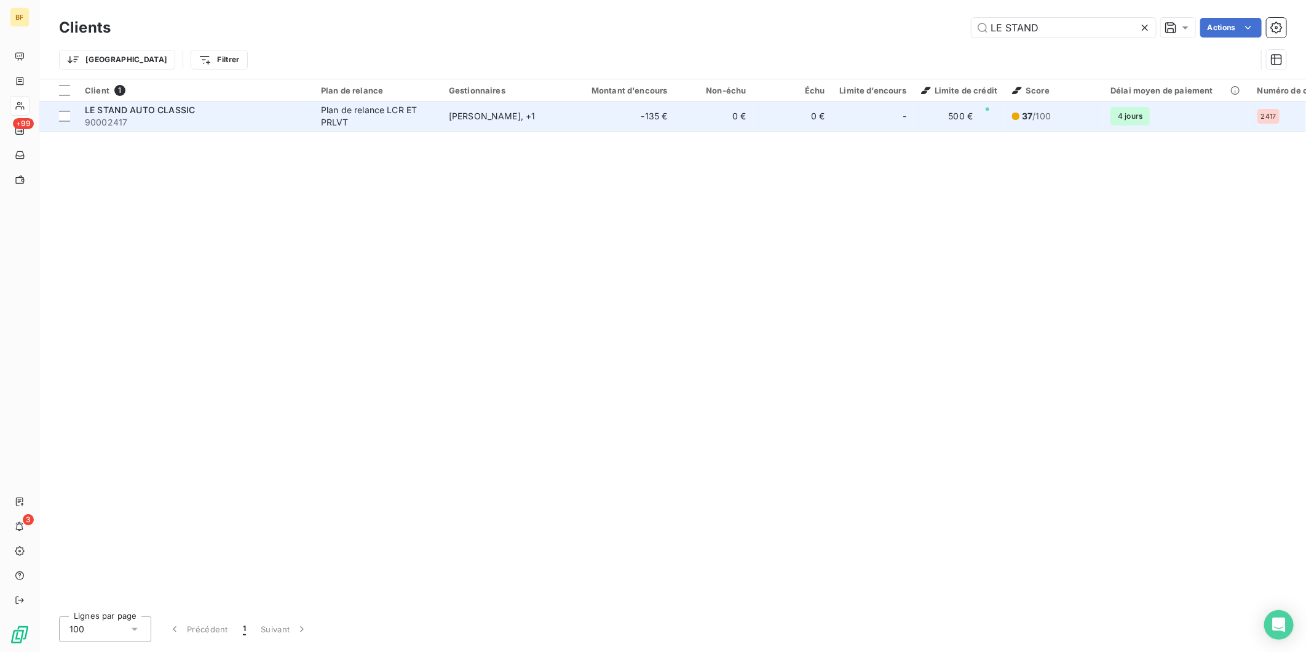
type input "LE STAND"
click at [212, 101] on td "LE STAND AUTO CLASSIC 90002417" at bounding box center [195, 116] width 236 height 30
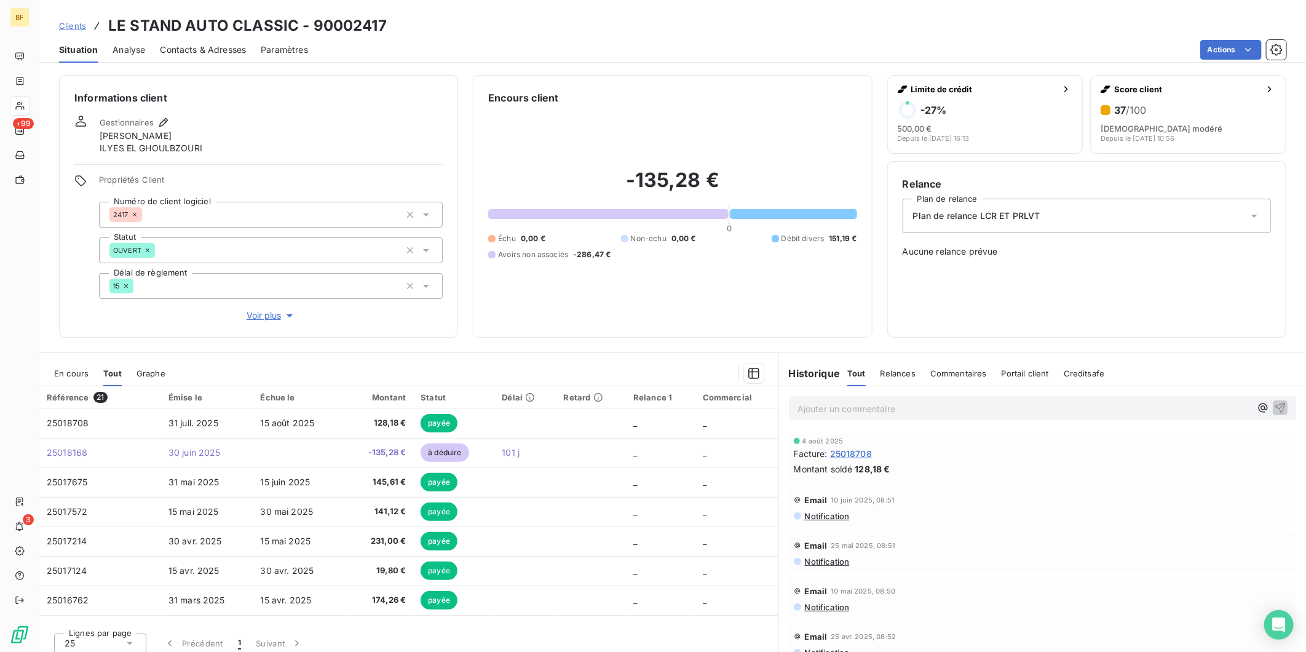
click at [203, 45] on span "Contacts & Adresses" at bounding box center [203, 50] width 86 height 12
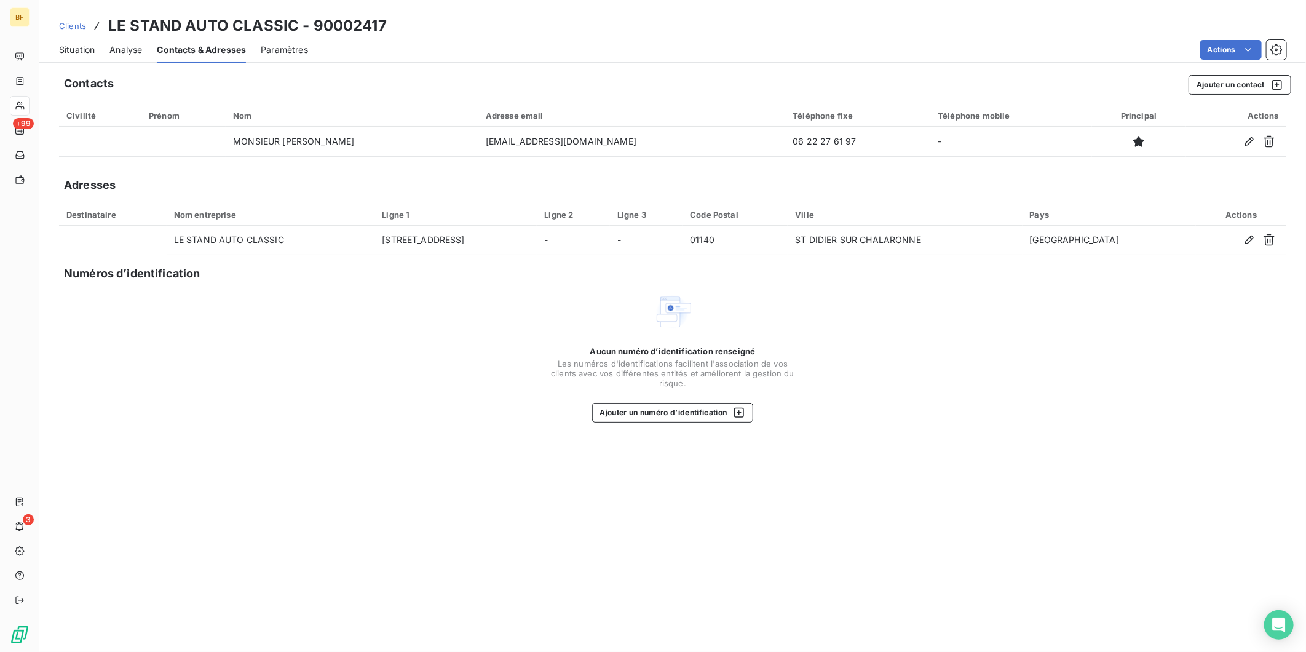
click at [84, 50] on span "Situation" at bounding box center [77, 50] width 36 height 12
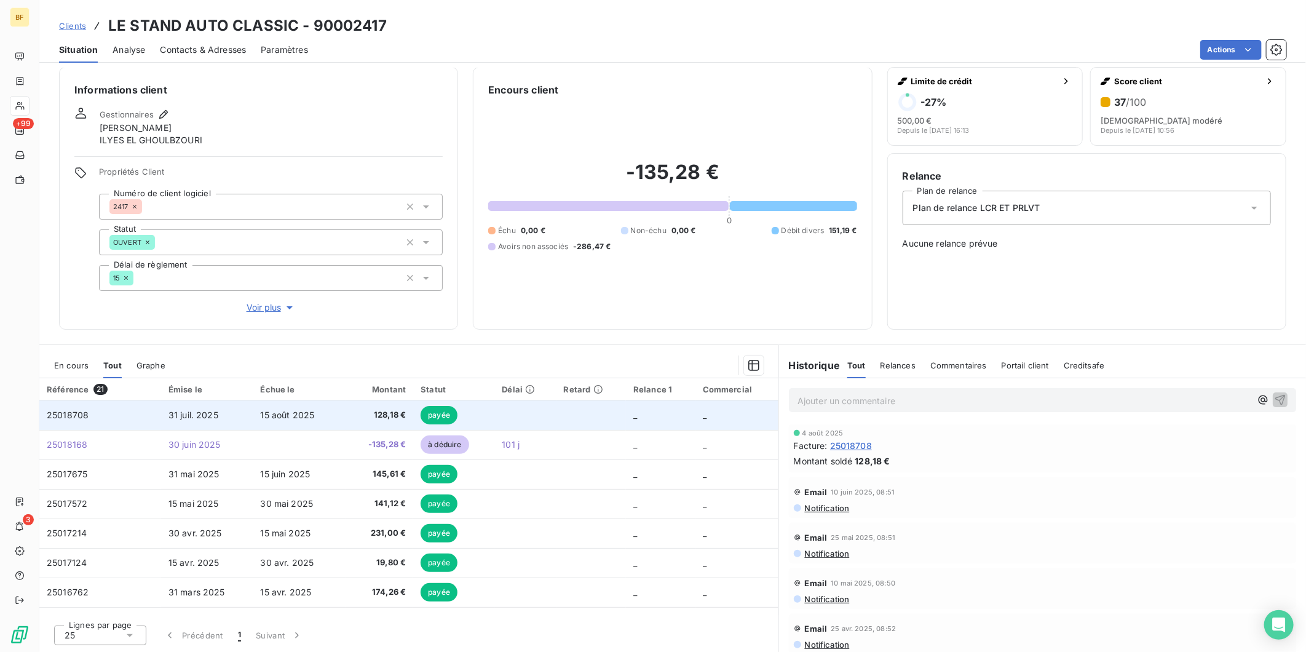
click at [282, 422] on td "15 août 2025" at bounding box center [299, 415] width 93 height 30
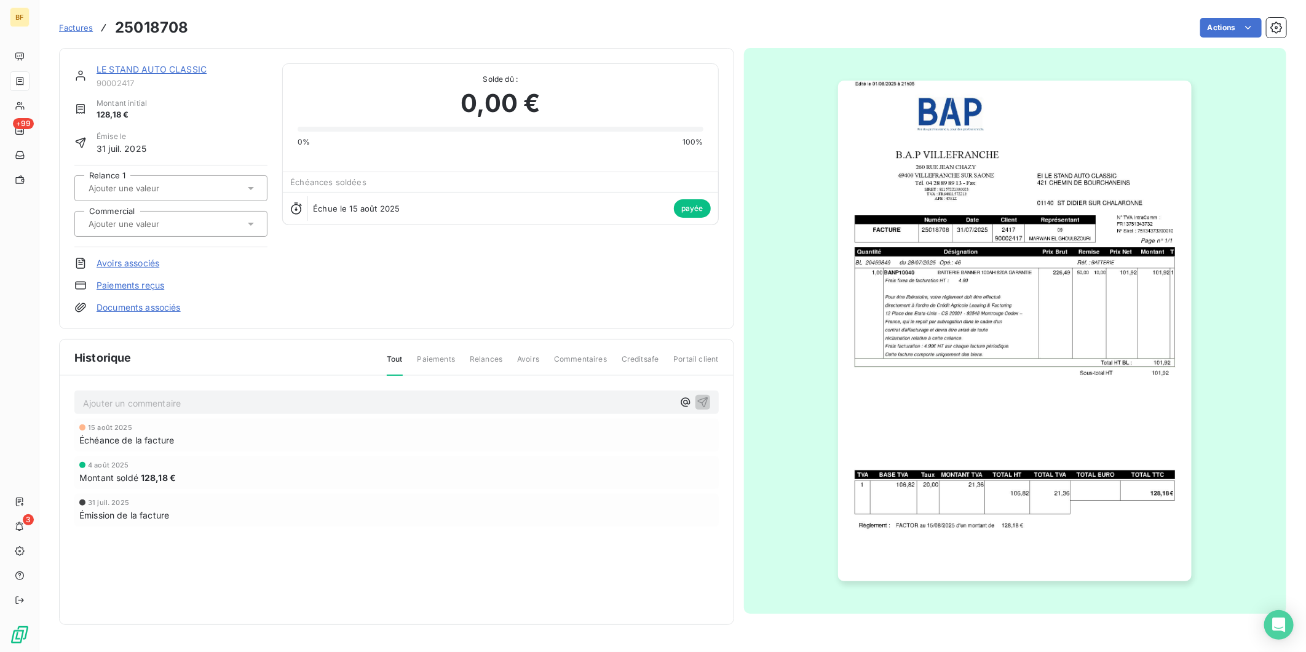
click at [890, 370] on img "button" at bounding box center [1015, 331] width 354 height 500
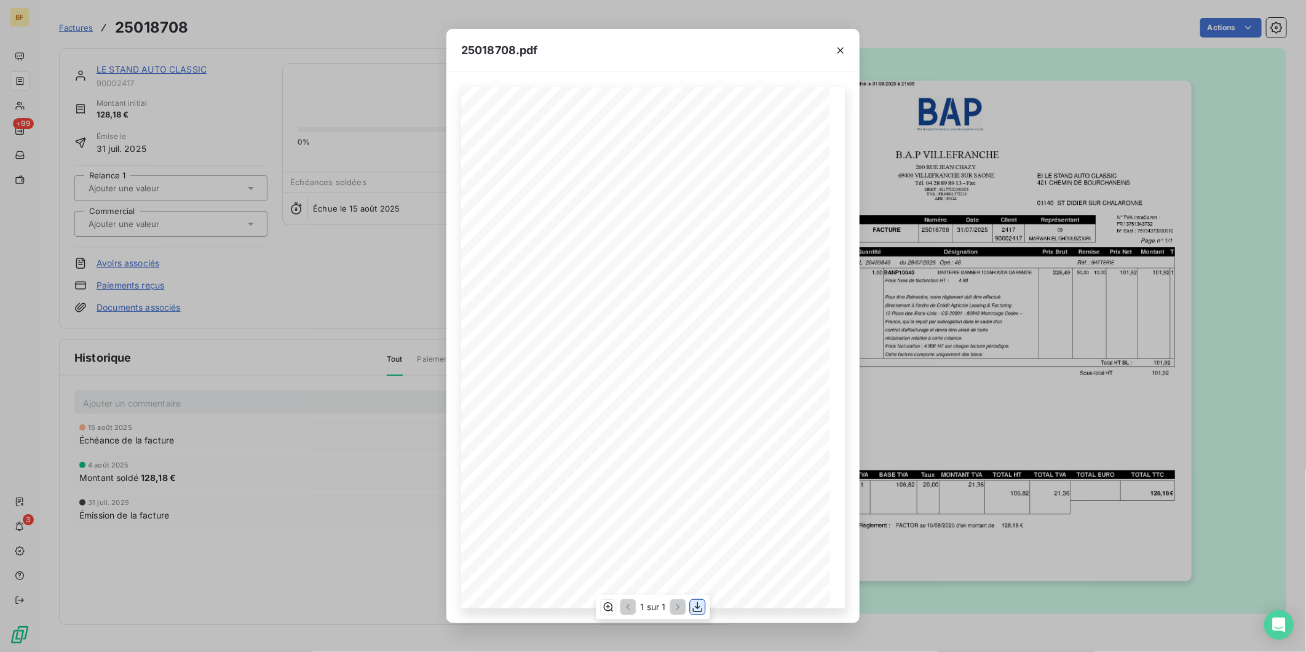
click at [693, 607] on icon "button" at bounding box center [698, 607] width 12 height 12
click at [346, 35] on div "25018708.pdf B.A.P VILLEFRANCHE EI LE STAND AUTO CLASSIC 260 RUE [PERSON_NAME] …" at bounding box center [653, 326] width 1306 height 652
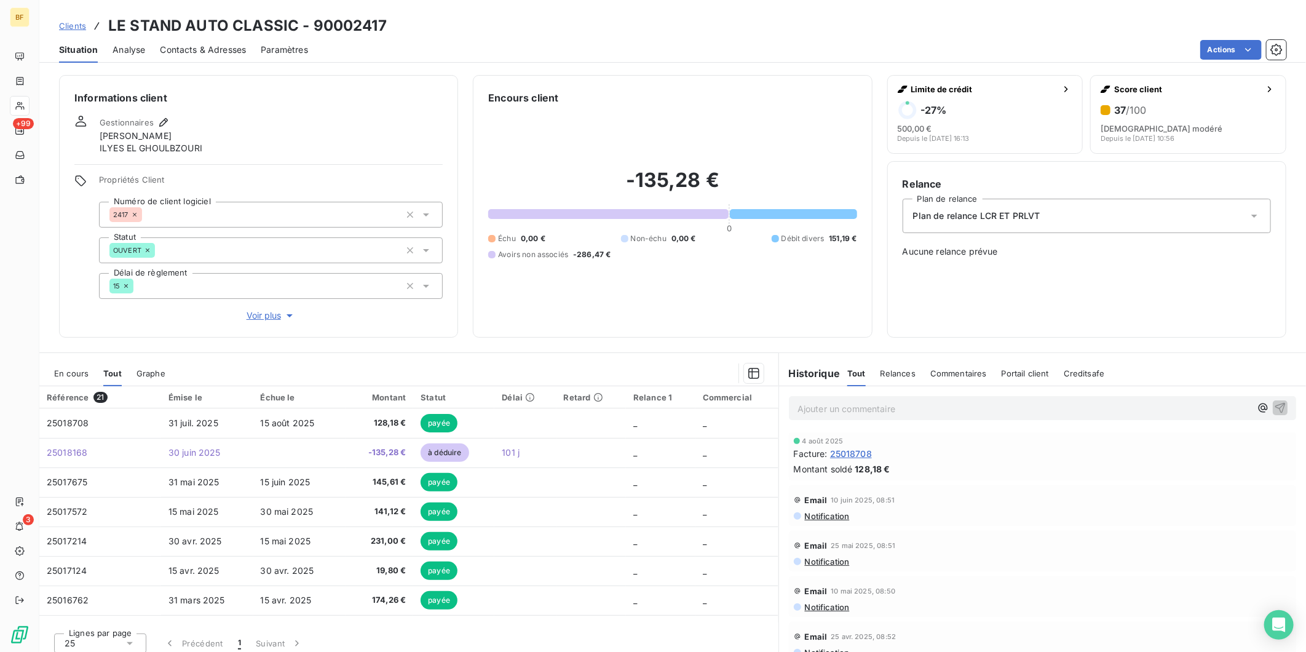
click at [209, 46] on span "Contacts & Adresses" at bounding box center [203, 50] width 86 height 12
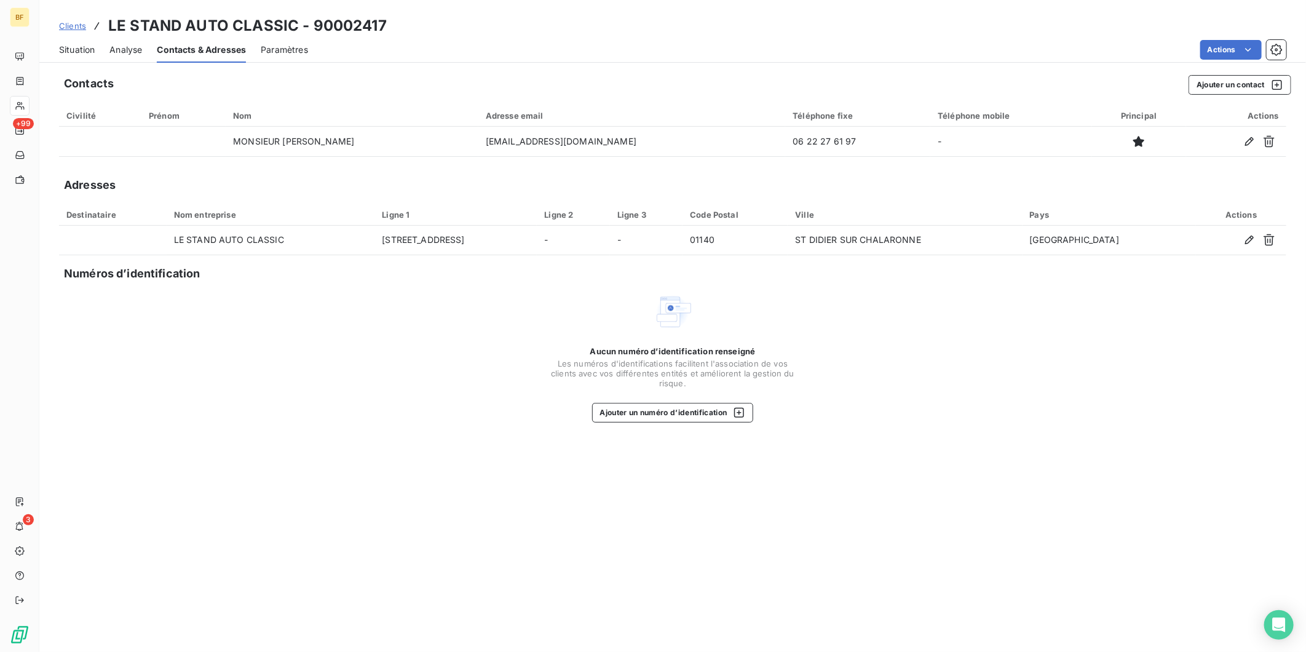
click at [444, 350] on div "Aucun numéro d’identification renseigné Les numéros d'identifications faciliten…" at bounding box center [672, 357] width 1227 height 130
click at [69, 41] on div "Situation" at bounding box center [77, 50] width 36 height 26
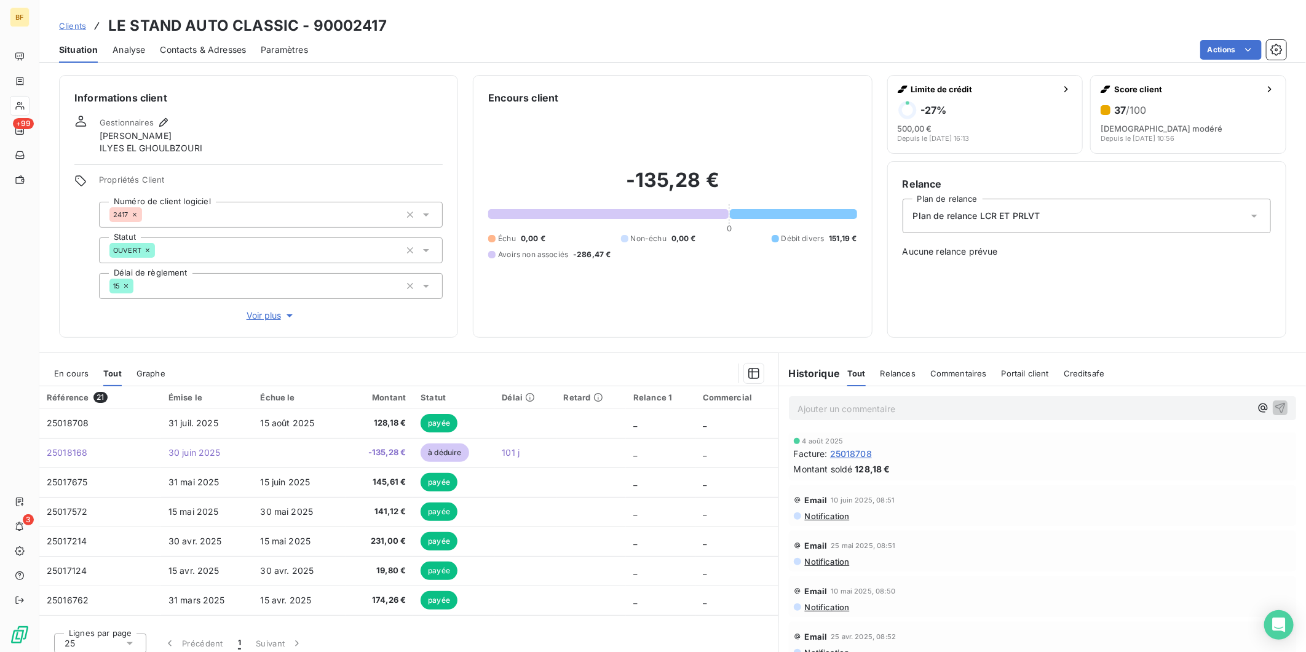
drag, startPoint x: 208, startPoint y: 47, endPoint x: 245, endPoint y: 60, distance: 39.1
click at [208, 47] on span "Contacts & Adresses" at bounding box center [203, 50] width 86 height 12
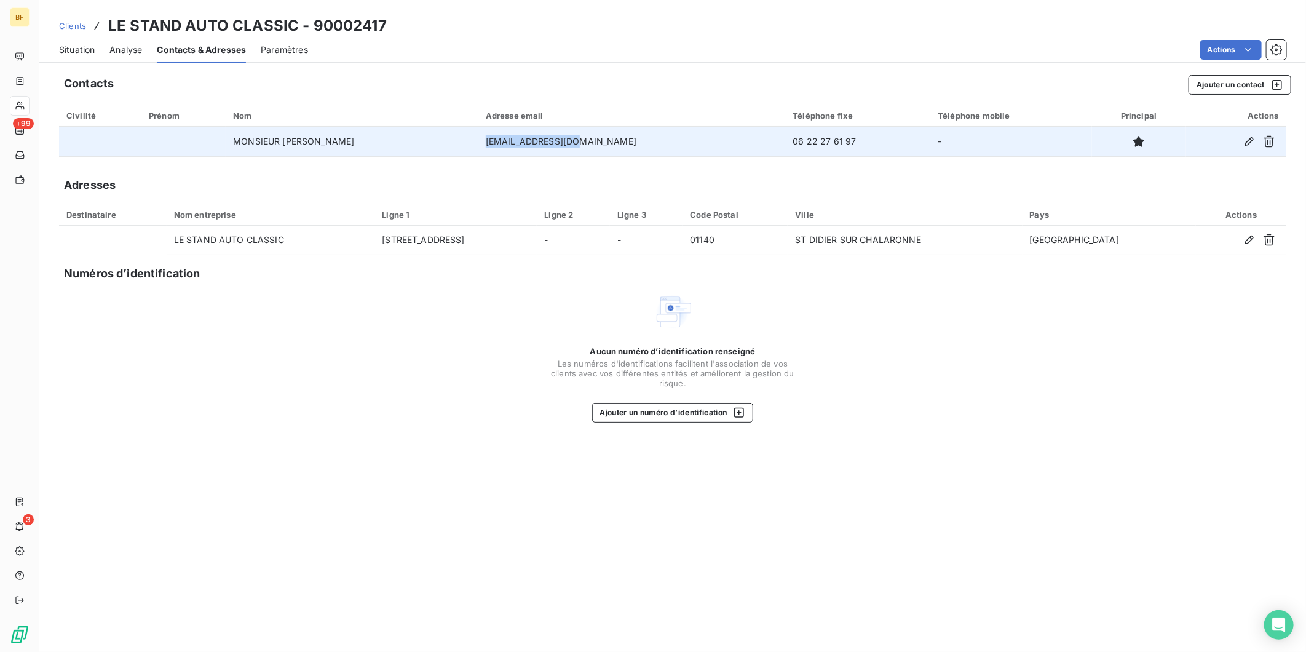
drag, startPoint x: 640, startPoint y: 145, endPoint x: 481, endPoint y: 148, distance: 158.6
click at [481, 148] on tr "MONSIEUR [PERSON_NAME] [PERSON_NAME][EMAIL_ADDRESS][DOMAIN_NAME] 06 22 27 61 97…" at bounding box center [672, 142] width 1227 height 30
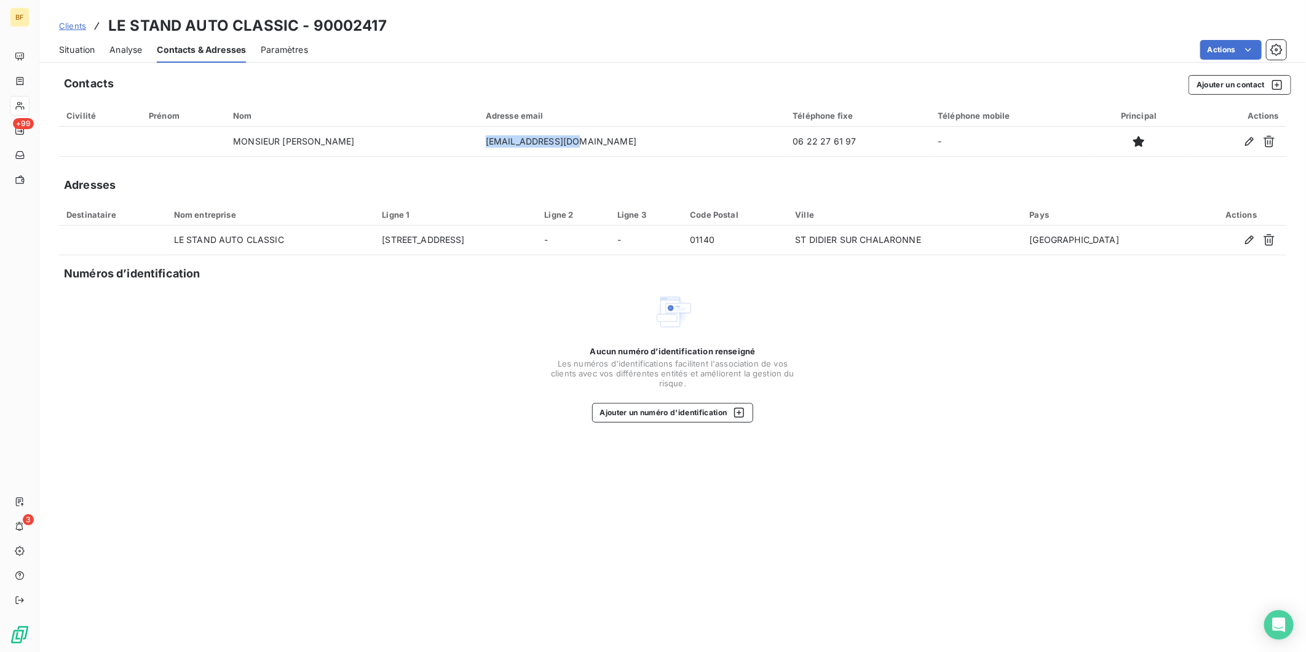
copy tr "[EMAIL_ADDRESS][DOMAIN_NAME]"
drag, startPoint x: 395, startPoint y: 28, endPoint x: 111, endPoint y: 21, distance: 284.7
click at [111, 21] on div "Clients LE STAND AUTO CLASSIC - 90002417" at bounding box center [672, 26] width 1266 height 22
copy h3 "LE STAND AUTO CLASSIC - 90002417"
click at [84, 54] on span "Situation" at bounding box center [77, 50] width 36 height 12
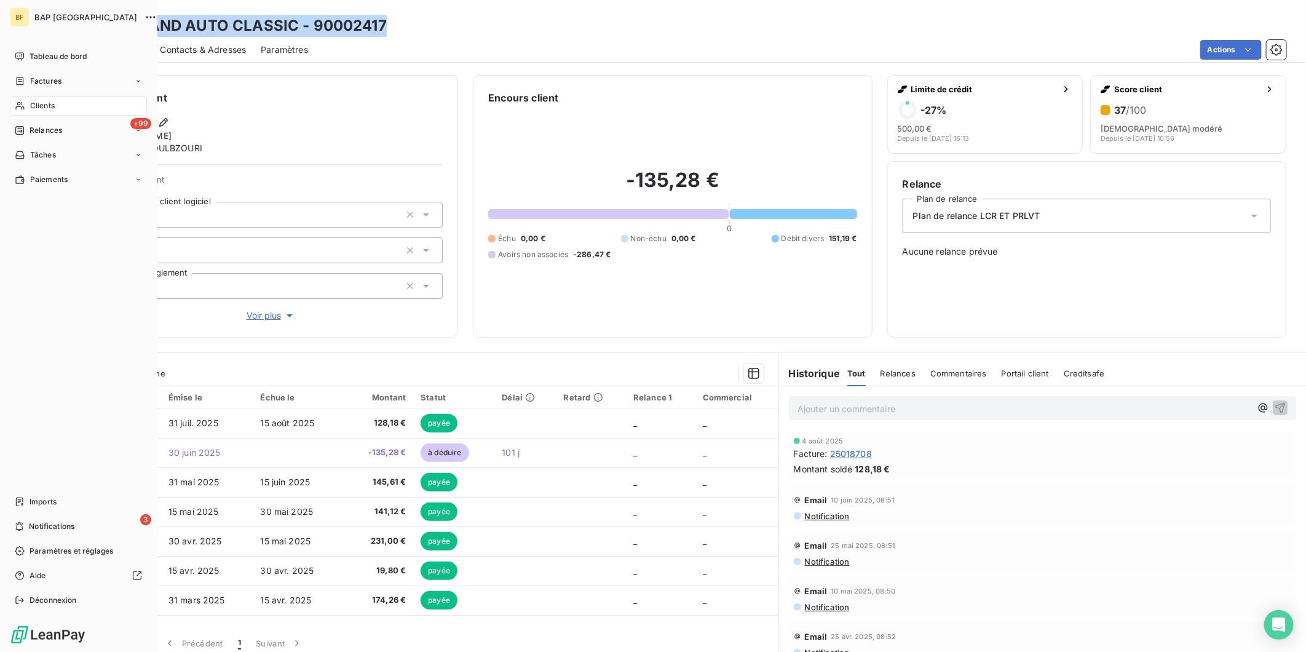
click at [33, 103] on span "Clients" at bounding box center [42, 105] width 25 height 11
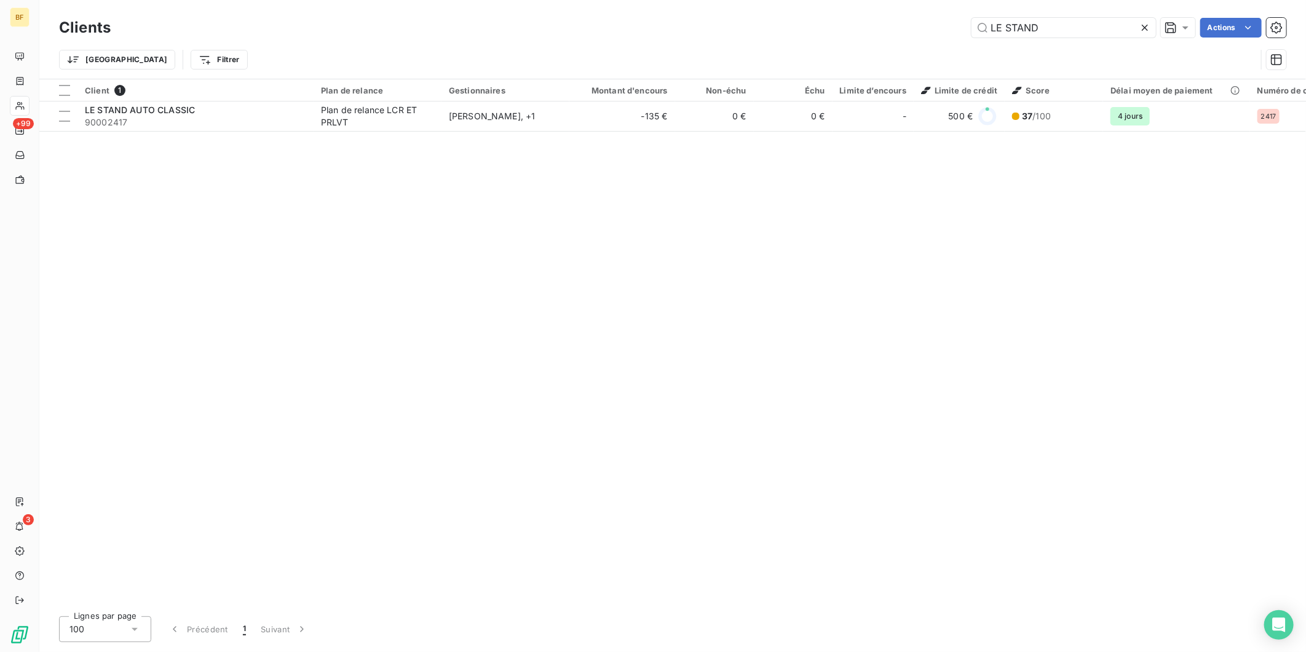
drag, startPoint x: 1059, startPoint y: 23, endPoint x: 914, endPoint y: 27, distance: 145.8
click at [914, 27] on div "LE STAND Actions" at bounding box center [705, 28] width 1161 height 20
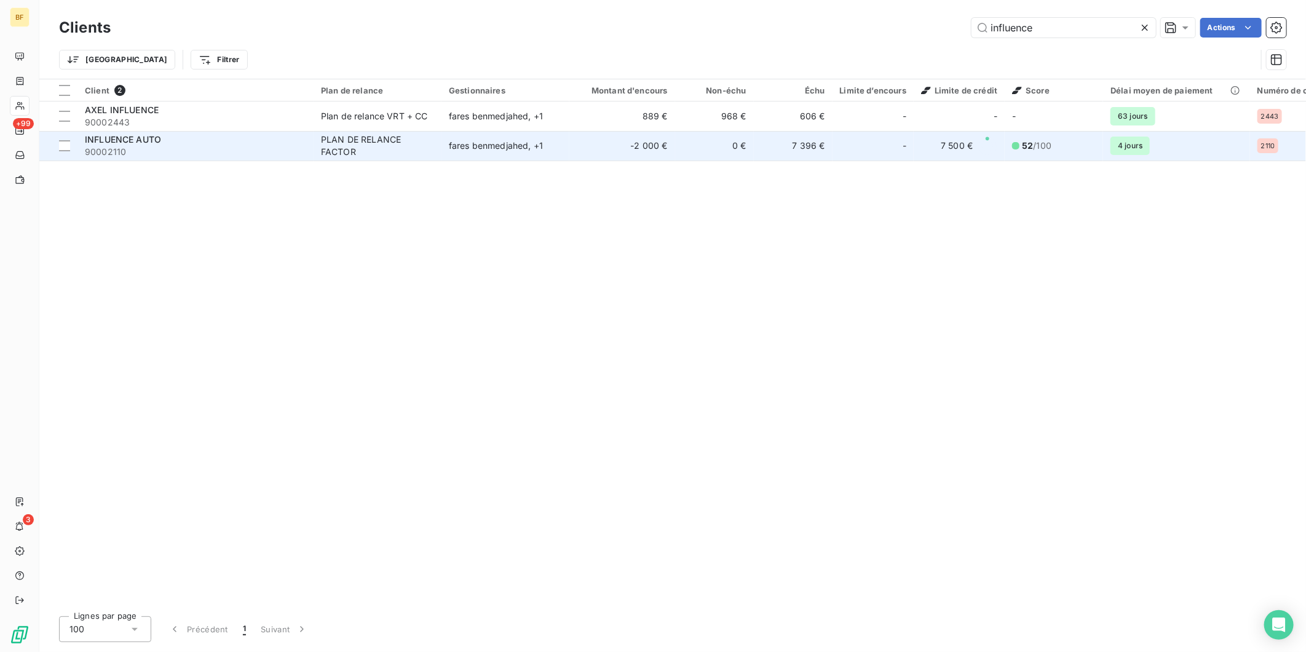
type input "influence"
click at [293, 149] on span "90002110" at bounding box center [195, 152] width 221 height 12
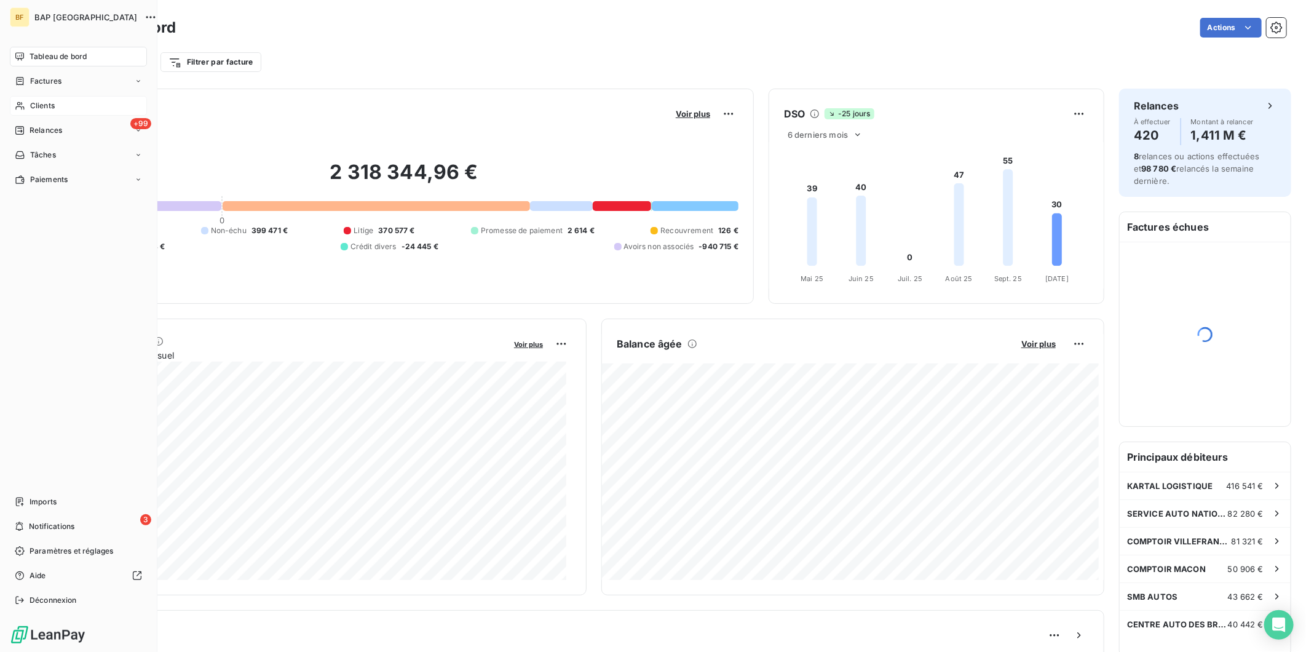
click at [28, 112] on div "Clients" at bounding box center [78, 106] width 137 height 20
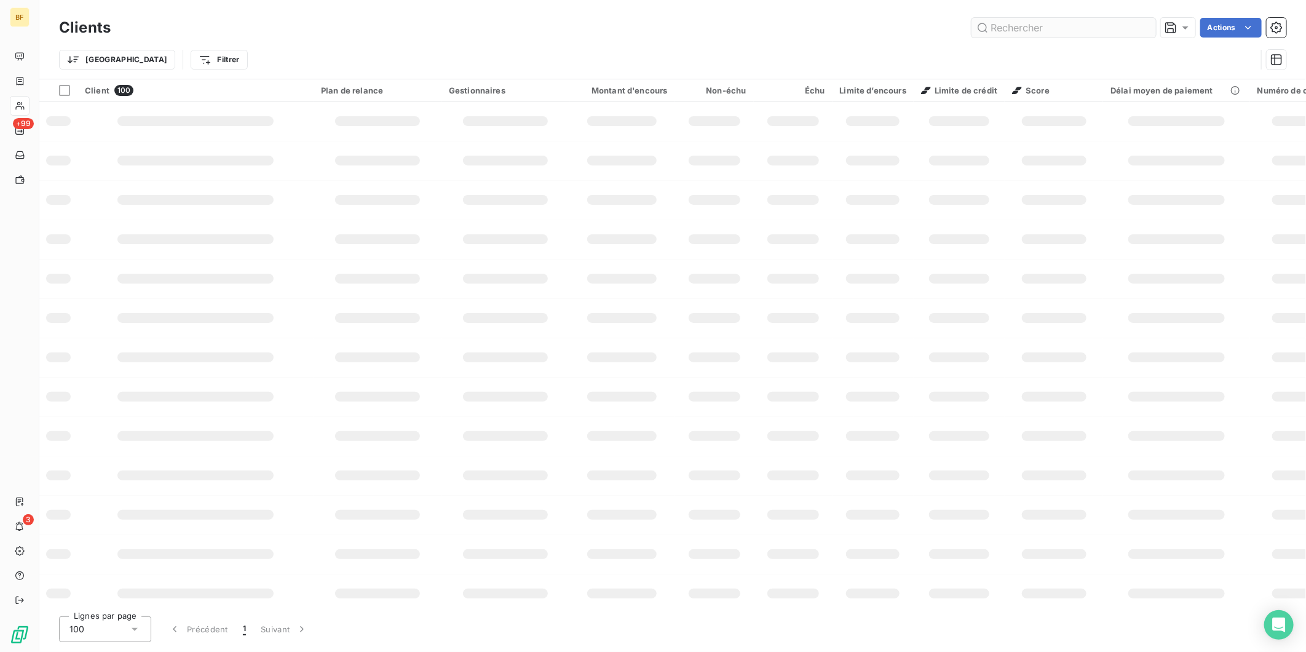
click at [1018, 37] on input "text" at bounding box center [1063, 28] width 184 height 20
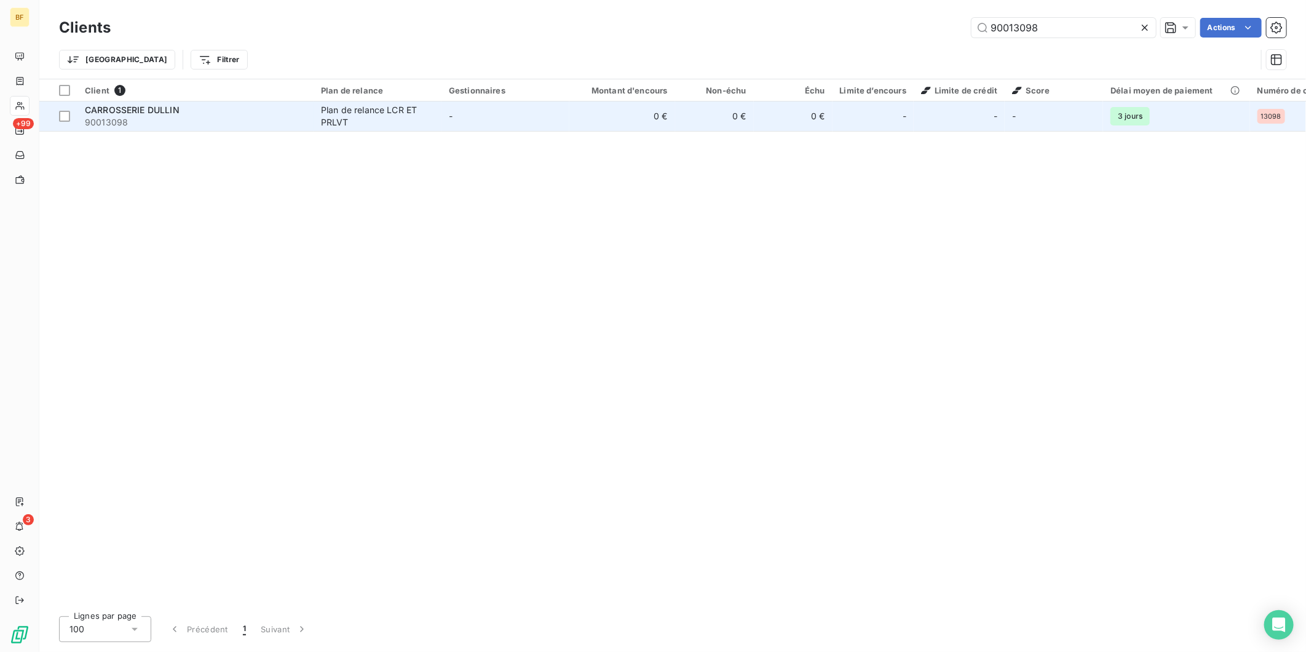
type input "90013098"
click at [297, 114] on div "CARROSSERIE DULLIN" at bounding box center [195, 110] width 221 height 12
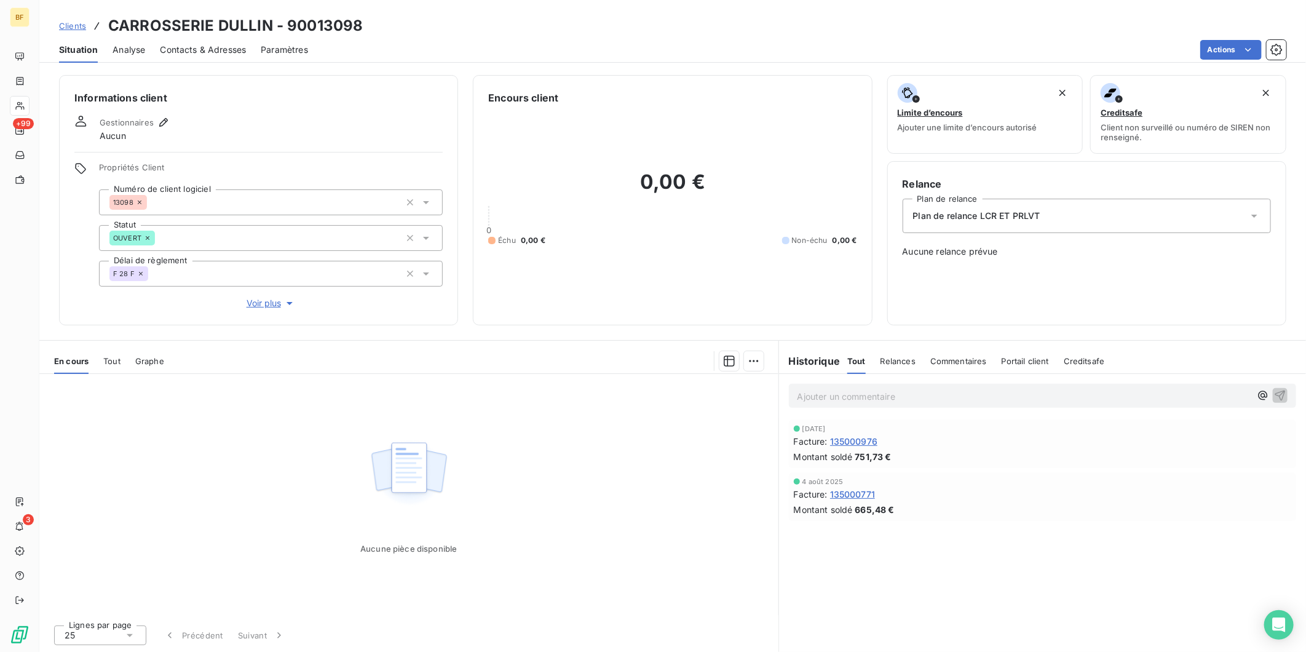
click at [602, 265] on div "0,00 € 0 Échu 0,00 € Non-échu 0,00 €" at bounding box center [672, 207] width 368 height 205
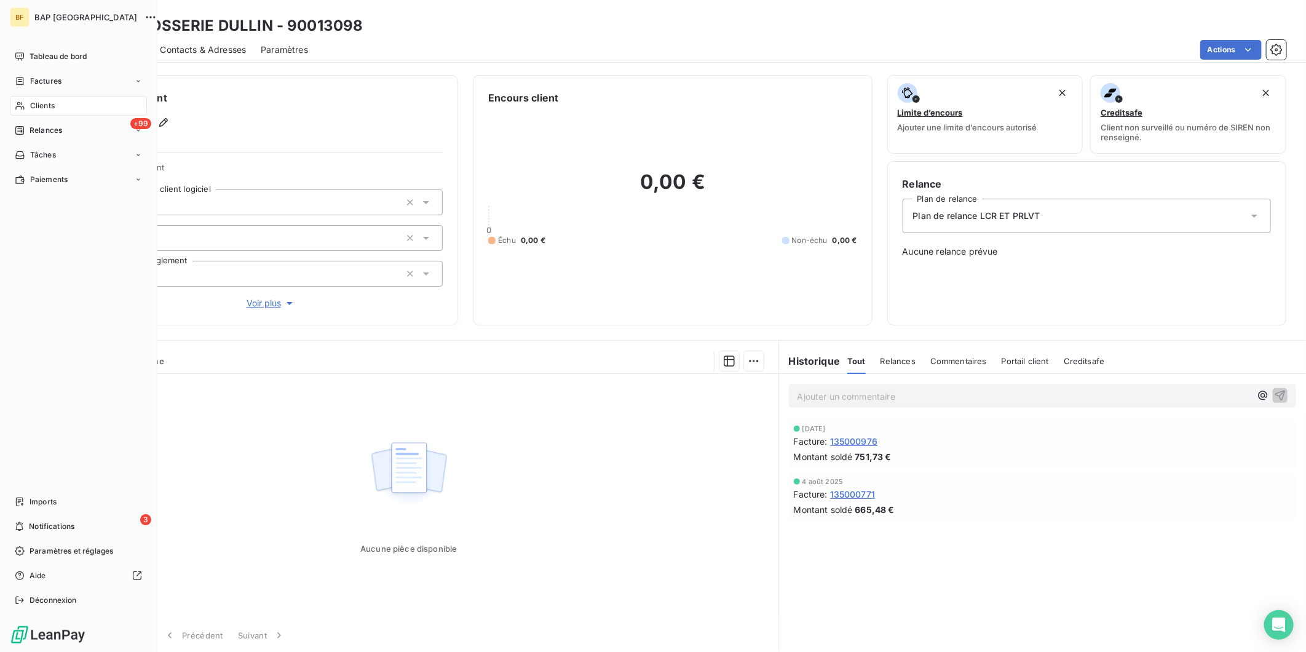
click at [20, 105] on icon at bounding box center [20, 106] width 10 height 10
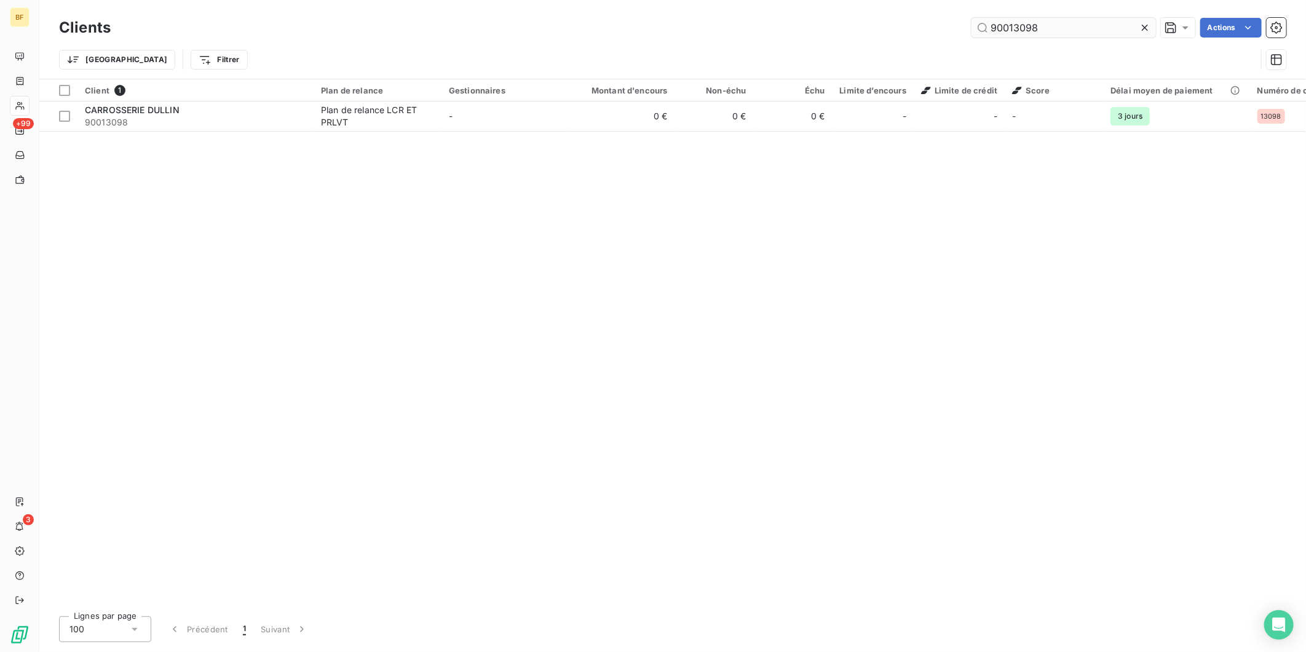
drag, startPoint x: 1071, startPoint y: 23, endPoint x: 996, endPoint y: 22, distance: 75.0
click at [997, 22] on input "90013098" at bounding box center [1063, 28] width 184 height 20
type input "9"
type input "m"
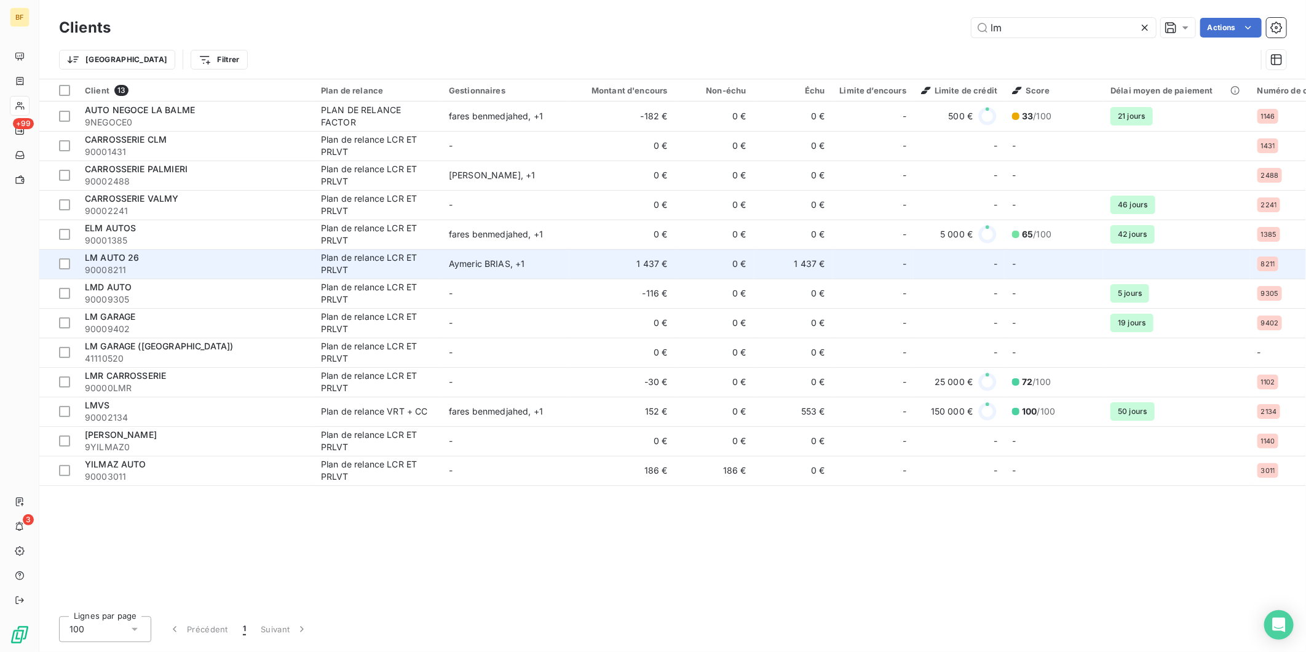
type input "lm"
click at [138, 264] on span "90008211" at bounding box center [195, 270] width 221 height 12
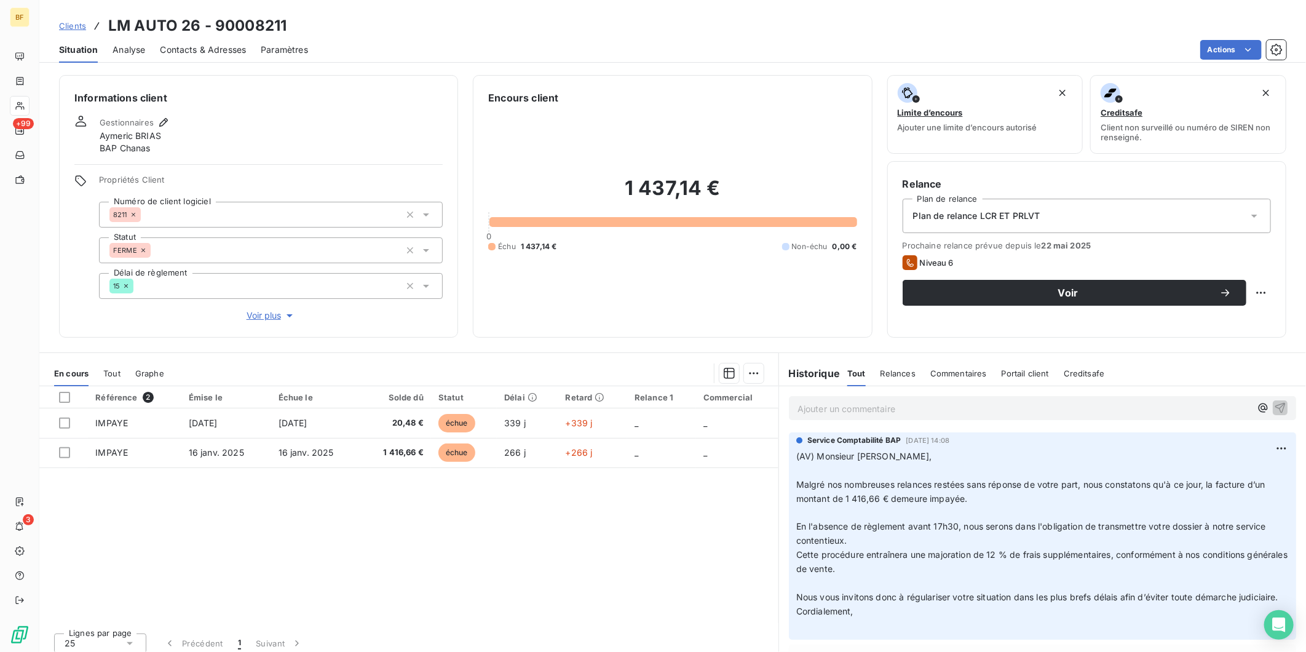
scroll to position [8, 0]
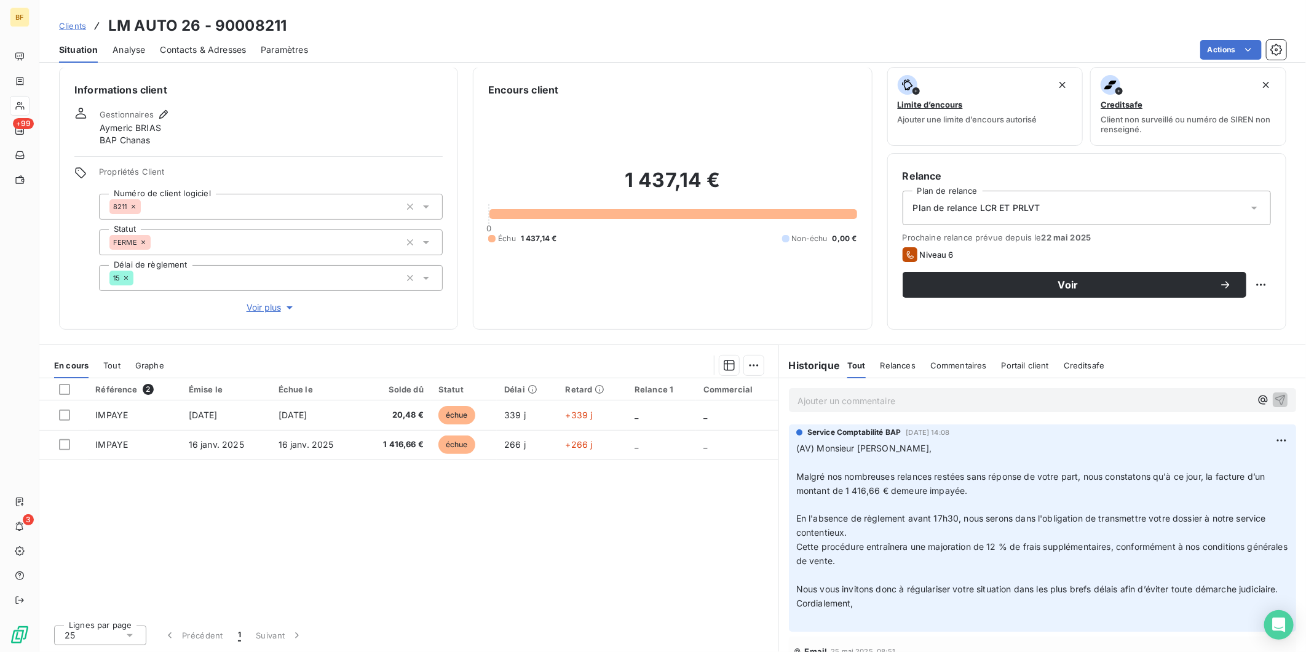
click at [202, 53] on span "Contacts & Adresses" at bounding box center [203, 50] width 86 height 12
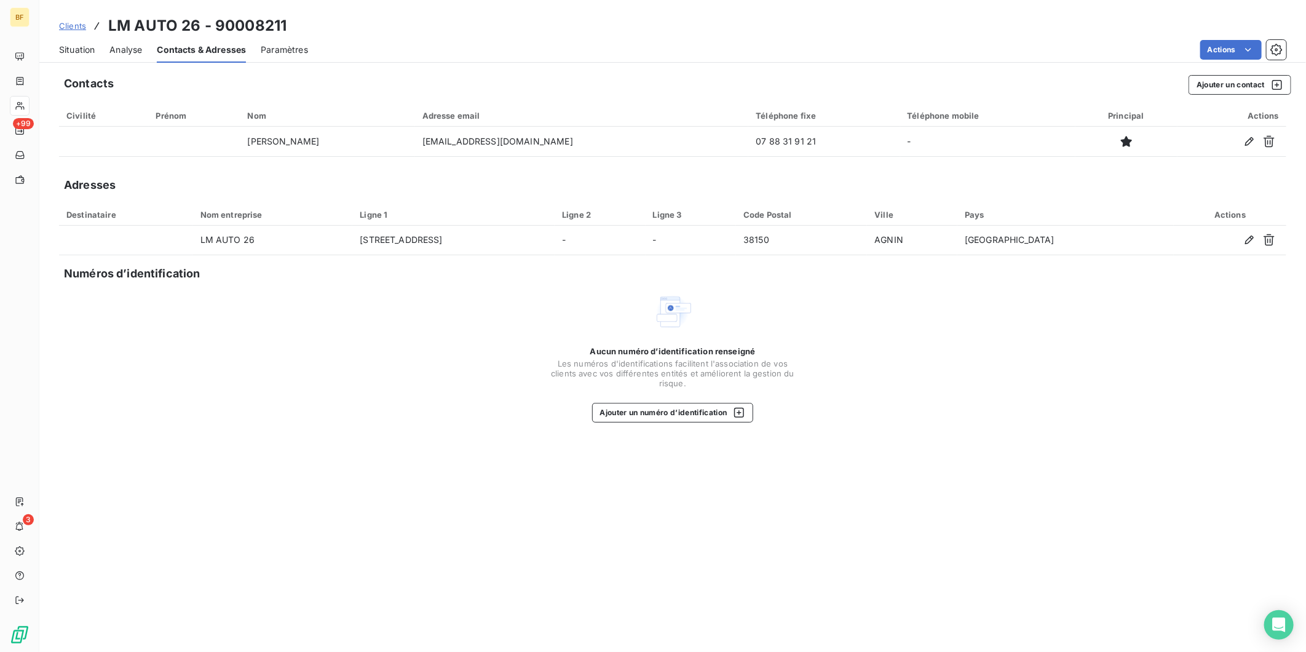
click at [81, 49] on span "Situation" at bounding box center [77, 50] width 36 height 12
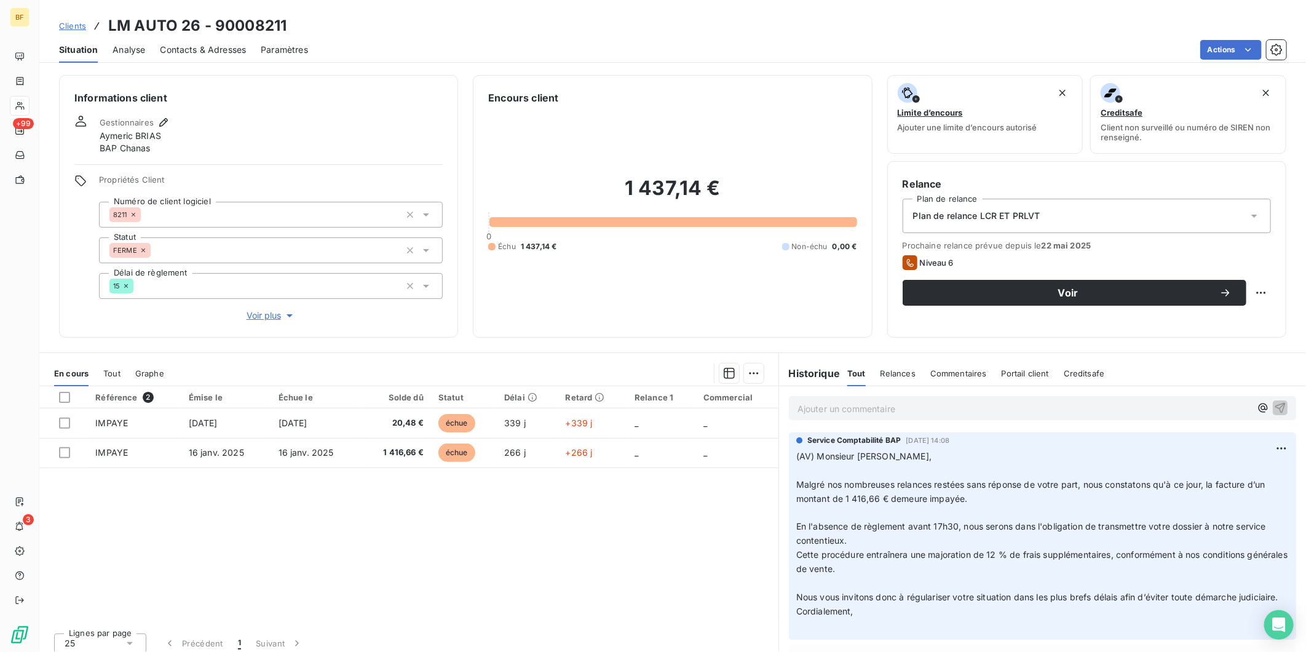
click at [539, 295] on div "1 437,14 € 0 Échu 1 437,14 € Non-échu 0,00 €" at bounding box center [672, 213] width 368 height 217
click at [180, 50] on span "Contacts & Adresses" at bounding box center [203, 50] width 86 height 12
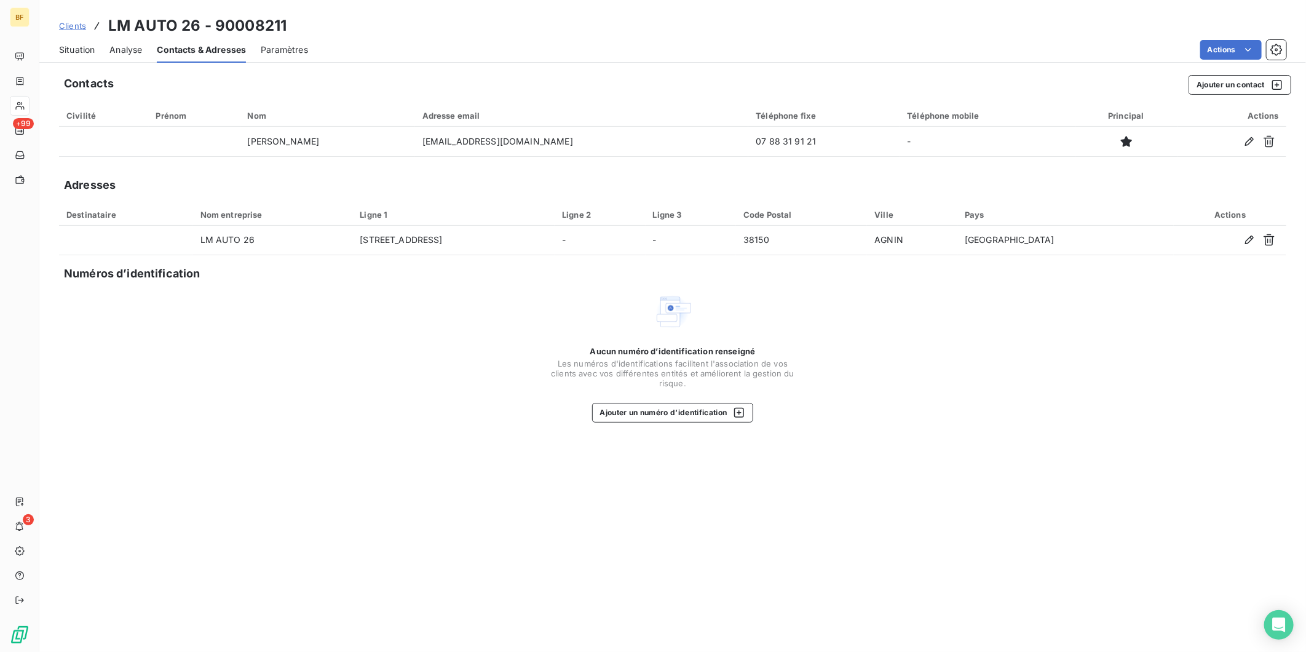
click at [87, 45] on span "Situation" at bounding box center [77, 50] width 36 height 12
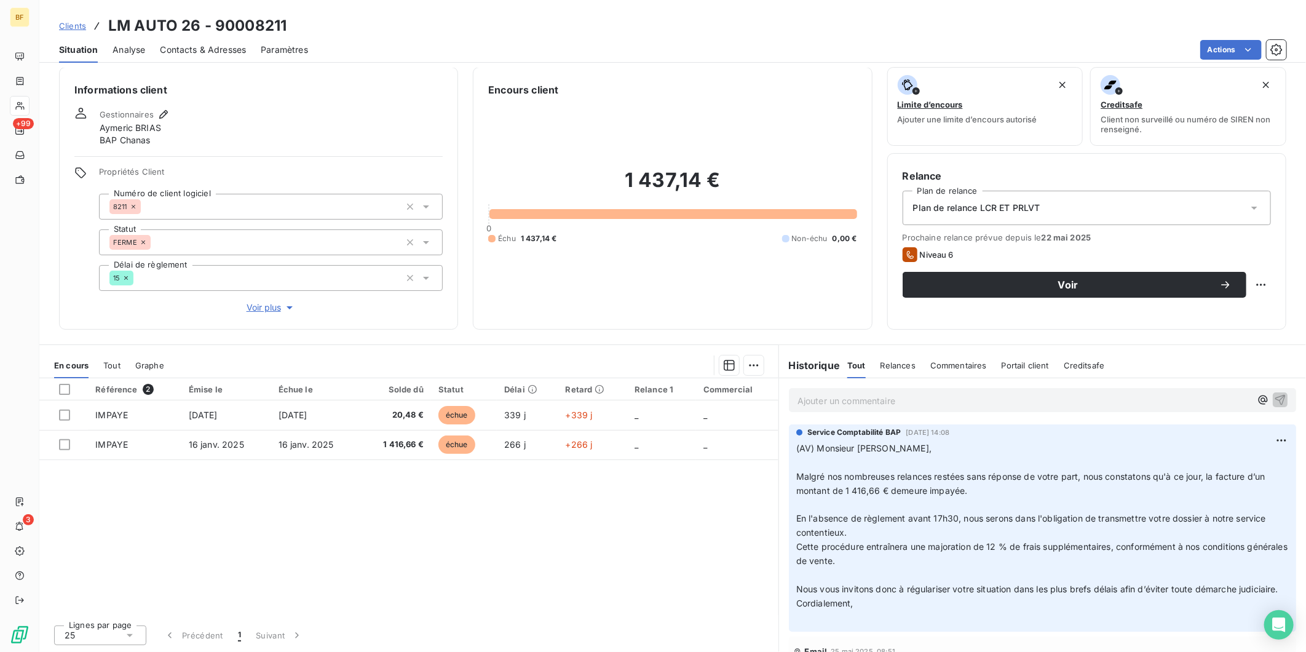
scroll to position [7, 0]
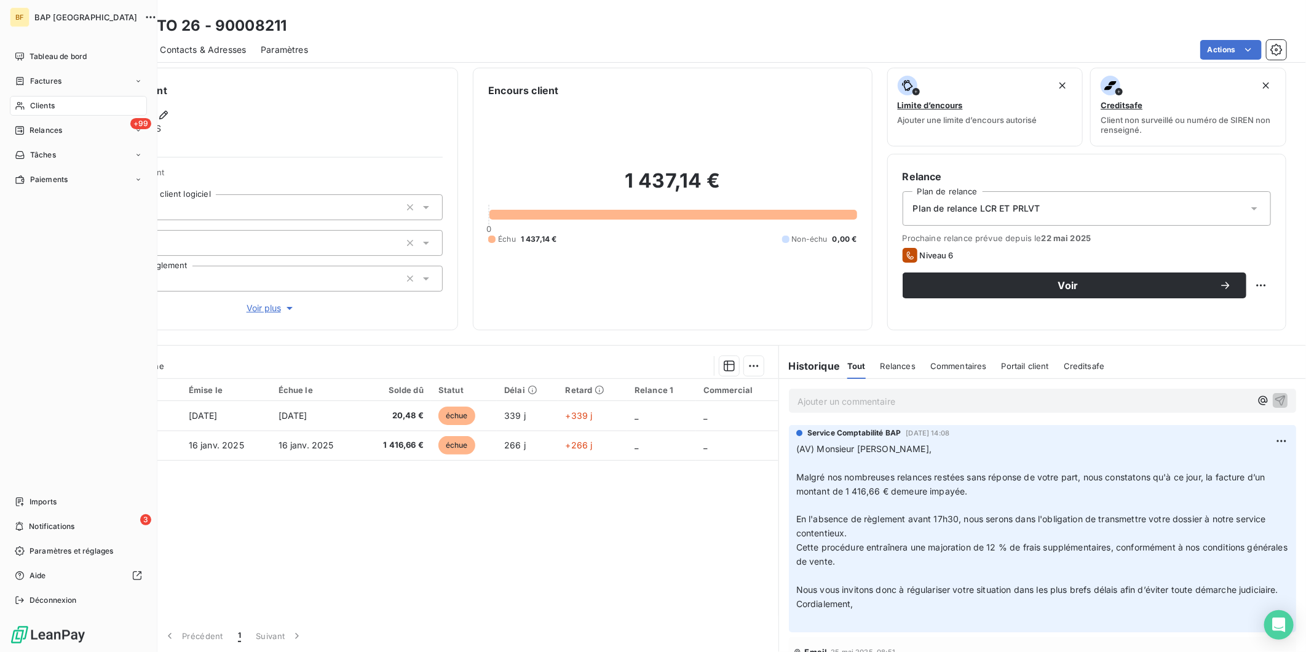
drag, startPoint x: 20, startPoint y: 108, endPoint x: 25, endPoint y: 103, distance: 7.4
click at [19, 107] on icon at bounding box center [20, 106] width 10 height 10
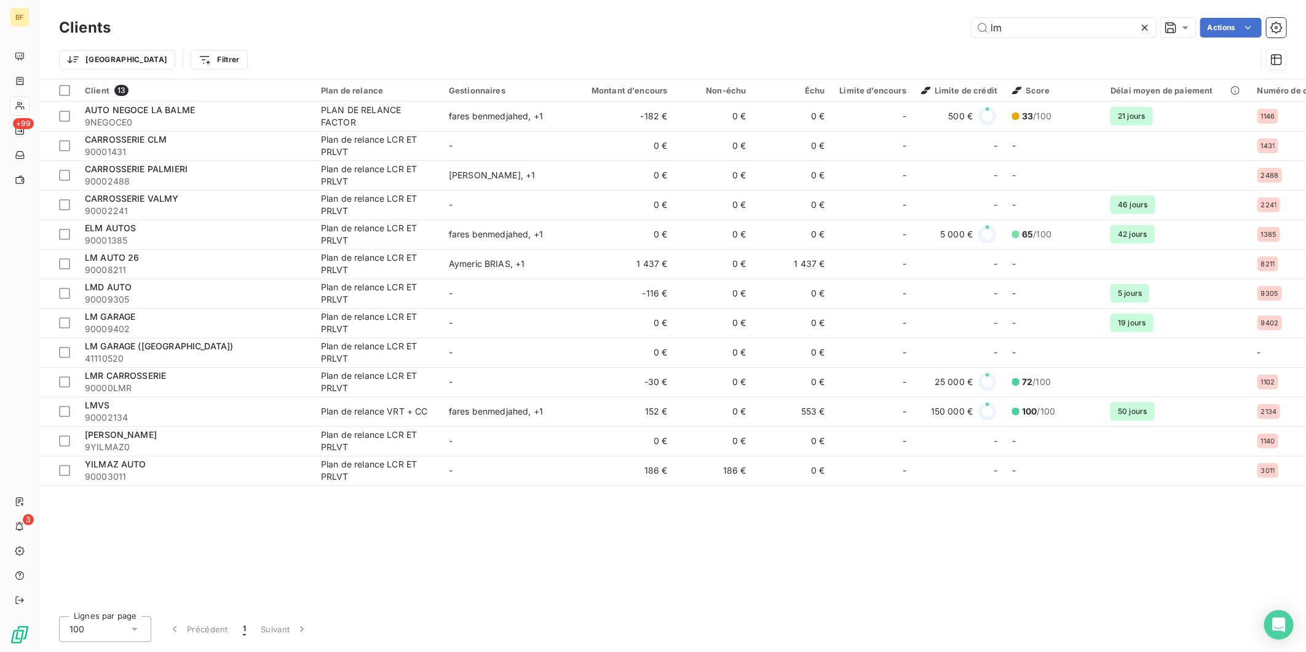
drag, startPoint x: 1019, startPoint y: 29, endPoint x: 970, endPoint y: 26, distance: 49.9
click at [971, 26] on input "lm" at bounding box center [1063, 28] width 184 height 20
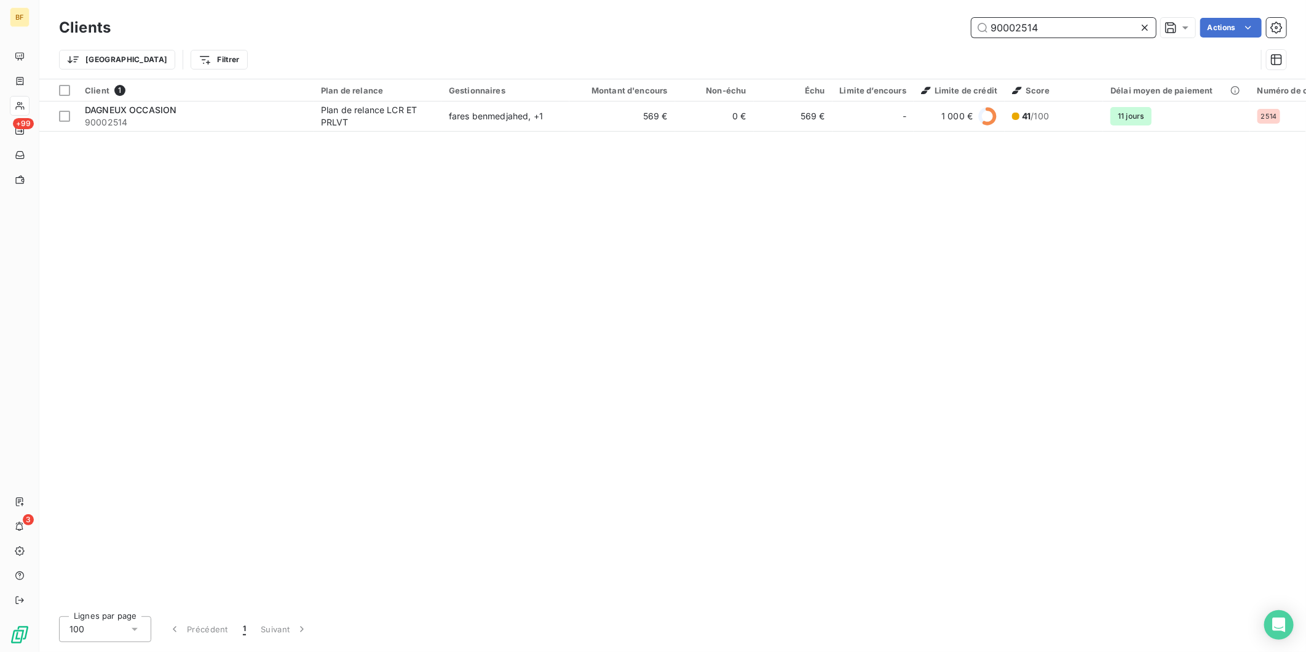
drag, startPoint x: 1062, startPoint y: 31, endPoint x: 1014, endPoint y: 28, distance: 48.1
click at [1014, 28] on input "90002514" at bounding box center [1063, 28] width 184 height 20
drag, startPoint x: 1050, startPoint y: 30, endPoint x: 1028, endPoint y: 36, distance: 23.0
click at [1028, 36] on input "90008152" at bounding box center [1063, 28] width 184 height 20
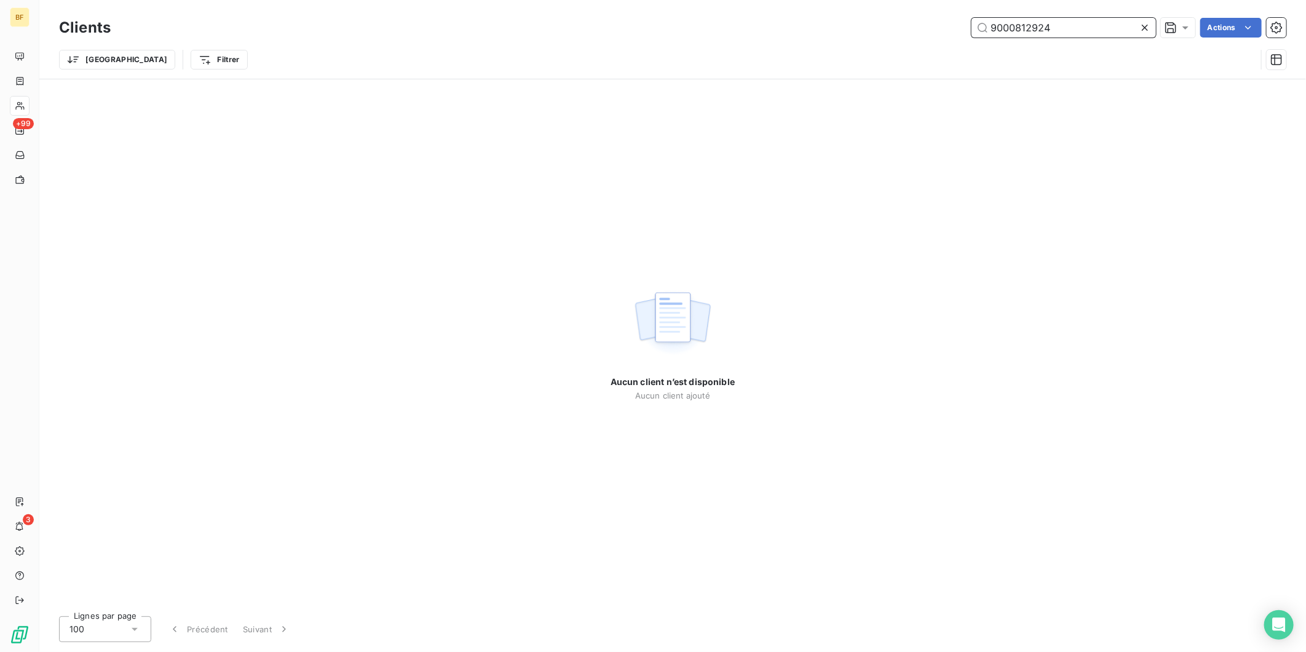
click at [1021, 28] on input "9000812924" at bounding box center [1063, 28] width 184 height 20
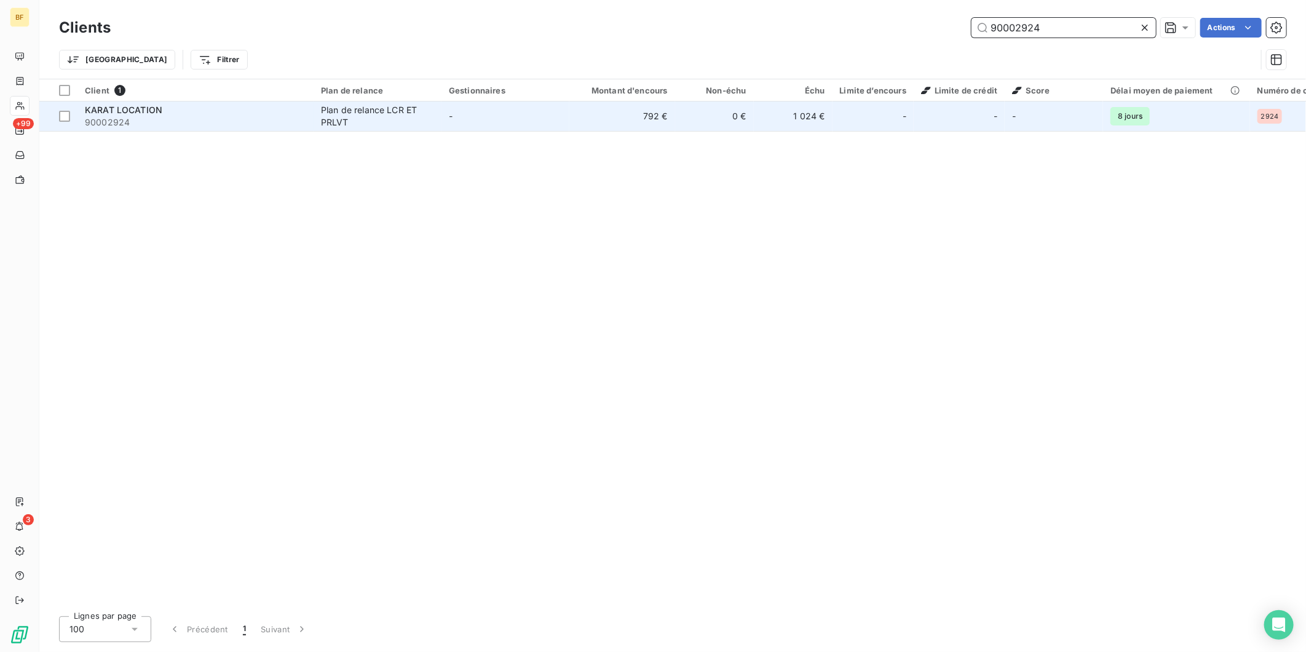
type input "90002924"
click at [393, 109] on div "Plan de relance LCR ET PRLVT" at bounding box center [377, 116] width 113 height 25
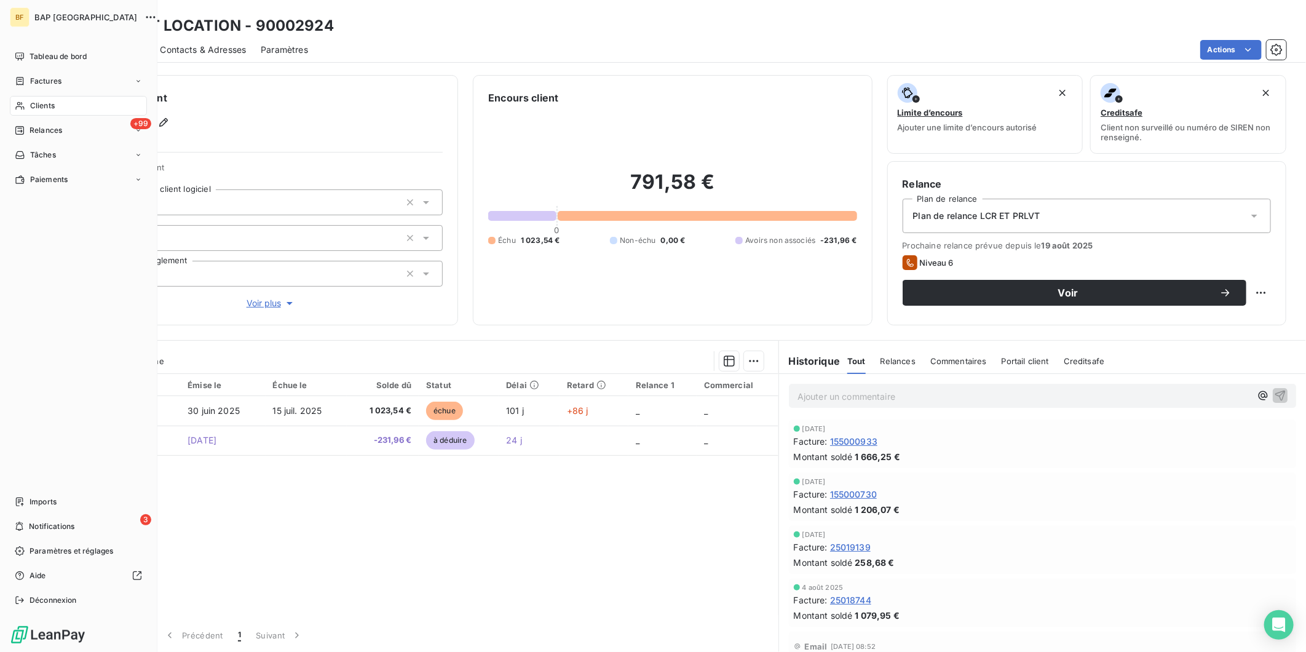
click at [23, 107] on icon at bounding box center [20, 106] width 10 height 10
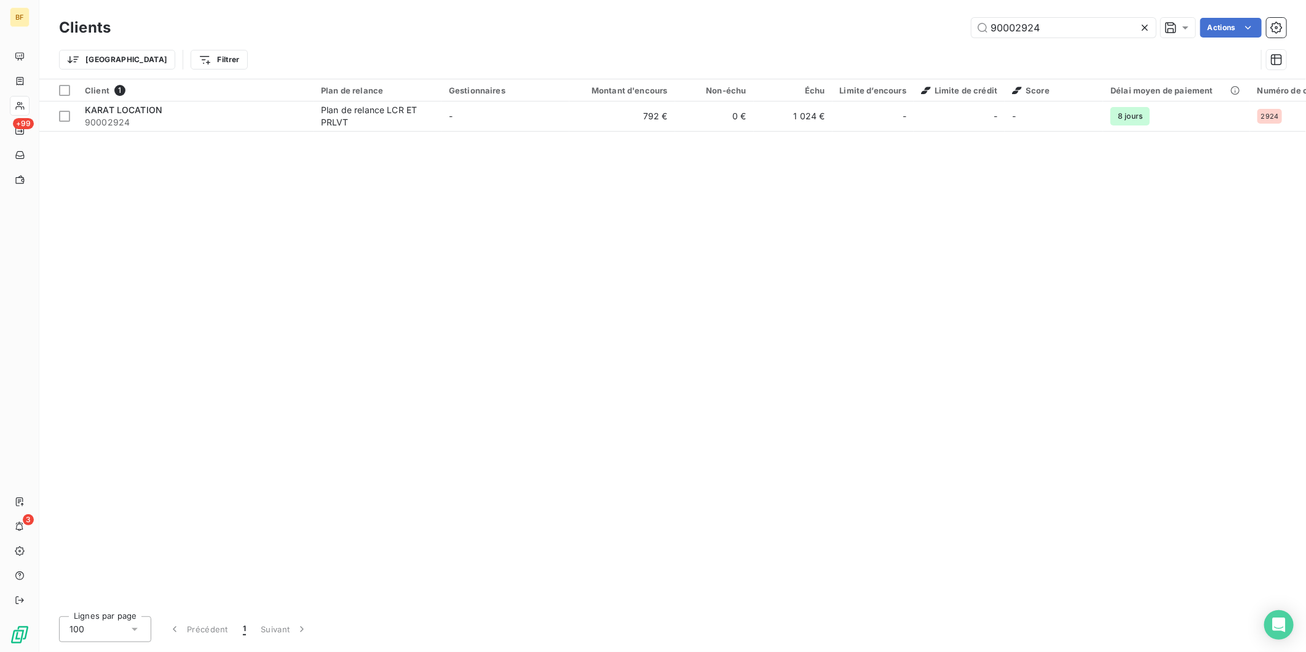
drag, startPoint x: 1075, startPoint y: 36, endPoint x: 863, endPoint y: 34, distance: 212.1
click at [871, 34] on div "90002924 Actions" at bounding box center [705, 28] width 1161 height 20
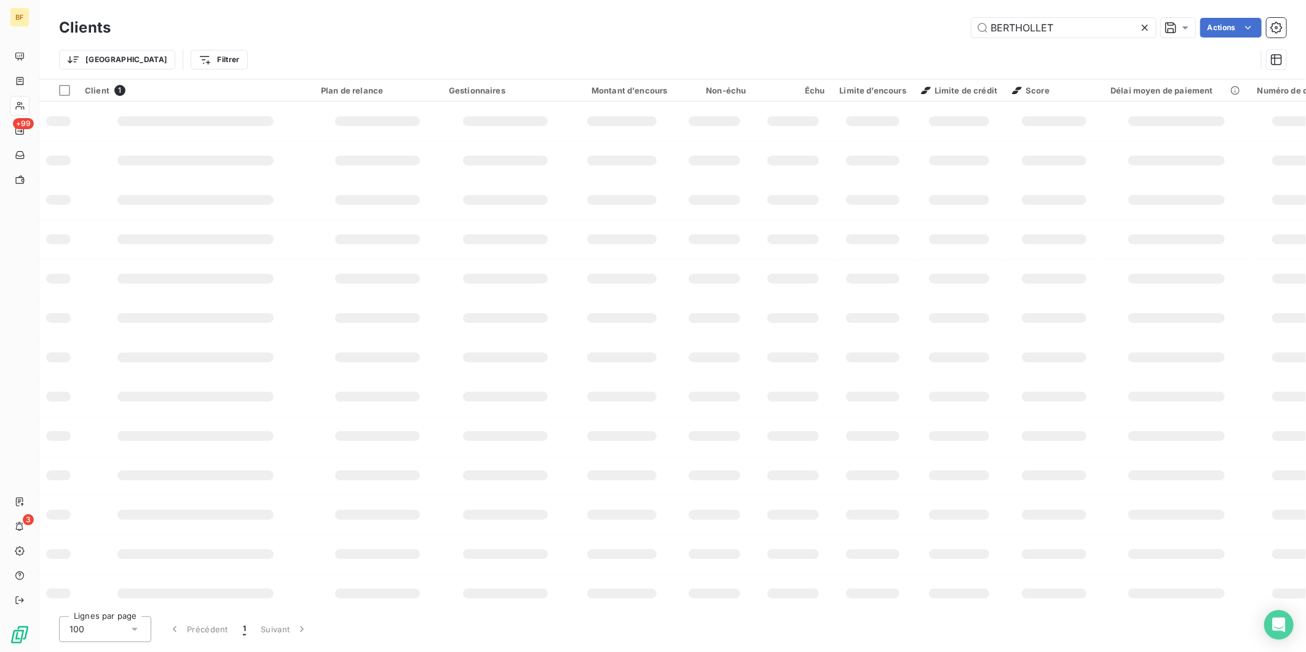
type input "BERTHOLLET"
click at [1059, 28] on input "BERTHOLLET" at bounding box center [1063, 28] width 184 height 20
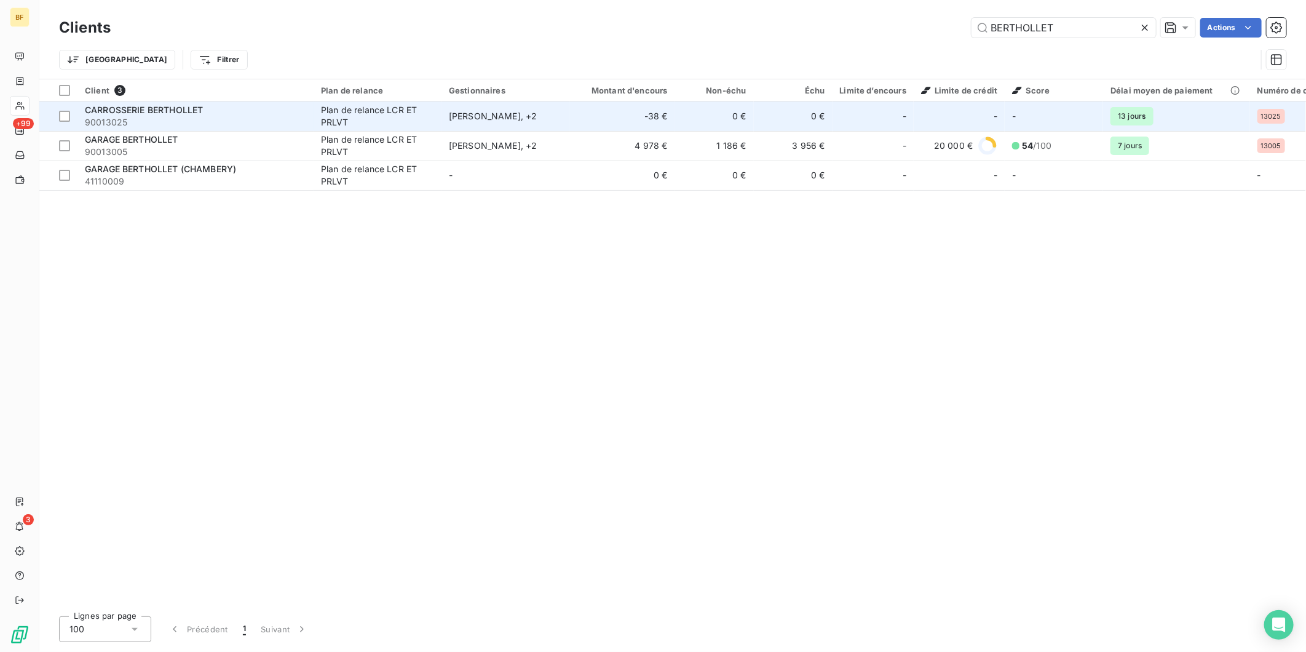
click at [381, 121] on div "Plan de relance LCR ET PRLVT" at bounding box center [377, 116] width 113 height 25
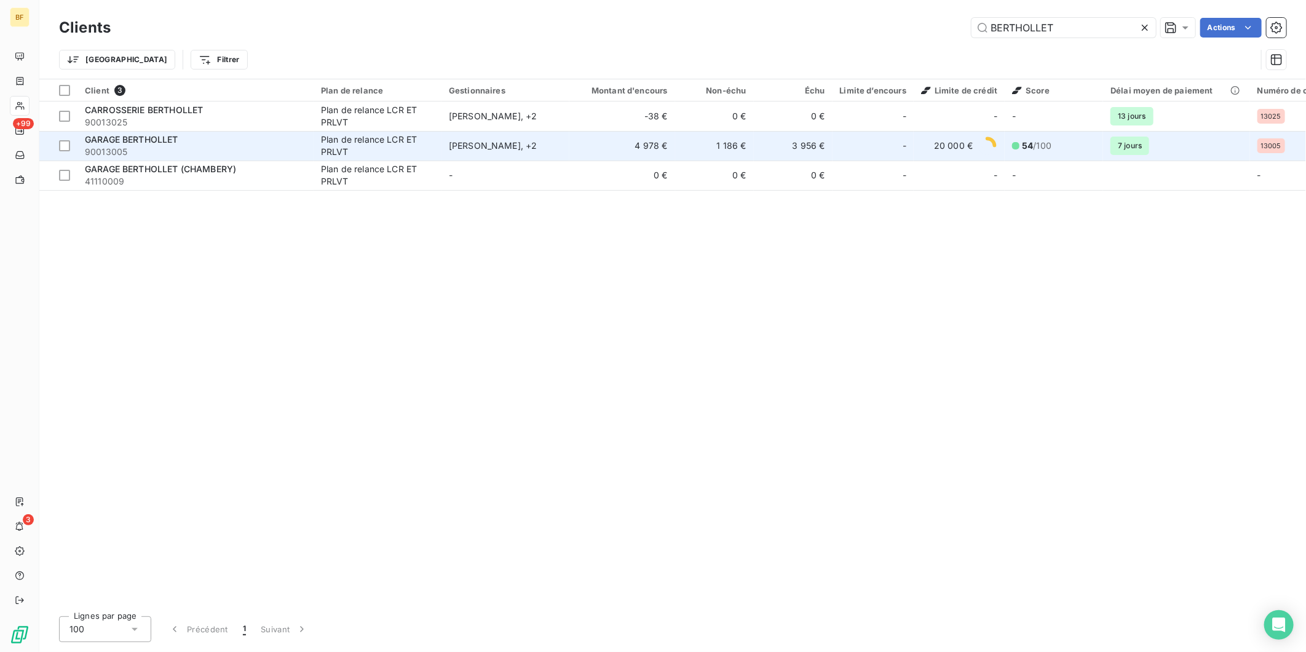
click at [150, 140] on span "GARAGE BERTHOLLET" at bounding box center [131, 139] width 93 height 10
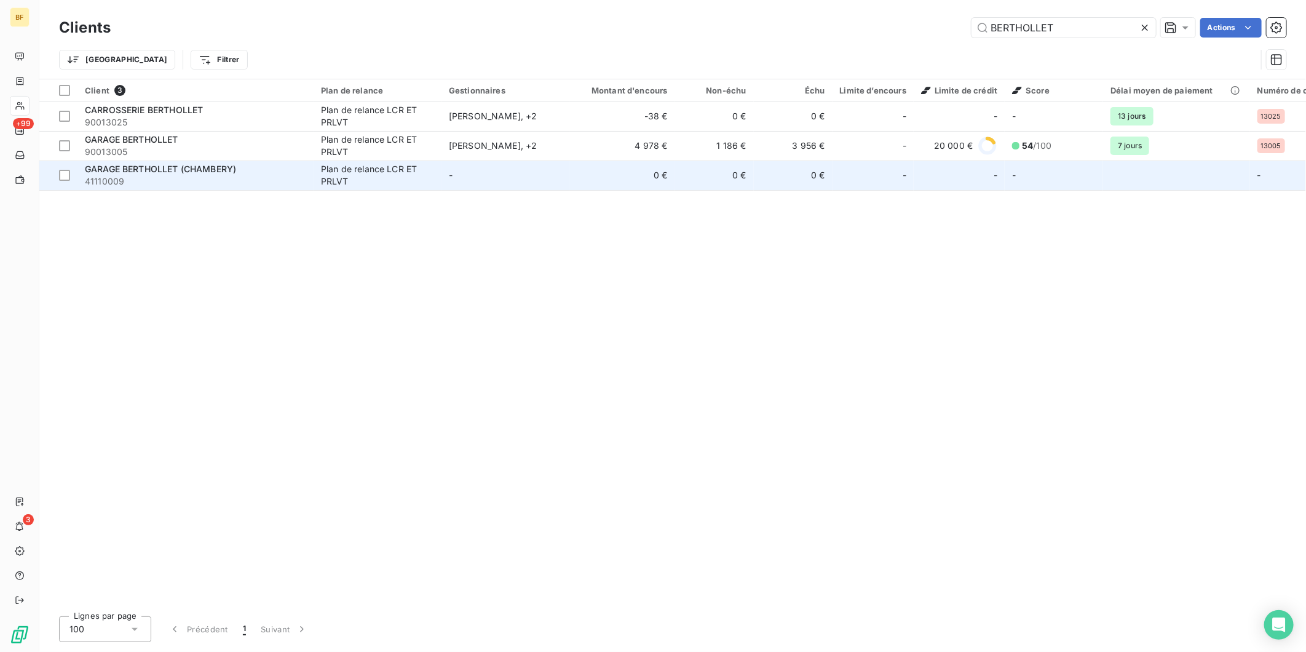
click at [173, 168] on span "GARAGE BERTHOLLET (CHAMBERY)" at bounding box center [160, 169] width 151 height 10
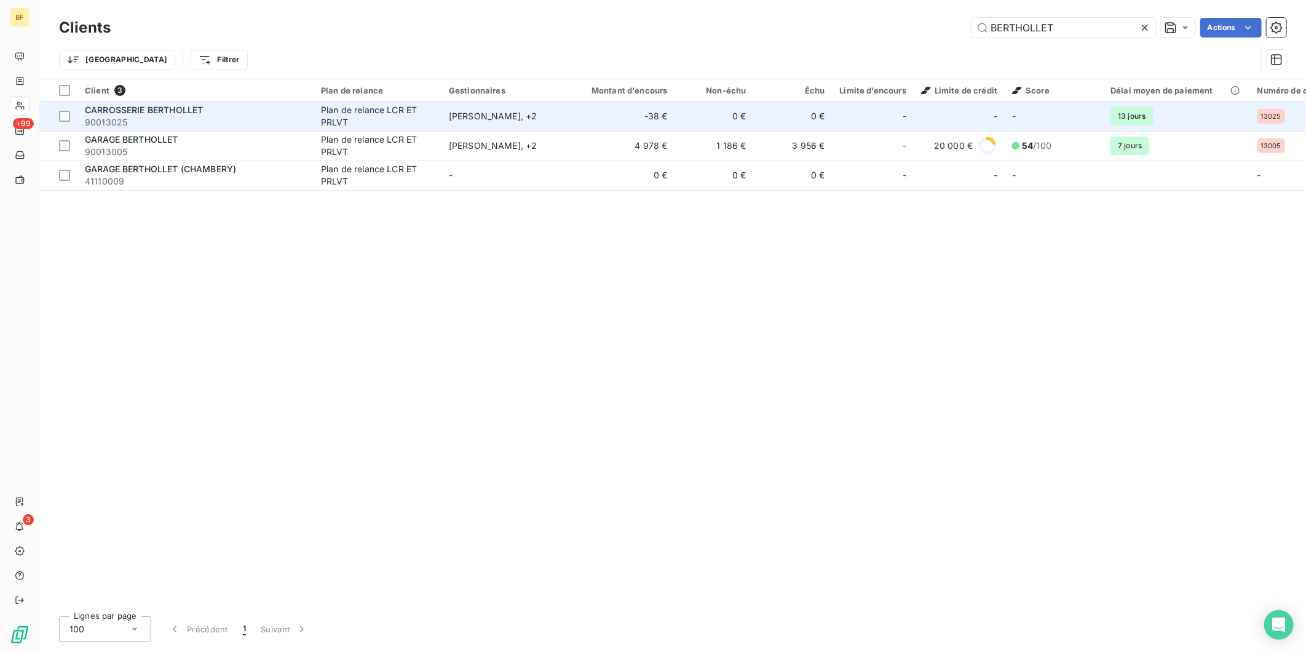
click at [150, 130] on td "CARROSSERIE BERTHOLLET 90013025" at bounding box center [195, 116] width 236 height 30
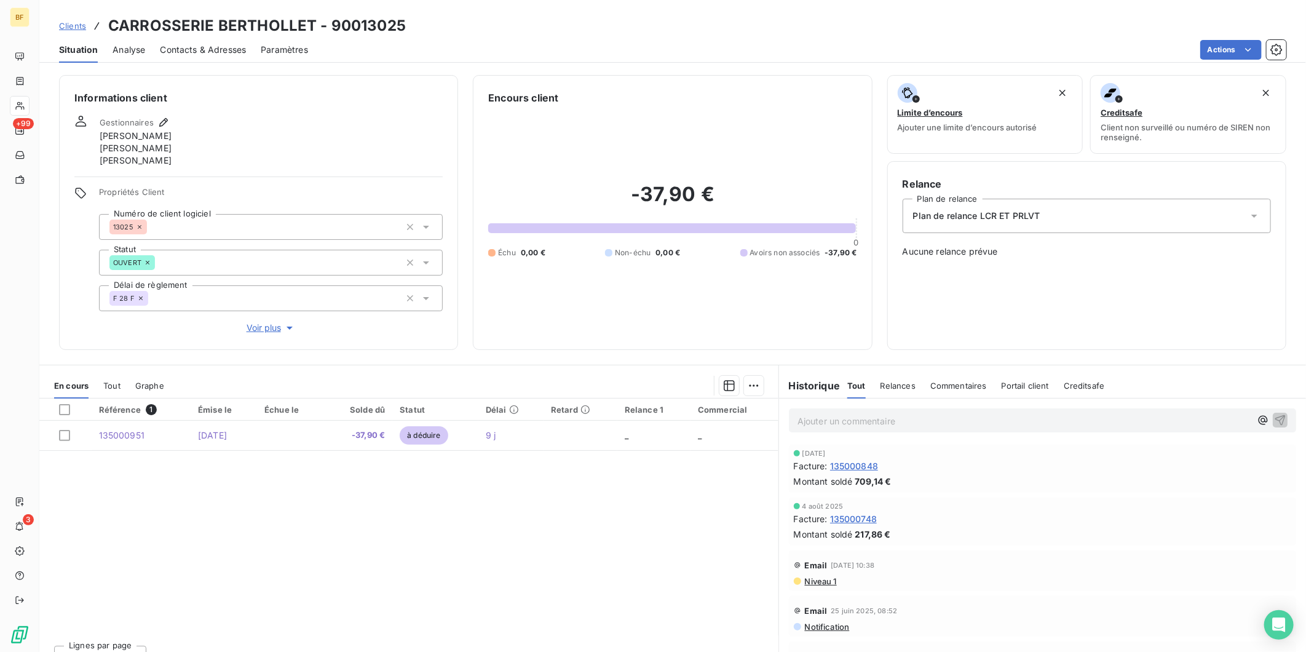
click at [216, 47] on span "Contacts & Adresses" at bounding box center [203, 50] width 86 height 12
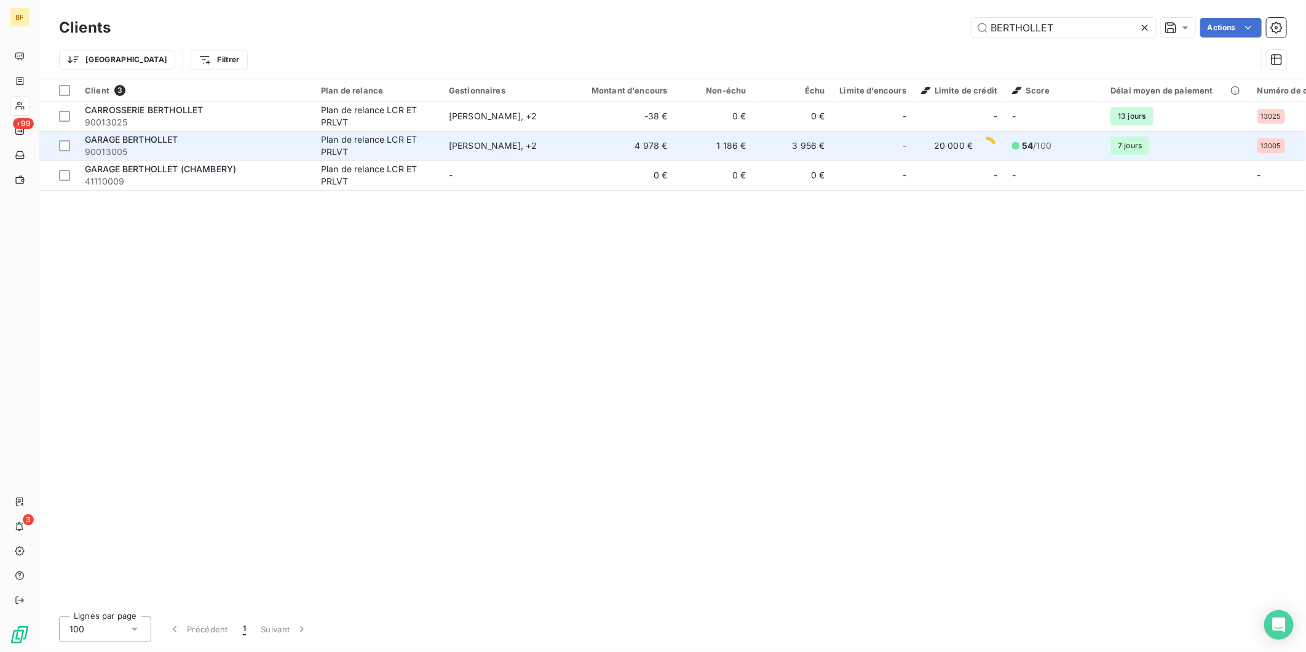
click at [115, 148] on span "90013005" at bounding box center [195, 152] width 221 height 12
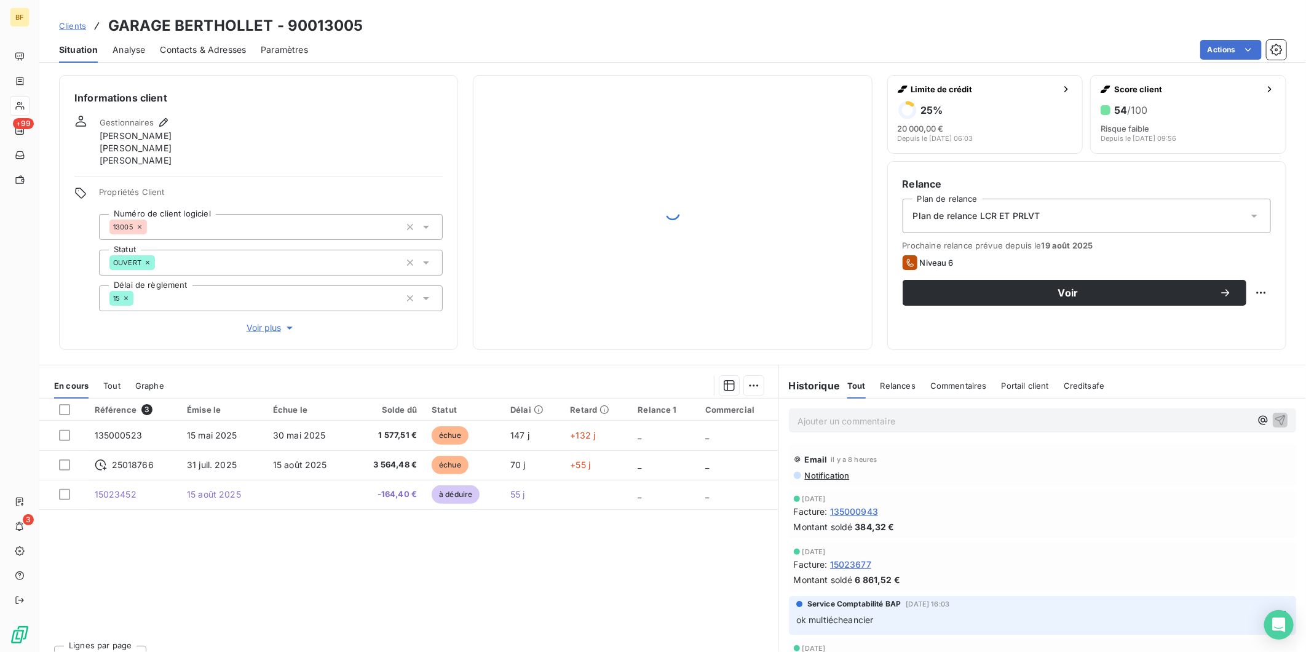
click at [219, 52] on span "Contacts & Adresses" at bounding box center [203, 50] width 86 height 12
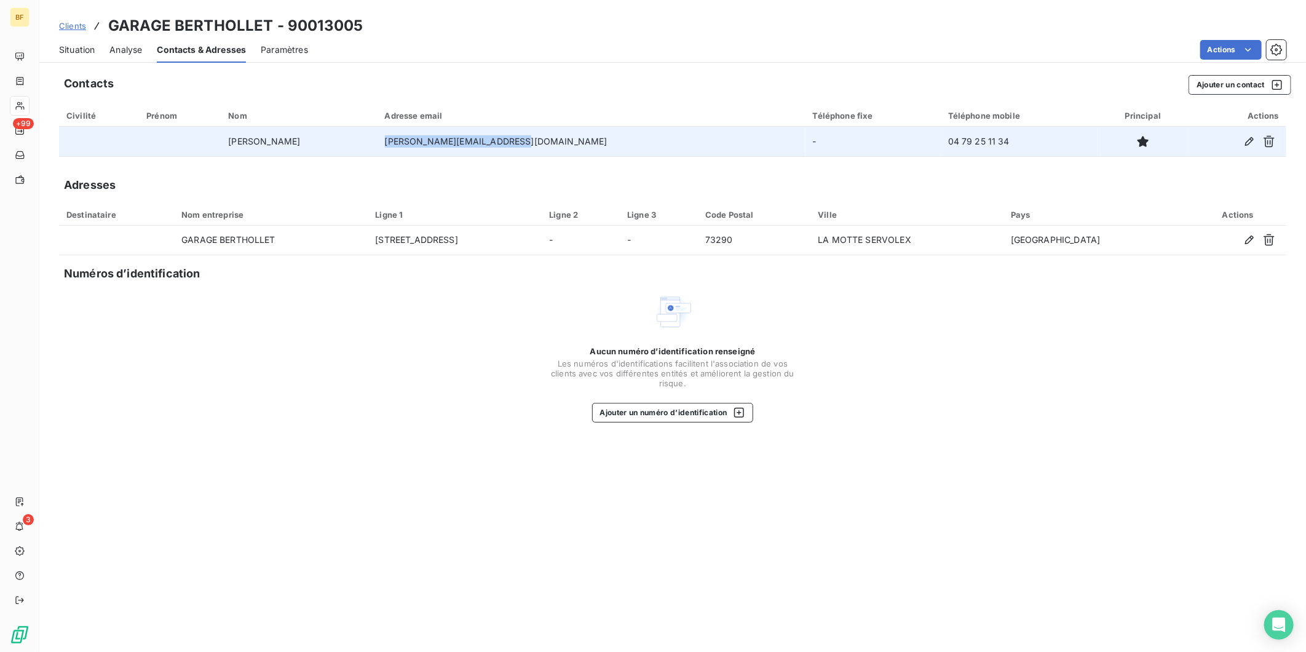
drag, startPoint x: 587, startPoint y: 146, endPoint x: 441, endPoint y: 150, distance: 145.8
click at [441, 150] on td "jerome@garageberthollet.com" at bounding box center [591, 142] width 428 height 30
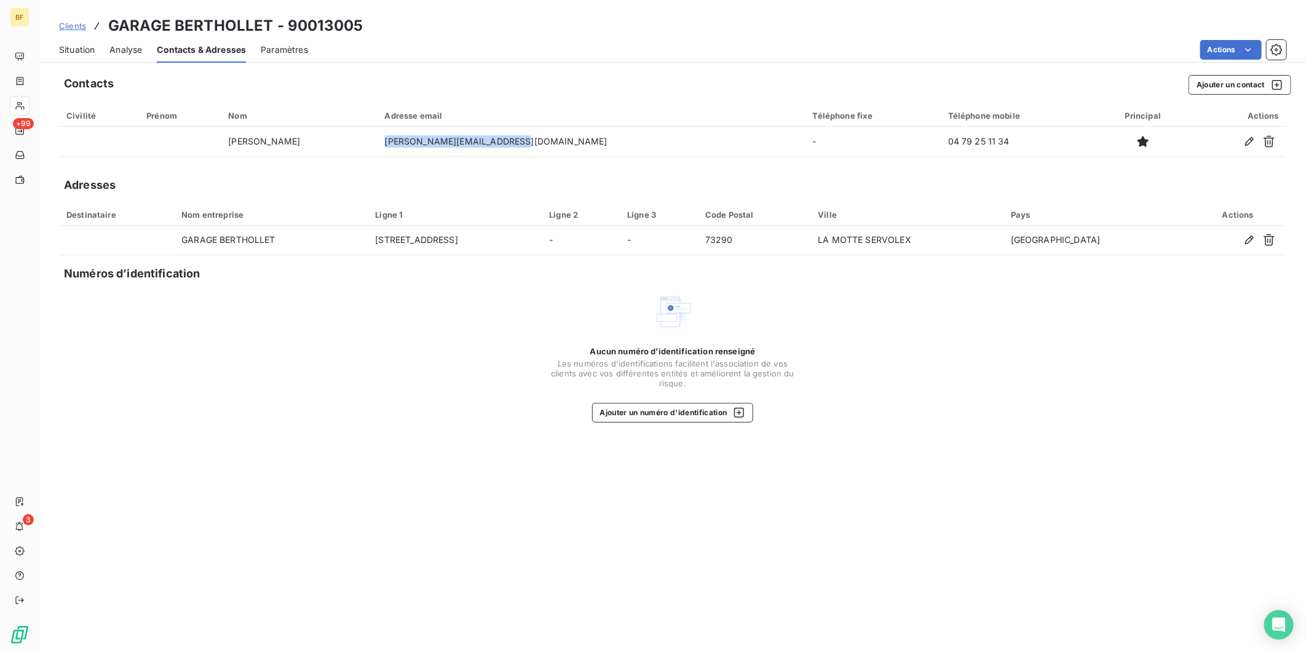
copy td "jerome@garageberthollet.com"
click at [84, 47] on span "Situation" at bounding box center [77, 50] width 36 height 12
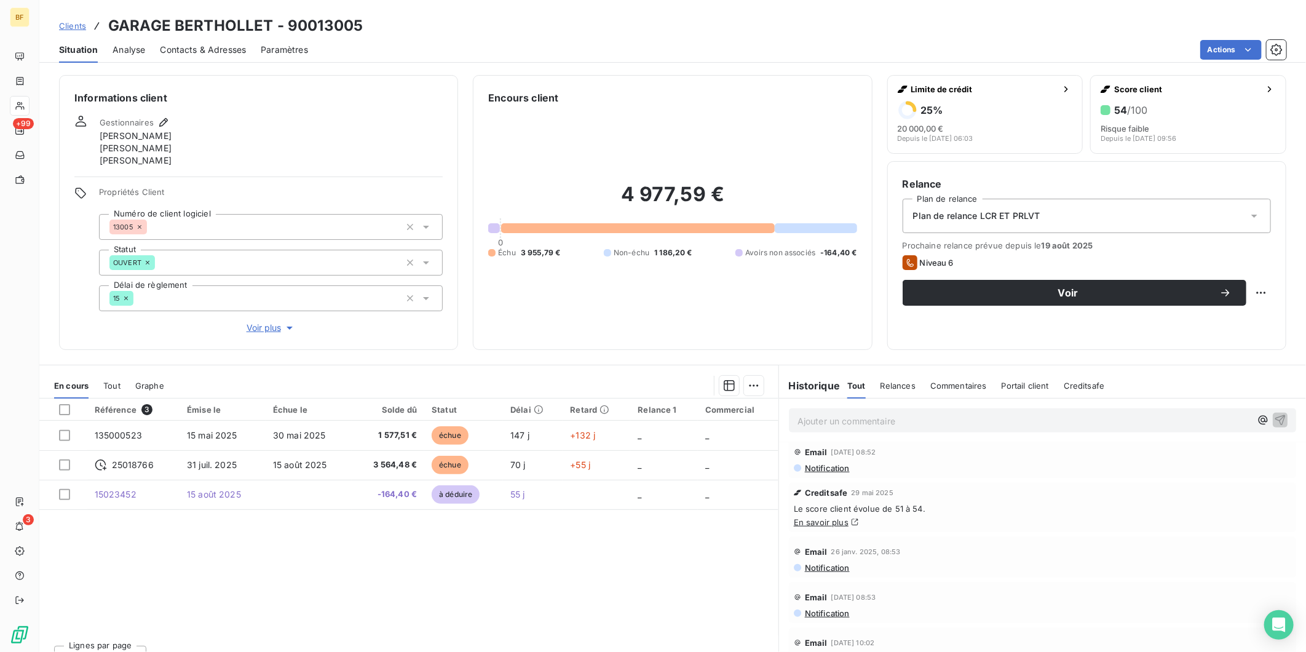
scroll to position [820, 0]
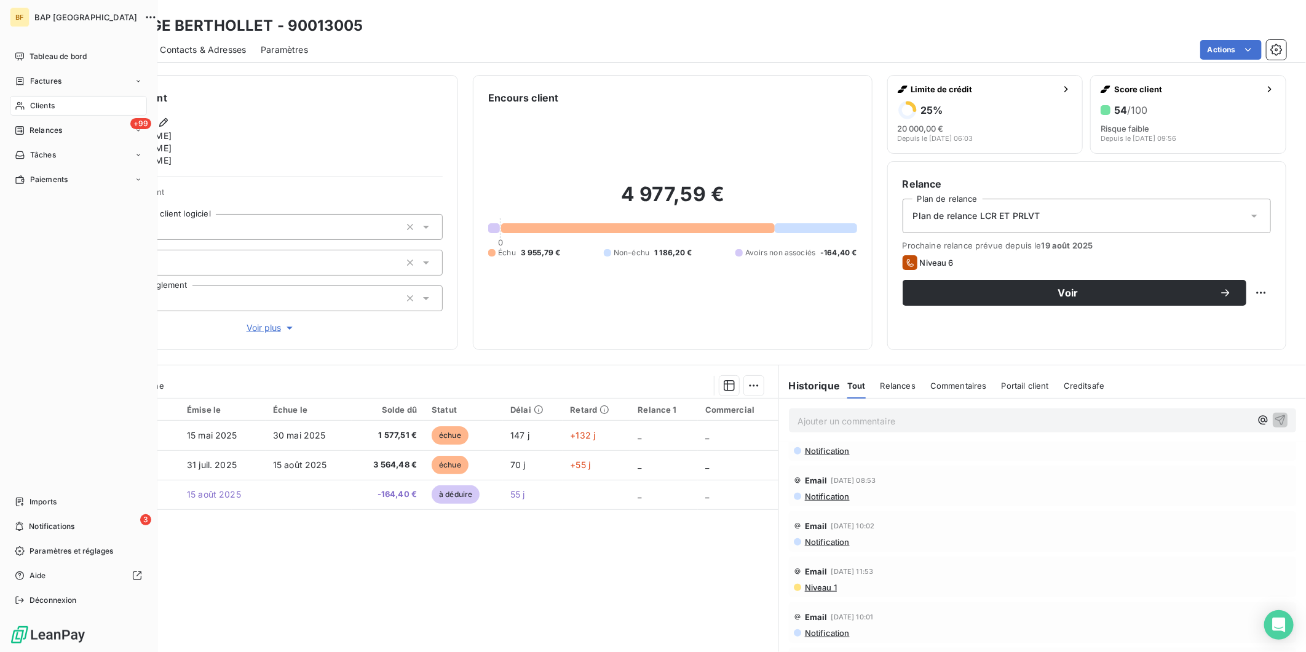
click at [44, 103] on span "Clients" at bounding box center [42, 105] width 25 height 11
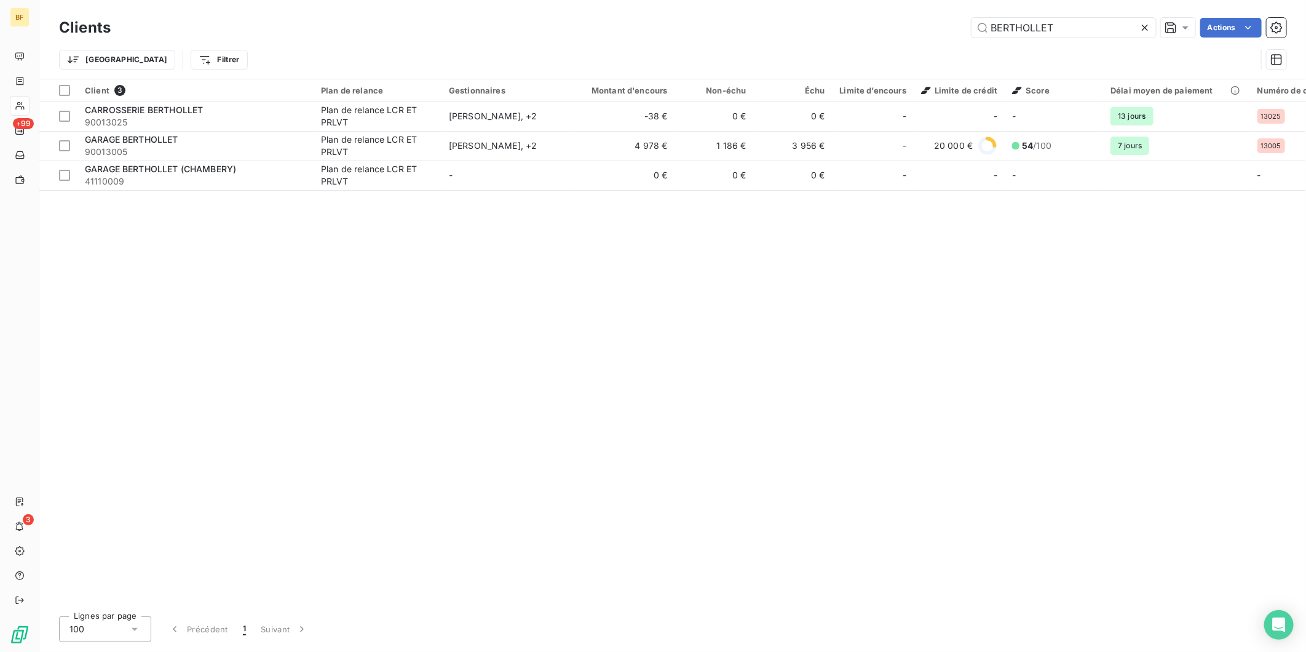
drag, startPoint x: 1055, startPoint y: 23, endPoint x: 920, endPoint y: -3, distance: 137.2
click at [920, 0] on html "BF +99 3 Clients BERTHOLLET Actions Trier Filtrer Client 3 Plan de relance Gest…" at bounding box center [653, 326] width 1306 height 652
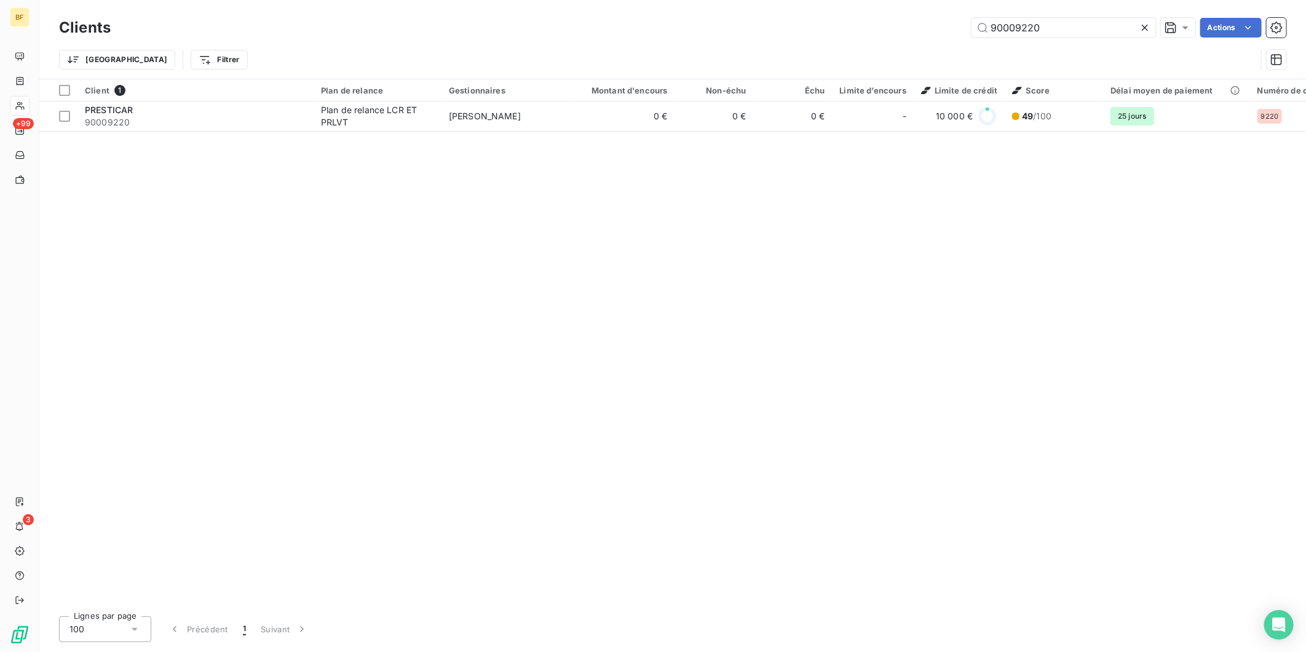
click at [607, 207] on div "Client 1 Plan de relance Gestionnaires Montant d'encours Non-échu Échu Limite d…" at bounding box center [672, 342] width 1266 height 527
drag, startPoint x: 1039, startPoint y: 26, endPoint x: 1012, endPoint y: 25, distance: 27.1
click at [1012, 25] on input "90009220" at bounding box center [1063, 28] width 184 height 20
drag, startPoint x: 1045, startPoint y: 27, endPoint x: 1012, endPoint y: 26, distance: 33.2
click at [1013, 25] on input "90013004" at bounding box center [1063, 28] width 184 height 20
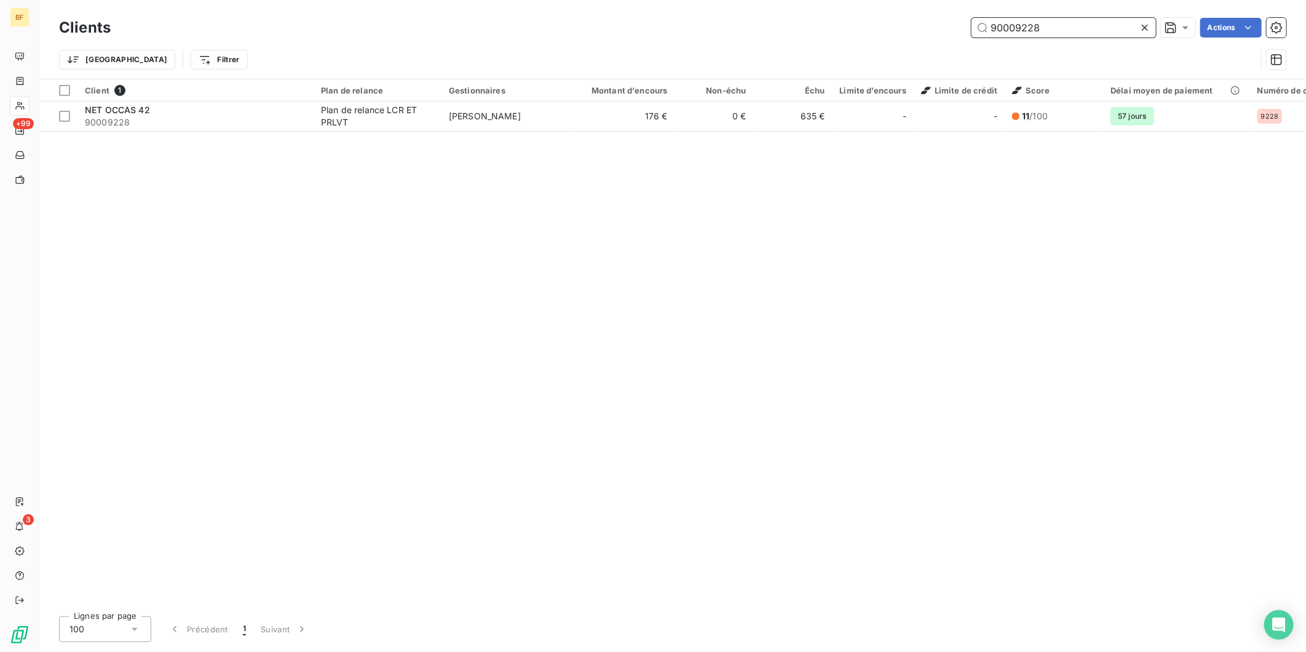
drag, startPoint x: 1073, startPoint y: 30, endPoint x: 1016, endPoint y: 26, distance: 57.9
click at [1016, 26] on input "90009228" at bounding box center [1063, 28] width 184 height 20
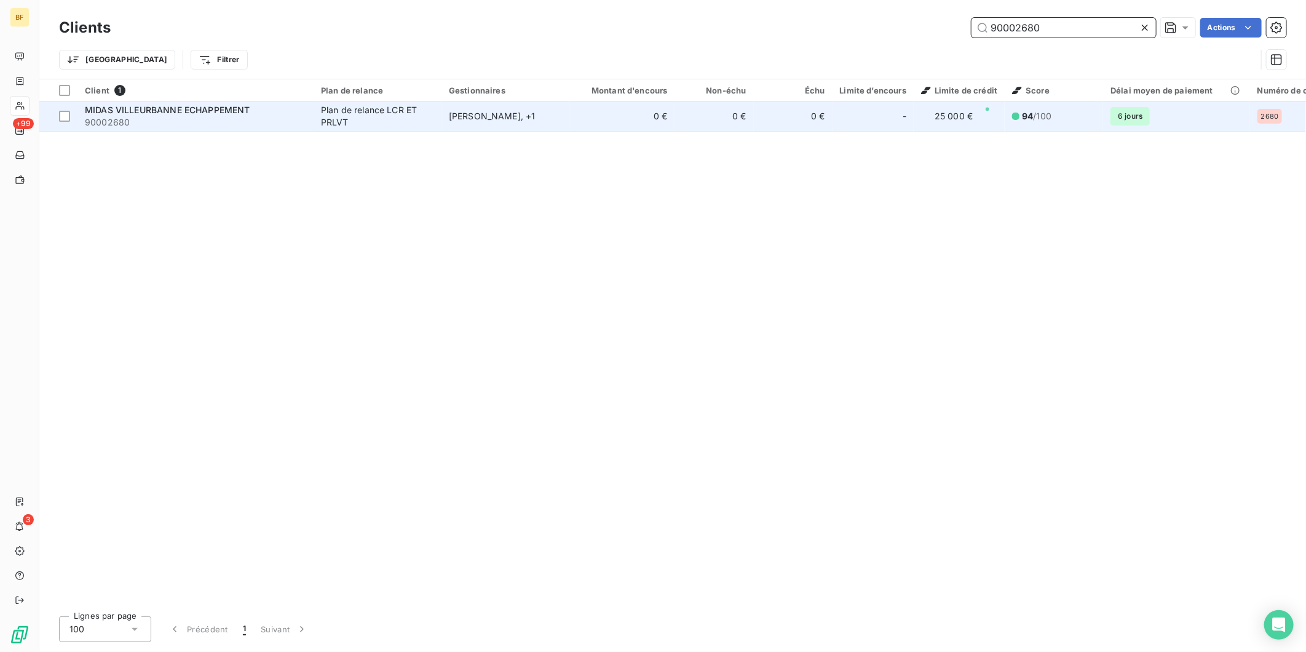
type input "90002680"
click at [338, 105] on div "Plan de relance LCR ET PRLVT" at bounding box center [377, 116] width 113 height 25
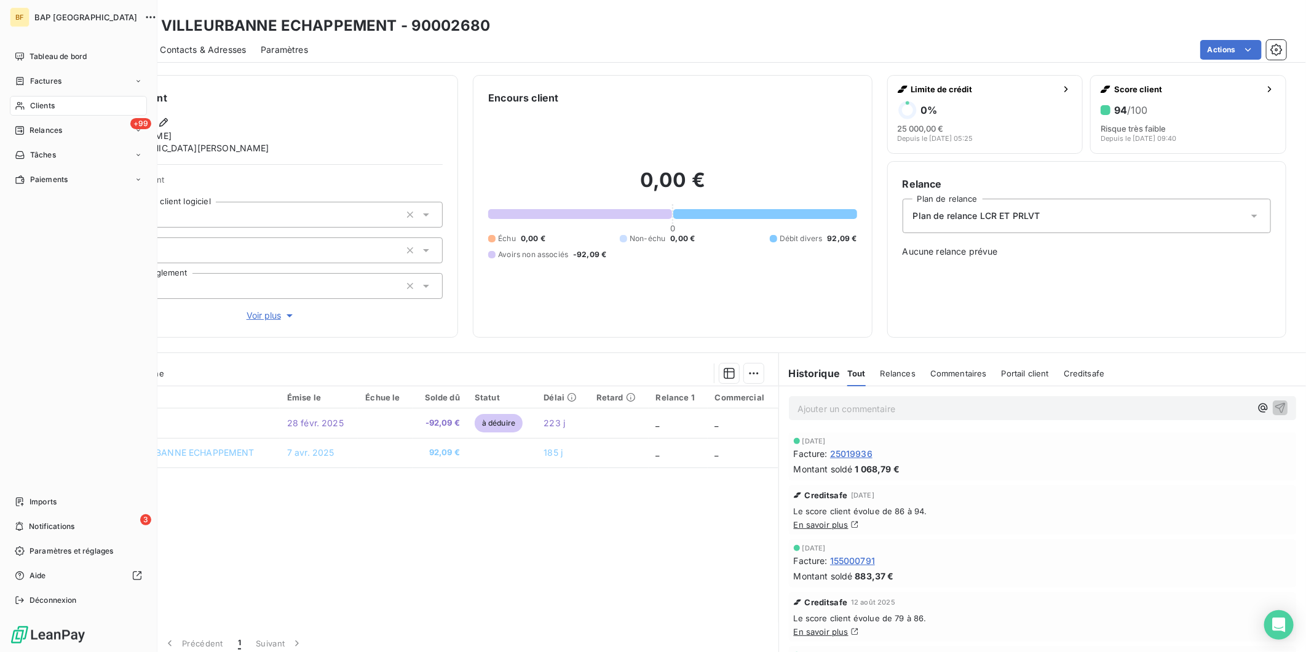
click at [48, 103] on span "Clients" at bounding box center [42, 105] width 25 height 11
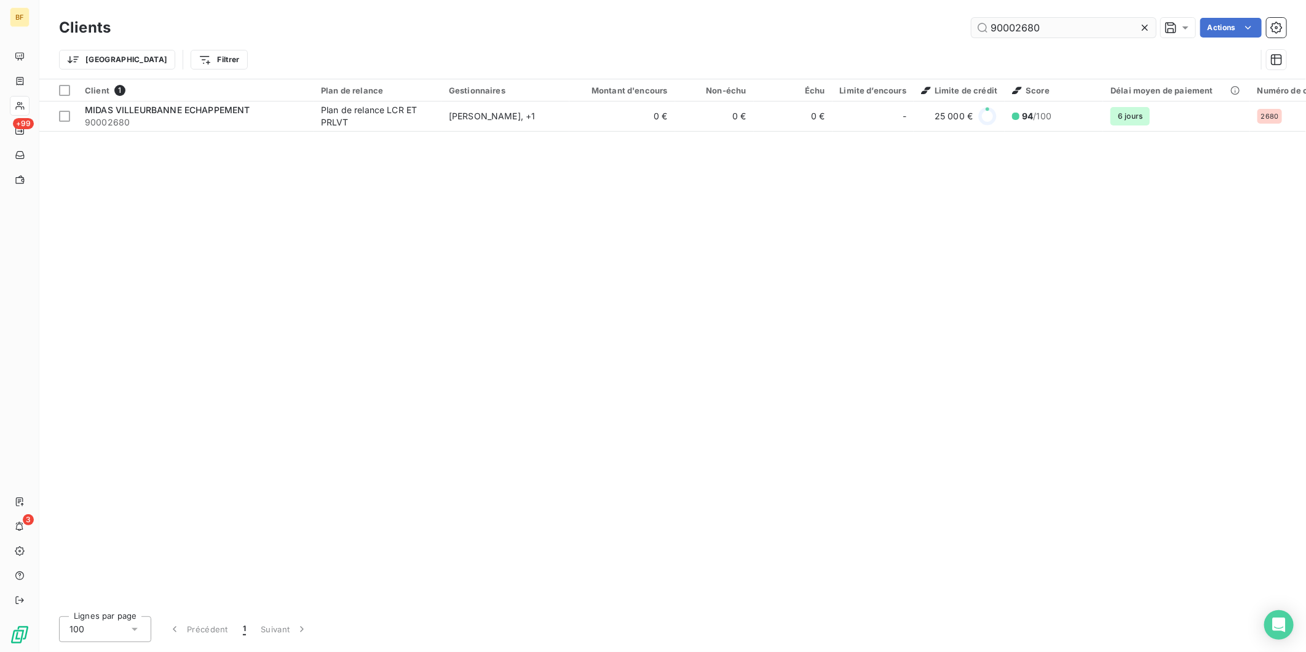
click at [1016, 26] on input "90002680" at bounding box center [1063, 28] width 184 height 20
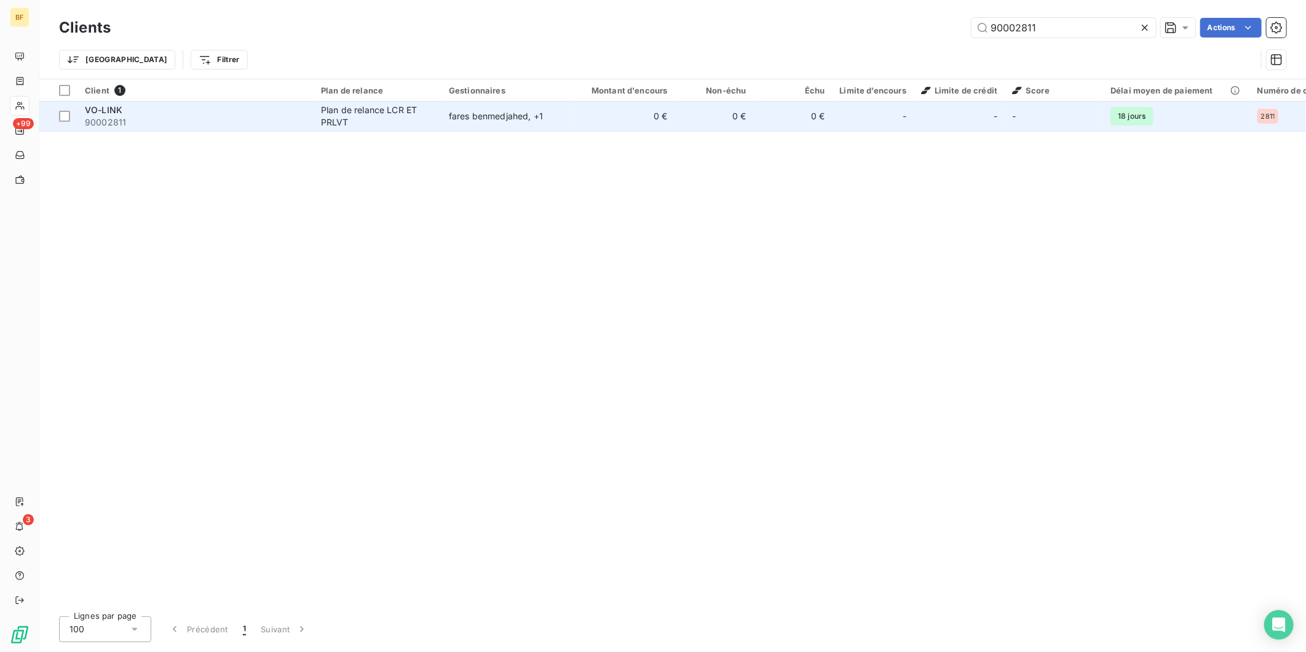
type input "90002811"
click at [336, 105] on div "Plan de relance LCR ET PRLVT" at bounding box center [377, 116] width 113 height 25
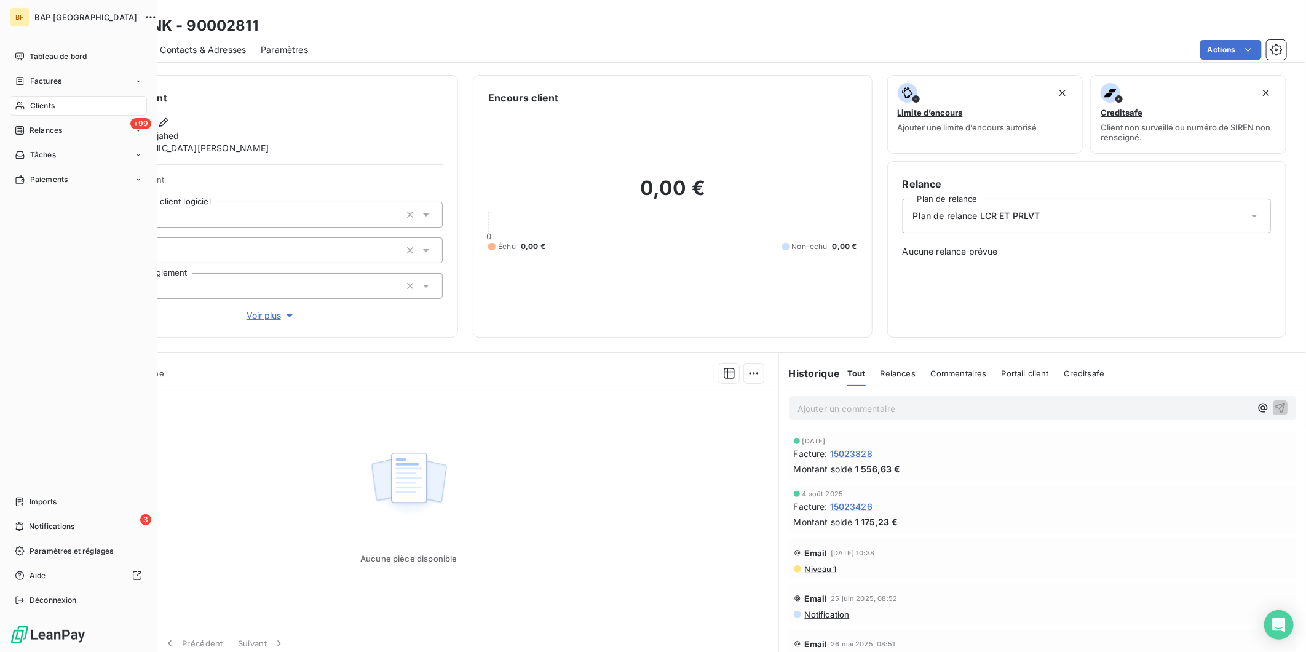
click at [42, 103] on span "Clients" at bounding box center [42, 105] width 25 height 11
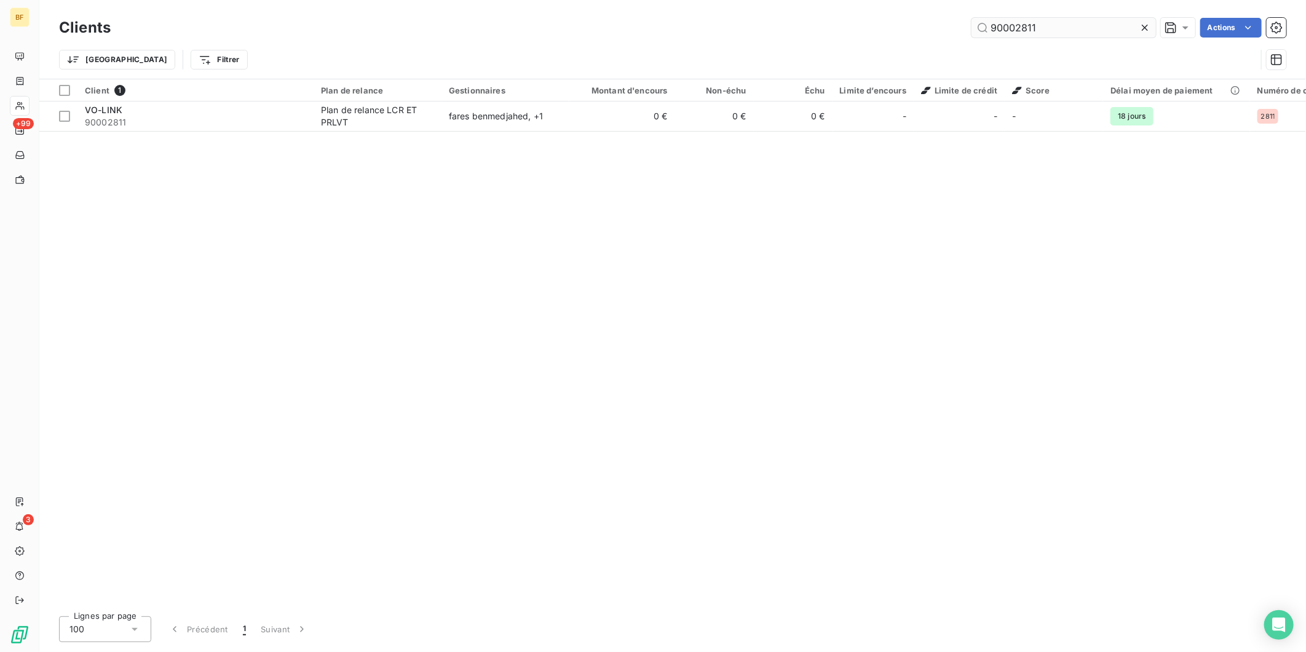
drag, startPoint x: 1036, startPoint y: 30, endPoint x: 1014, endPoint y: 25, distance: 22.1
click at [1014, 25] on input "90002811" at bounding box center [1063, 28] width 184 height 20
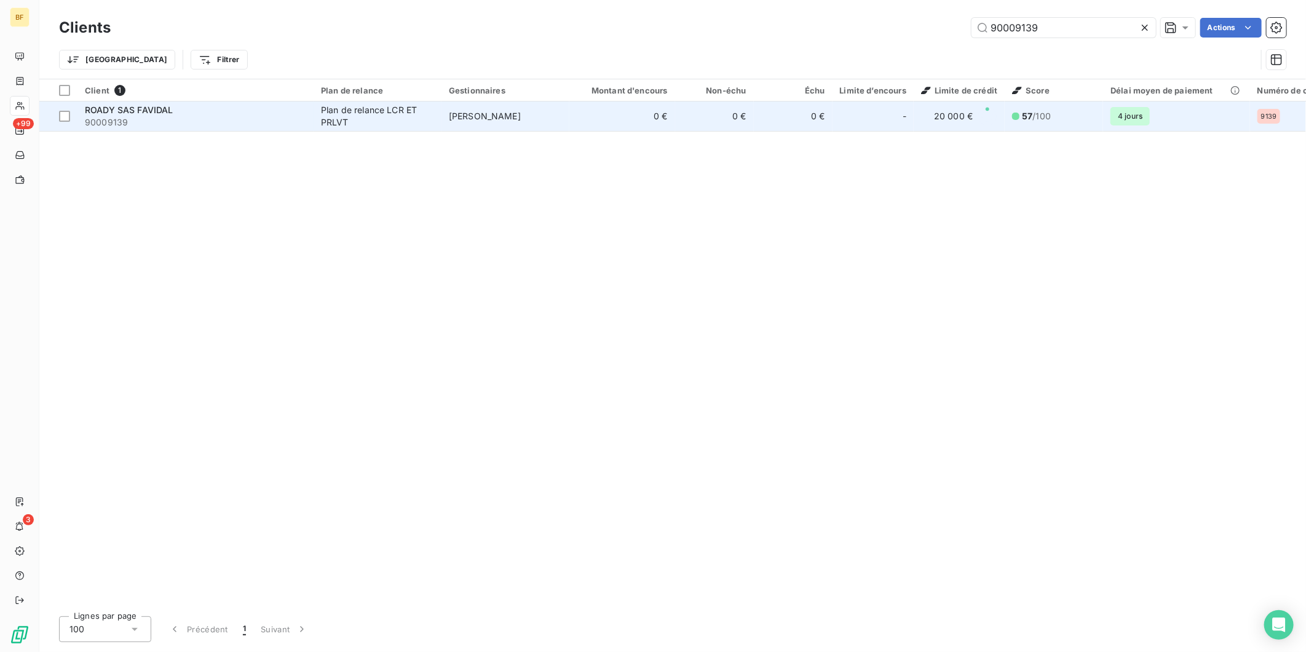
type input "90009139"
click at [492, 126] on td "[PERSON_NAME]" at bounding box center [505, 116] width 128 height 30
